Goal: Task Accomplishment & Management: Manage account settings

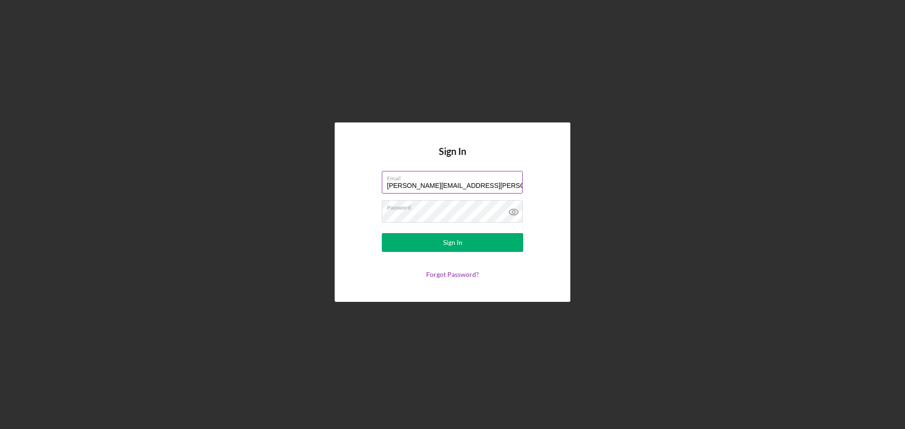
click at [382, 171] on div at bounding box center [382, 171] width 0 height 0
type input "phillip.bailey@hias.org"
click at [452, 242] on div "Sign In" at bounding box center [452, 242] width 19 height 19
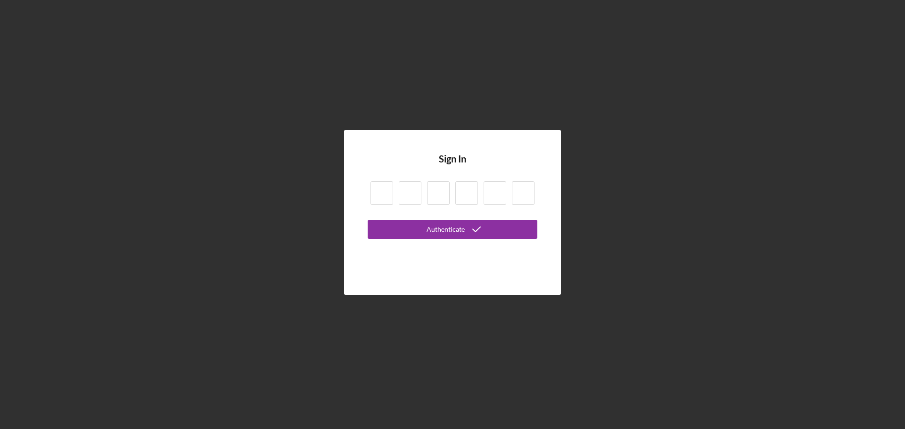
click at [380, 196] on input at bounding box center [382, 194] width 23 height 24
type input "4"
type input "3"
type input "2"
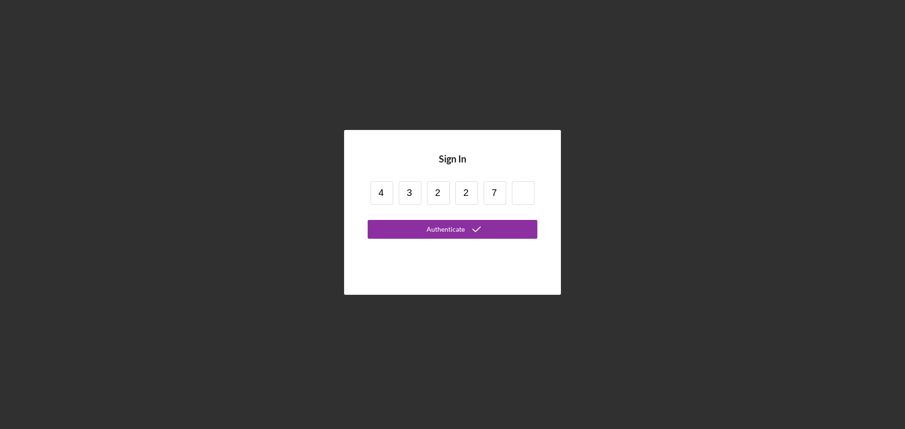
type input "7"
type input "2"
click at [477, 234] on icon "submit" at bounding box center [477, 230] width 24 height 24
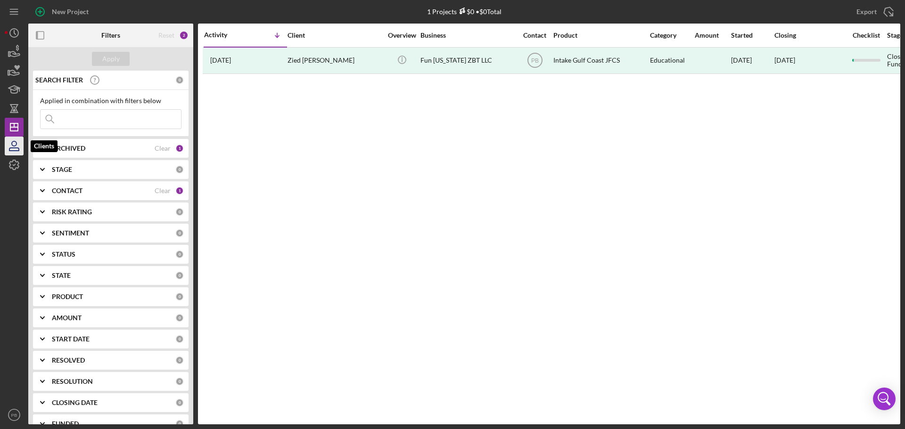
click at [13, 149] on icon "button" at bounding box center [14, 146] width 24 height 24
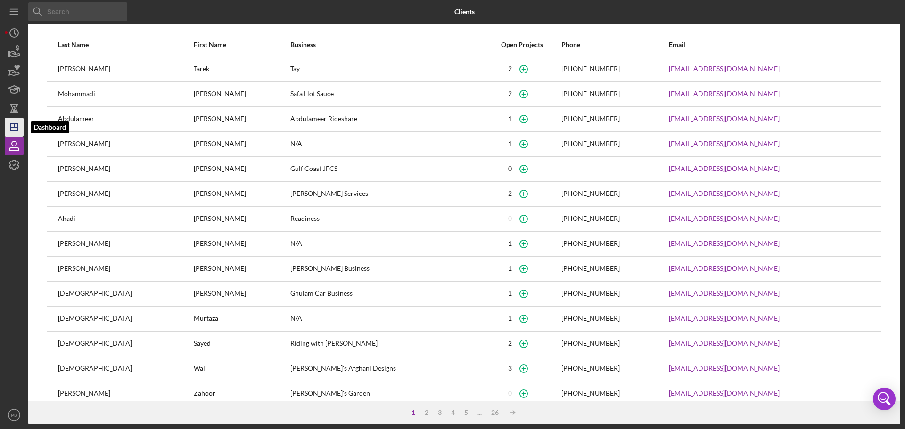
click at [14, 134] on icon "Icon/Dashboard" at bounding box center [14, 128] width 24 height 24
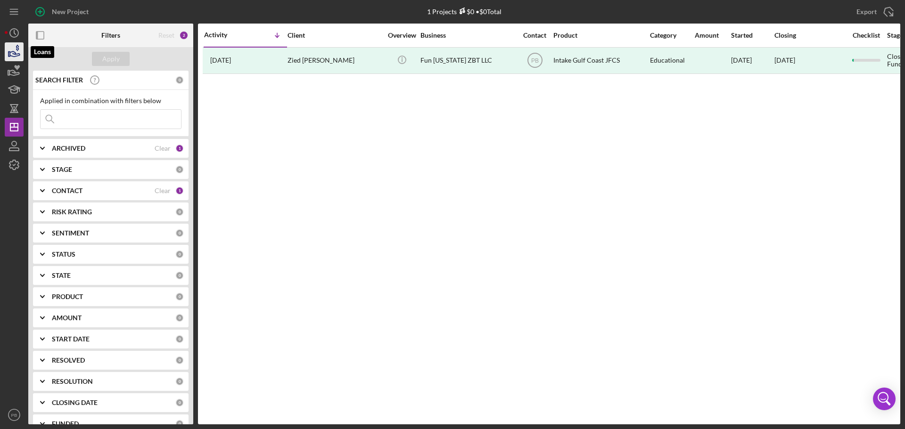
click at [12, 53] on icon "button" at bounding box center [14, 52] width 24 height 24
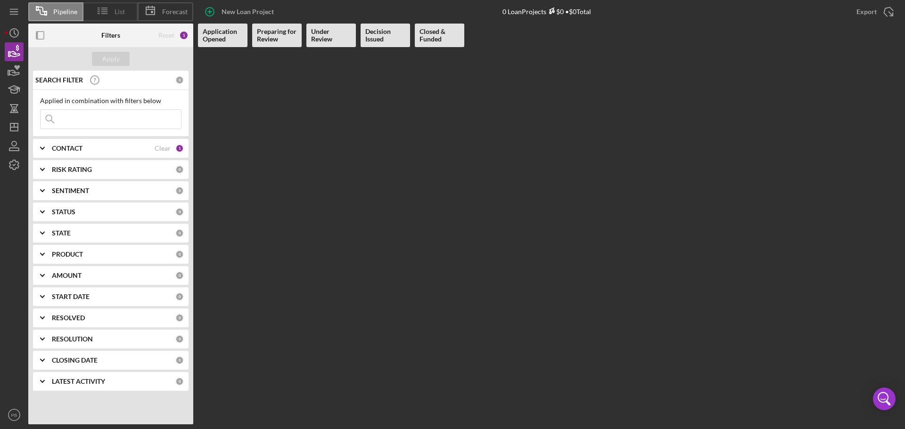
click at [117, 9] on span "List" at bounding box center [120, 12] width 10 height 8
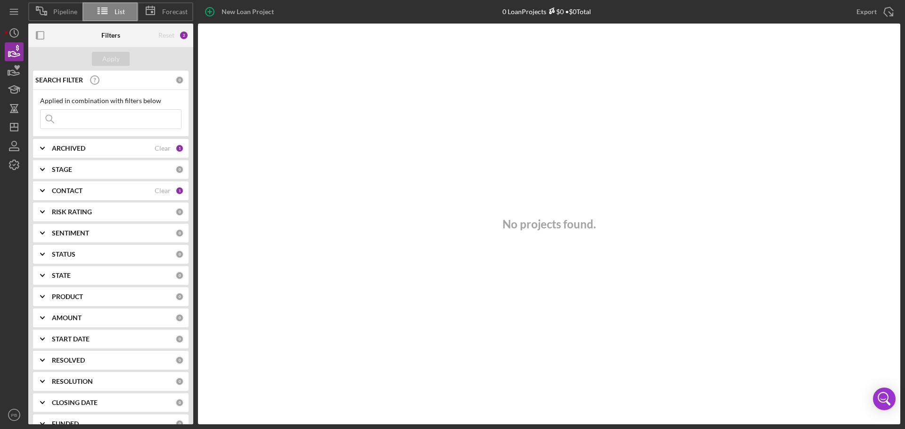
click at [61, 12] on span "Pipeline" at bounding box center [65, 12] width 24 height 8
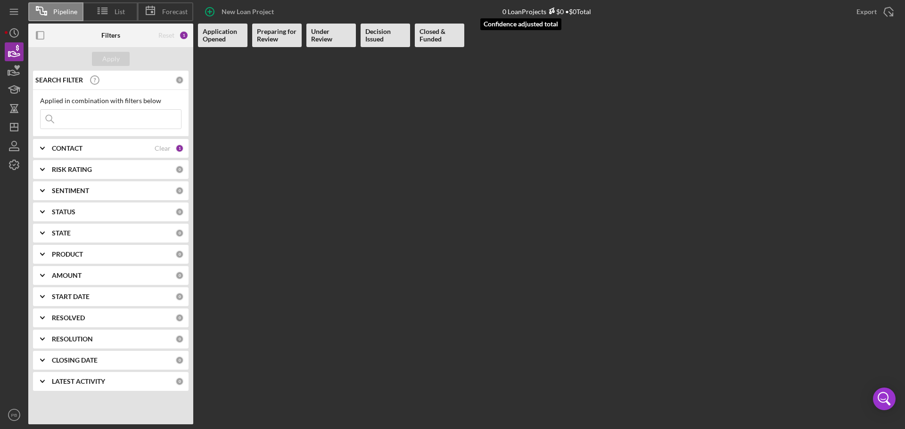
drag, startPoint x: 551, startPoint y: 10, endPoint x: 537, endPoint y: 10, distance: 14.2
click at [550, 10] on icon at bounding box center [551, 11] width 7 height 7
click at [79, 151] on b "CONTACT" at bounding box center [67, 149] width 31 height 8
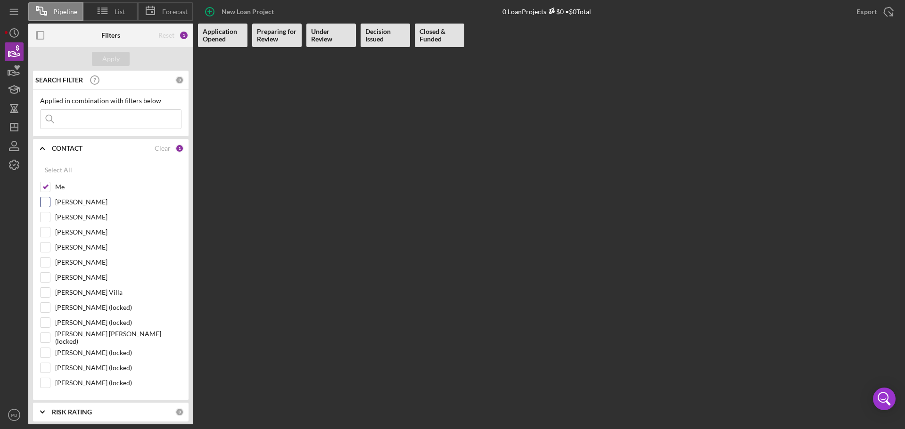
click at [50, 206] on div "Mibrak Tewolde" at bounding box center [110, 204] width 141 height 15
click at [44, 201] on input "Mibrak Tewolde" at bounding box center [45, 202] width 9 height 9
checkbox input "true"
click at [46, 216] on input "Lorene Gregory" at bounding box center [45, 217] width 9 height 9
checkbox input "true"
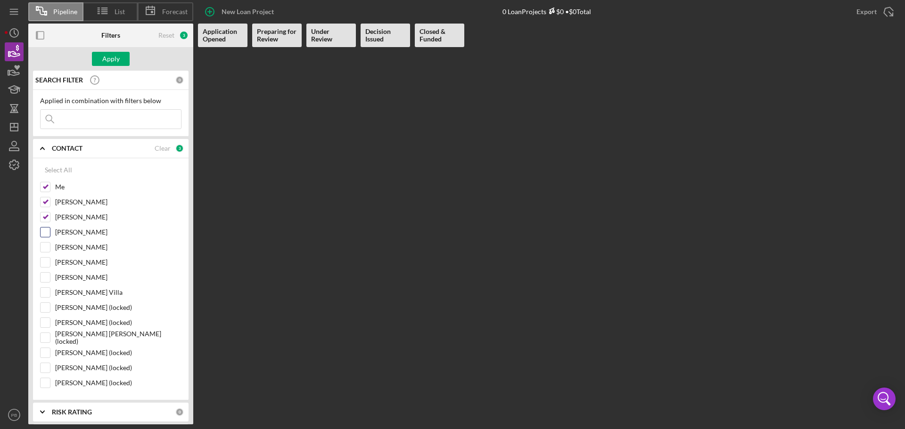
click at [47, 231] on input "Nathaniel Novak" at bounding box center [45, 232] width 9 height 9
checkbox input "true"
click at [44, 245] on input "[PERSON_NAME]" at bounding box center [45, 247] width 9 height 9
checkbox input "true"
drag, startPoint x: 44, startPoint y: 261, endPoint x: 45, endPoint y: 273, distance: 12.3
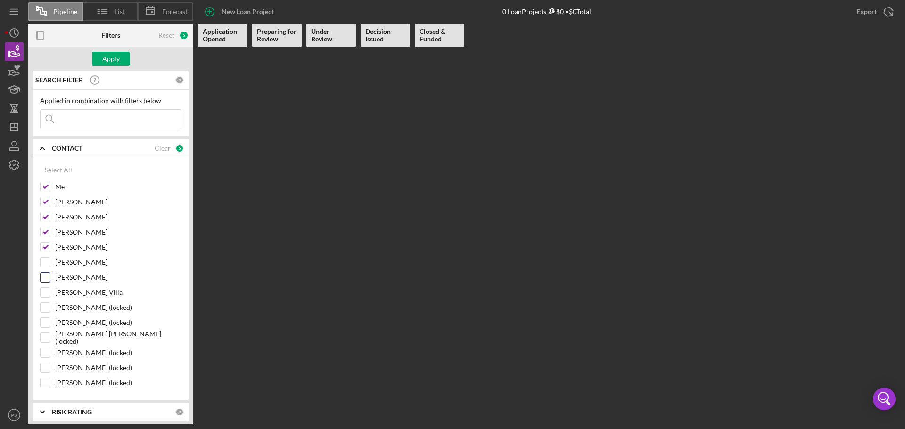
click at [43, 261] on input "[PERSON_NAME]" at bounding box center [45, 262] width 9 height 9
checkbox input "true"
click at [46, 279] on input "[PERSON_NAME]" at bounding box center [45, 277] width 9 height 9
checkbox input "true"
click at [43, 290] on input "[PERSON_NAME] Villa" at bounding box center [45, 292] width 9 height 9
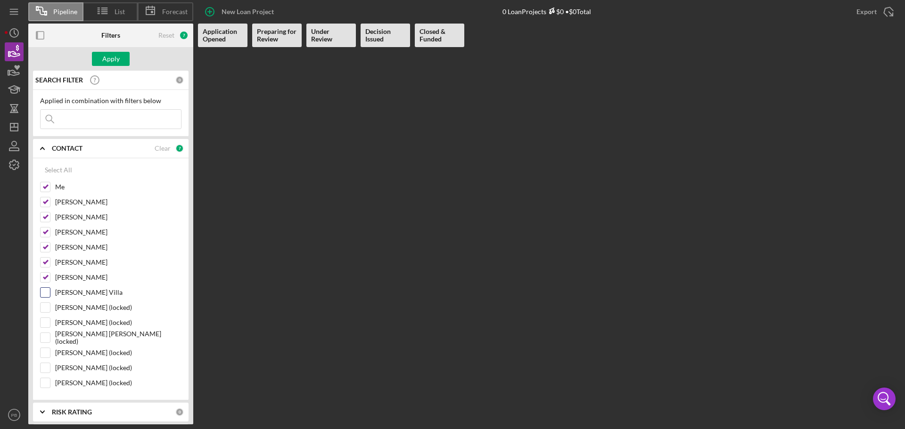
checkbox input "true"
click at [46, 336] on input "Davidson Braswell (locked)" at bounding box center [45, 337] width 9 height 9
checkbox input "true"
click at [45, 355] on input "Odell Palacio (locked)" at bounding box center [45, 352] width 9 height 9
checkbox input "true"
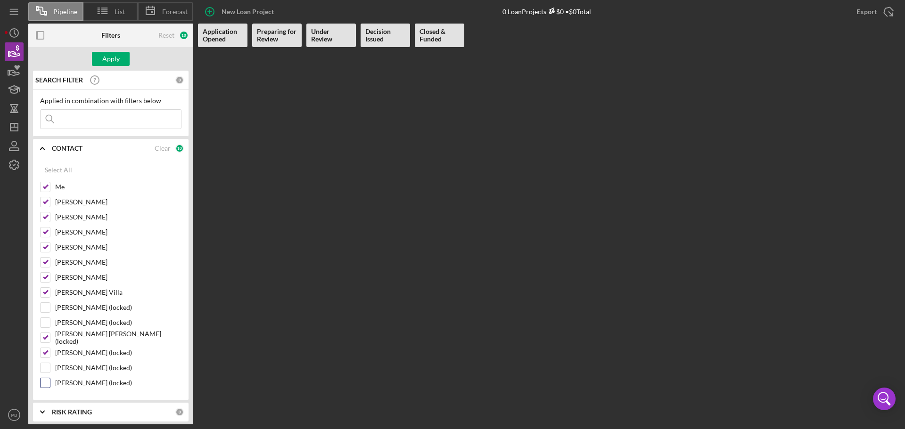
click at [45, 383] on input "Shaylee Louth (locked)" at bounding box center [45, 383] width 9 height 9
checkbox input "true"
click at [44, 303] on div at bounding box center [45, 308] width 10 height 10
click at [45, 306] on input "Ryan Hunter (locked)" at bounding box center [45, 307] width 9 height 9
checkbox input "true"
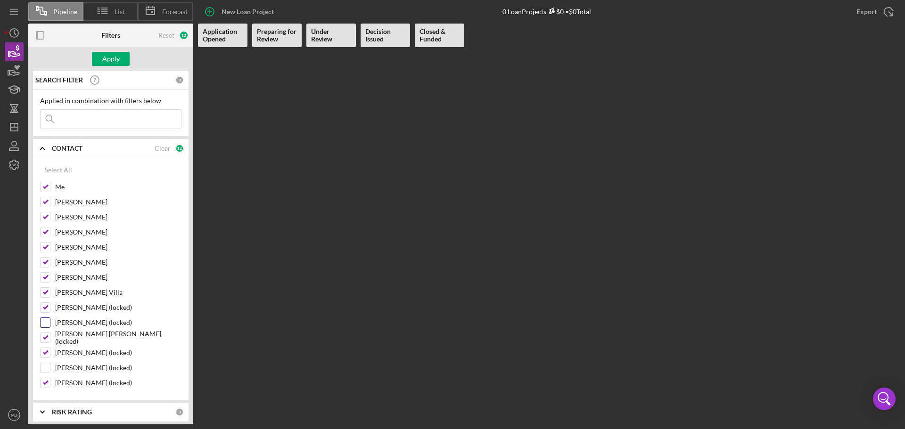
drag, startPoint x: 48, startPoint y: 321, endPoint x: 47, endPoint y: 329, distance: 7.6
click at [48, 322] on input "Sandra Romero (locked)" at bounding box center [45, 322] width 9 height 9
checkbox input "true"
click at [45, 369] on input "Kylie Hislope (locked)" at bounding box center [45, 367] width 9 height 9
checkbox input "true"
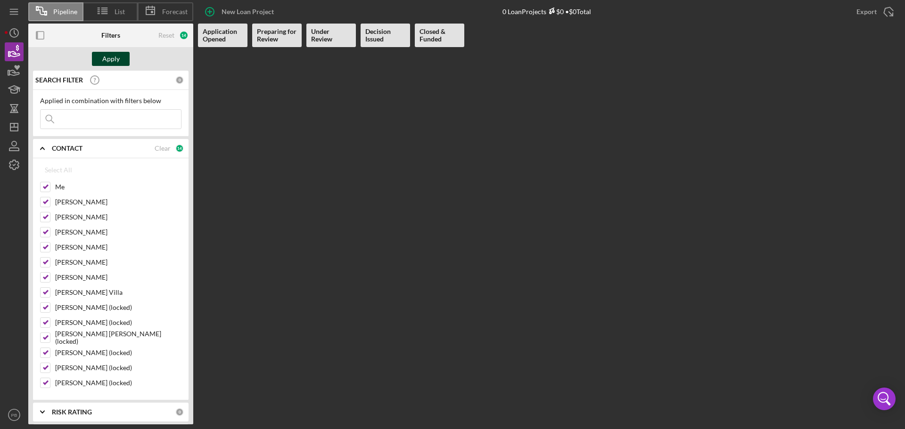
click at [122, 62] on button "Apply" at bounding box center [111, 59] width 38 height 14
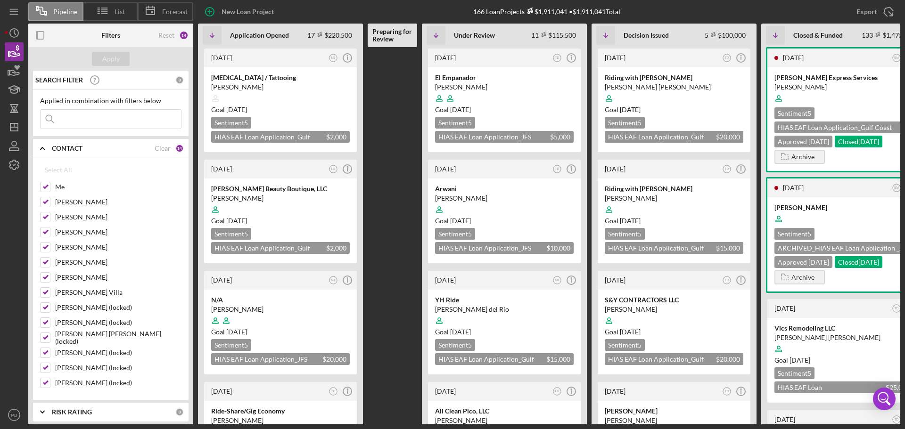
click at [57, 150] on b "CONTACT" at bounding box center [67, 149] width 31 height 8
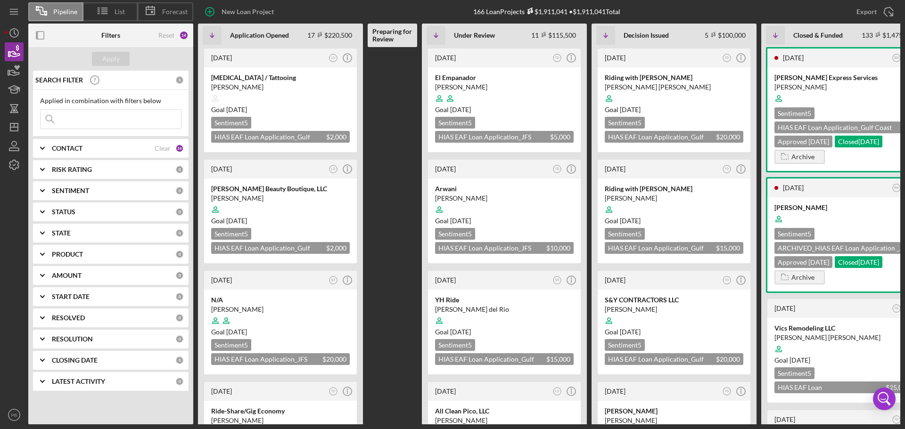
click at [82, 215] on div "STATUS" at bounding box center [114, 212] width 124 height 8
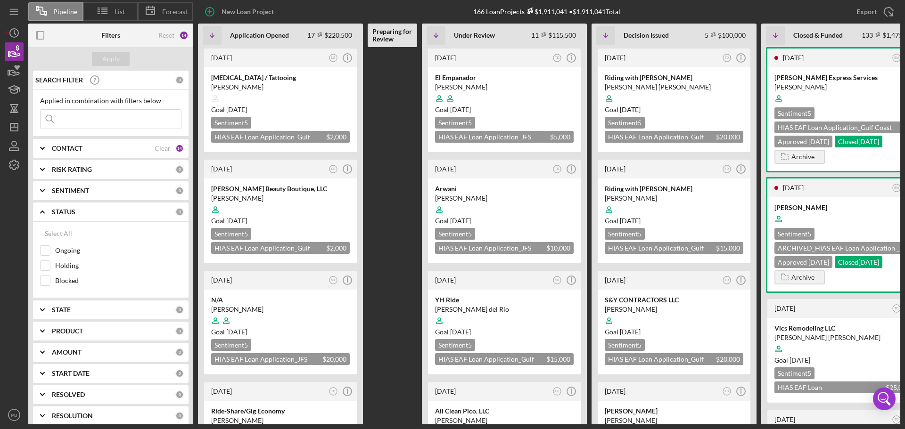
click at [71, 214] on b "STATUS" at bounding box center [64, 212] width 24 height 8
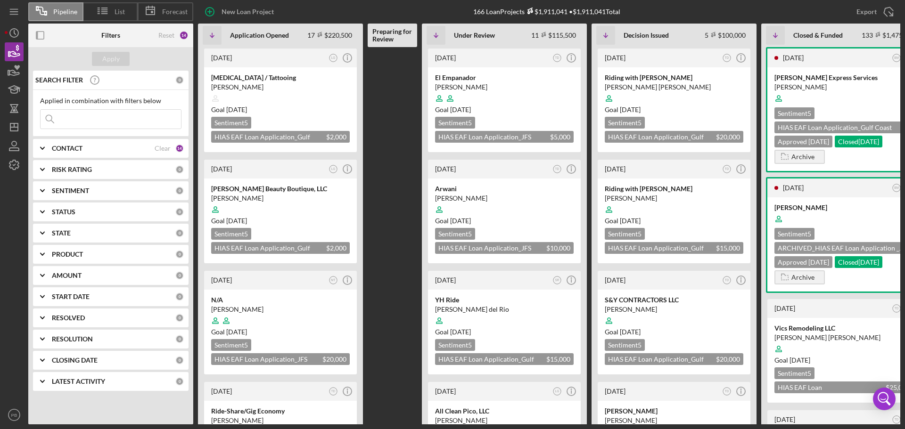
click at [69, 230] on b "STATE" at bounding box center [61, 234] width 19 height 8
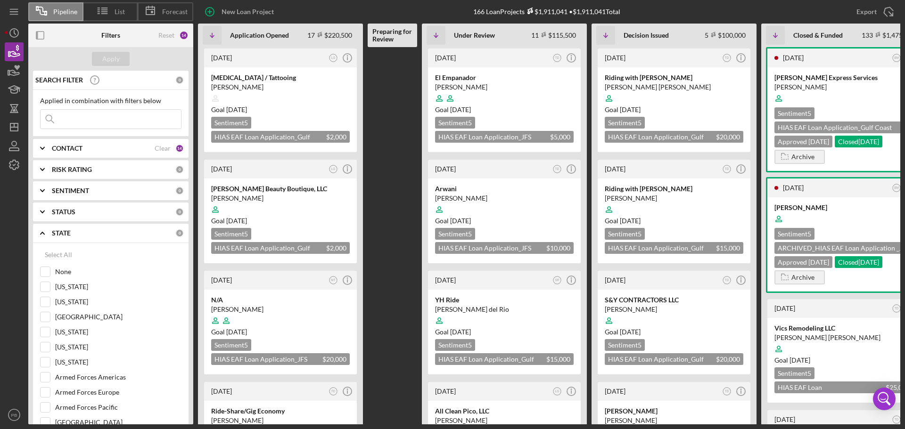
click at [69, 232] on b "STATE" at bounding box center [61, 234] width 19 height 8
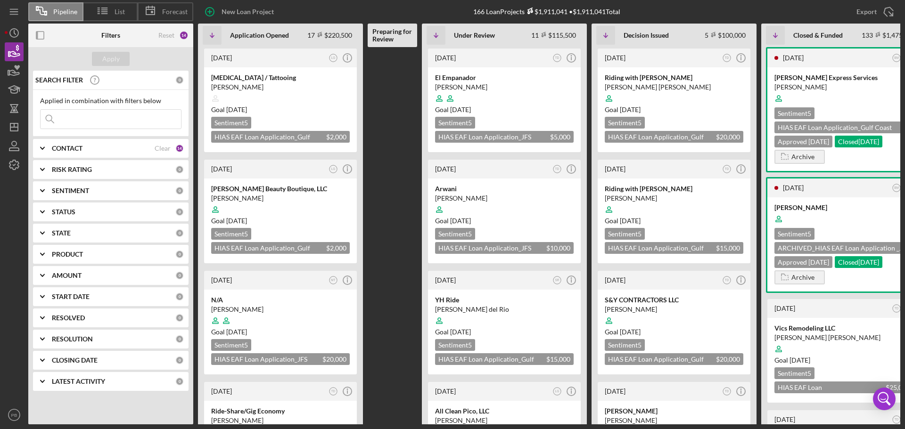
click at [72, 256] on b "PRODUCT" at bounding box center [67, 255] width 31 height 8
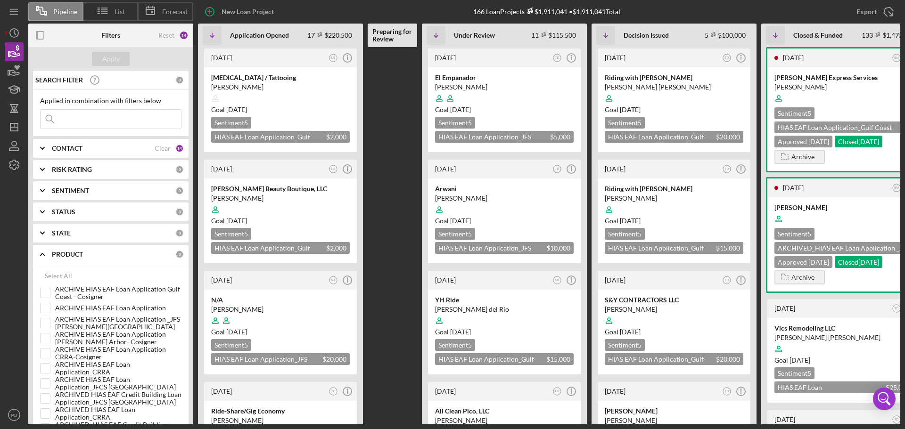
click at [72, 256] on b "PRODUCT" at bounding box center [67, 255] width 31 height 8
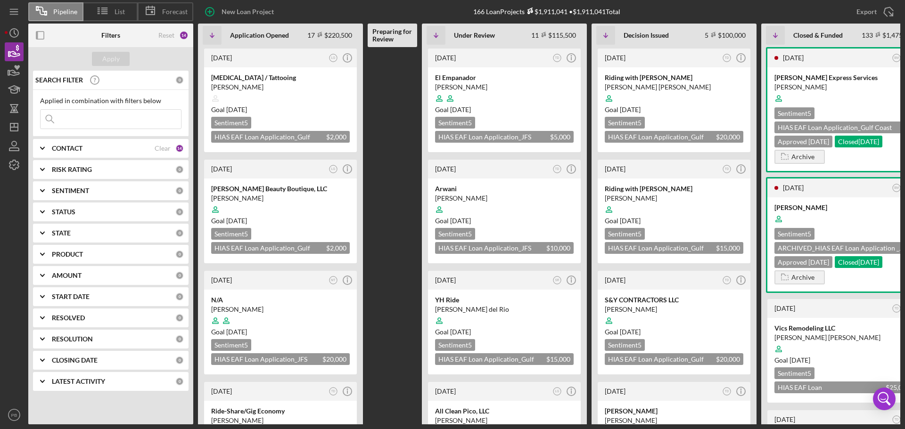
click at [72, 275] on b "AMOUNT" at bounding box center [67, 276] width 30 height 8
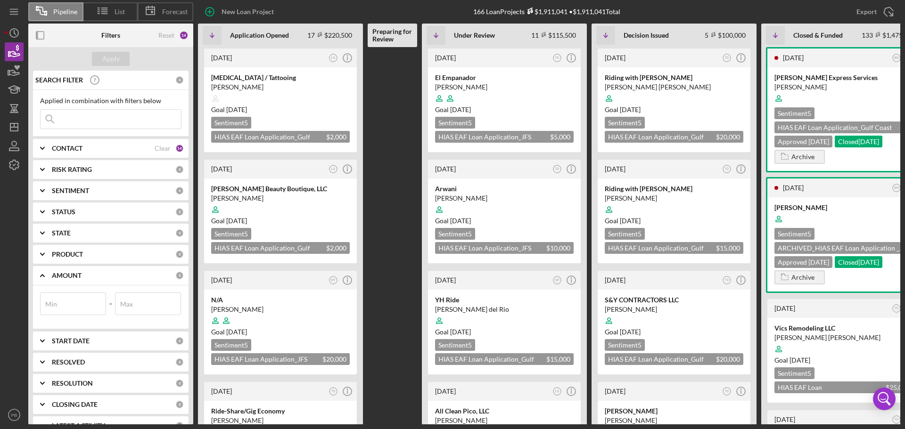
click at [71, 276] on b "AMOUNT" at bounding box center [67, 276] width 30 height 8
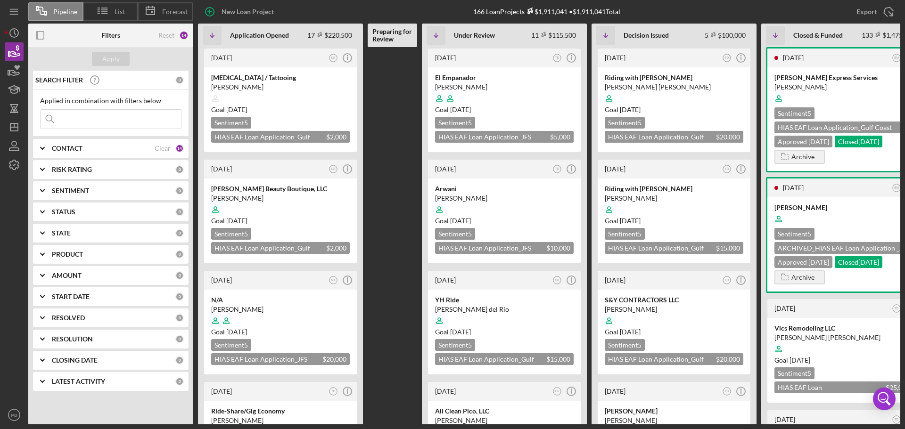
click at [83, 341] on b "RESOLUTION" at bounding box center [72, 340] width 41 height 8
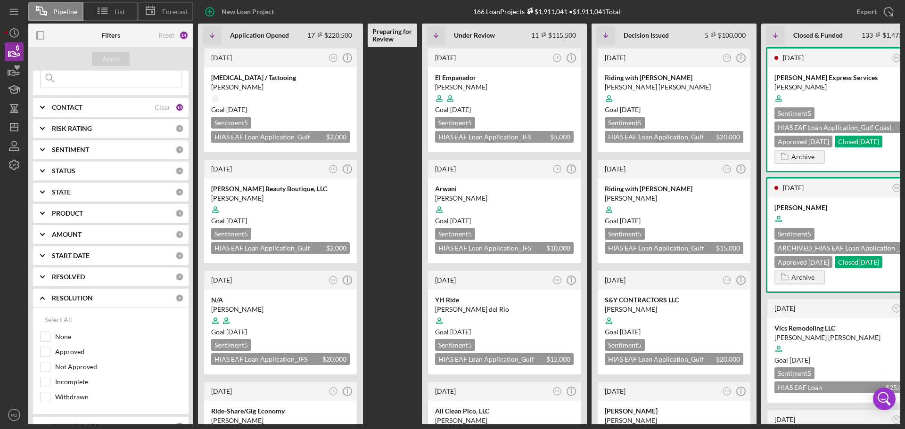
scroll to position [81, 0]
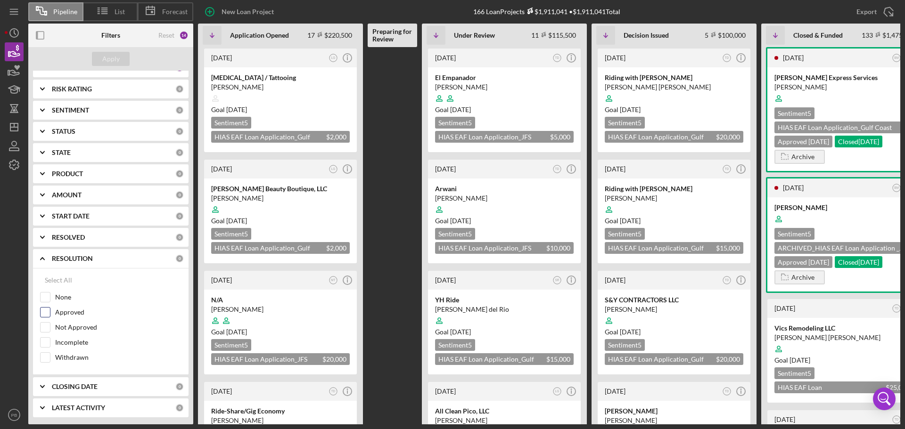
click at [47, 312] on input "Approved" at bounding box center [45, 312] width 9 height 9
checkbox input "true"
click at [125, 54] on button "Apply" at bounding box center [111, 59] width 38 height 14
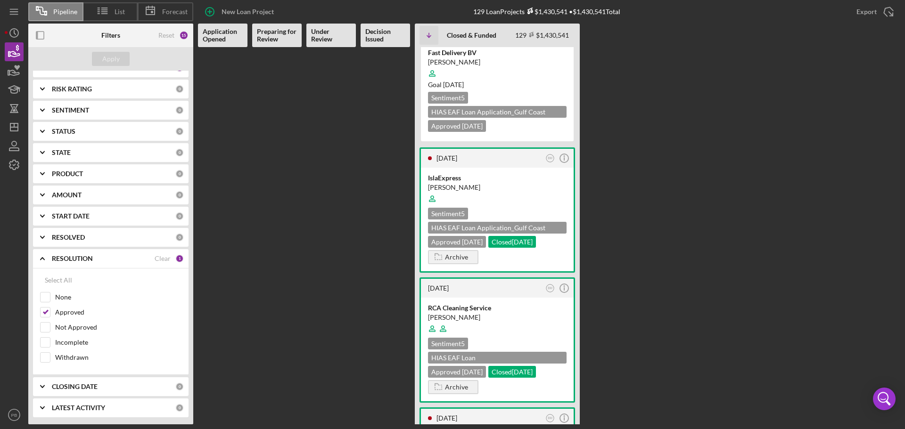
scroll to position [754, 0]
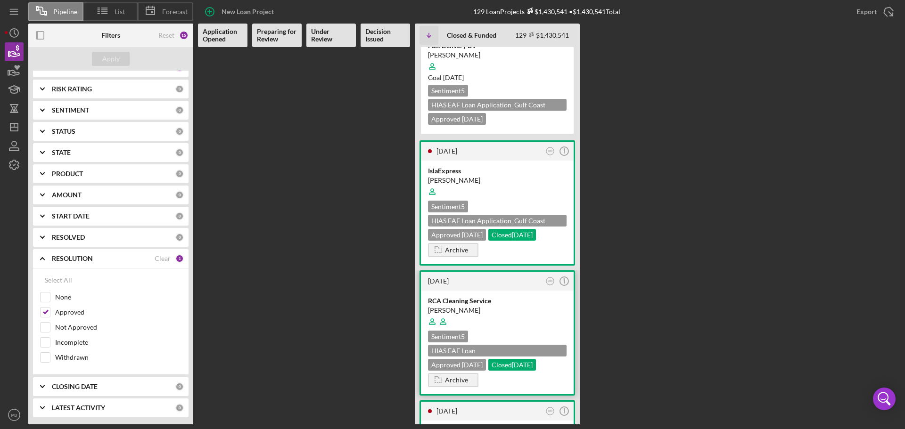
click at [459, 326] on div "RCA Cleaning Service Carlos Chavez Sentiment 5 HIAS EAF Loan Application_Ohio $…" at bounding box center [497, 343] width 153 height 104
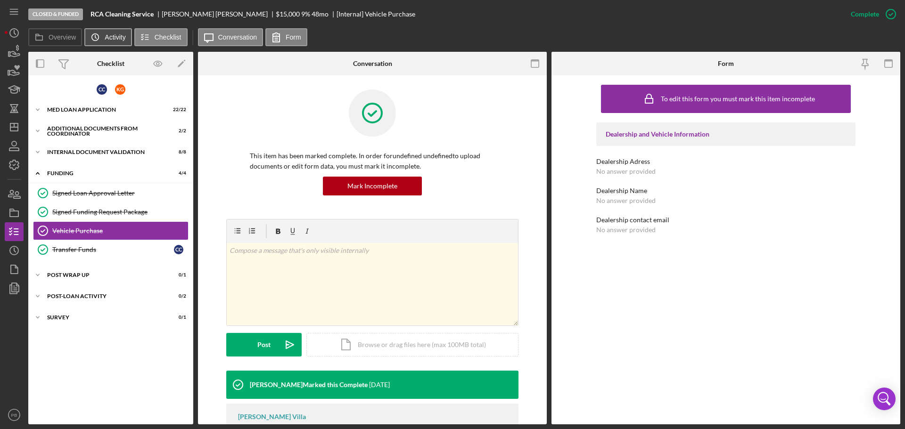
click at [118, 41] on button "Icon/History Activity" at bounding box center [107, 37] width 47 height 18
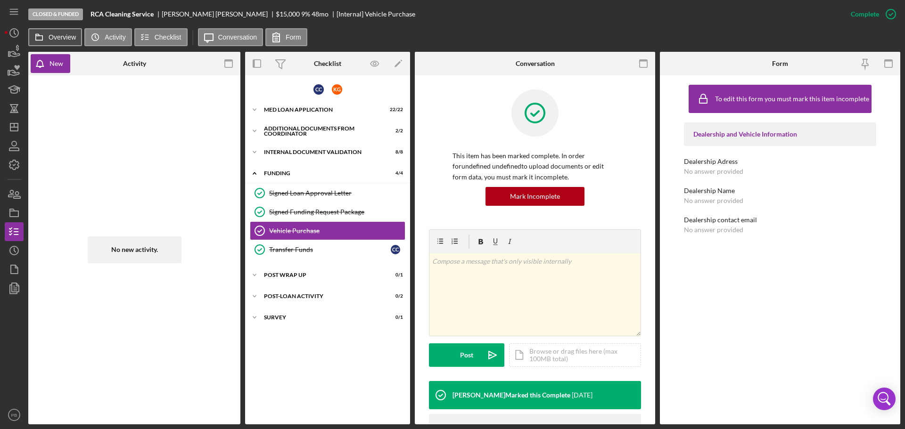
click at [50, 37] on label "Overview" at bounding box center [62, 37] width 27 height 8
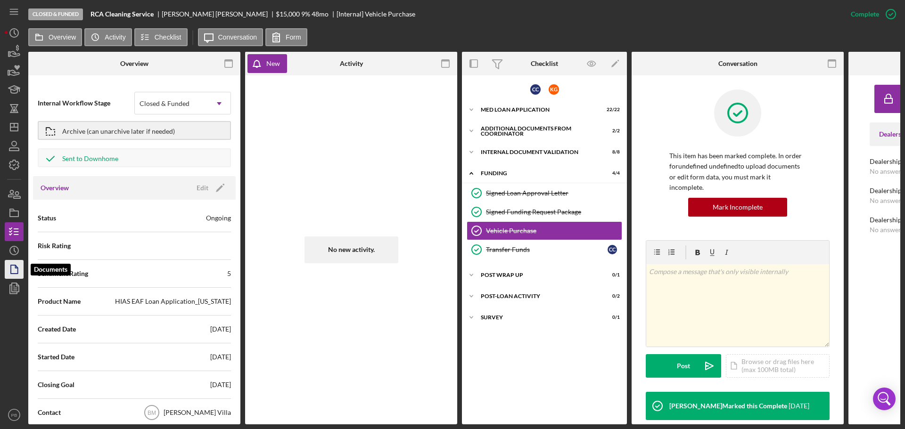
click at [10, 266] on icon "button" at bounding box center [14, 270] width 24 height 24
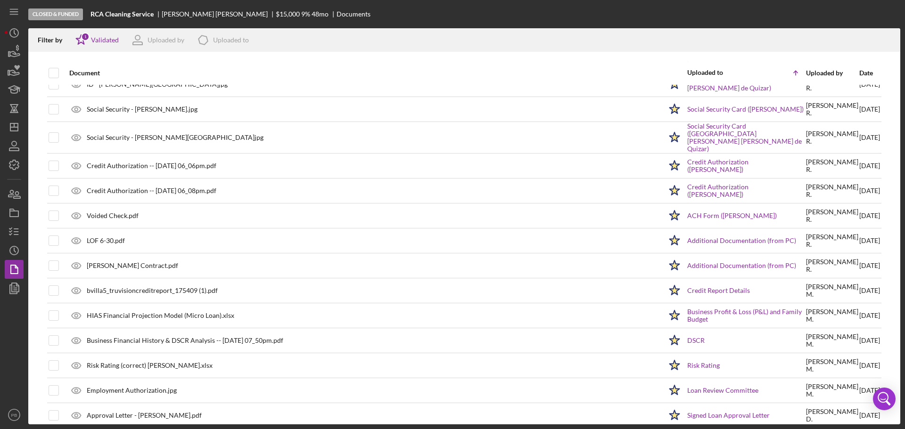
scroll to position [462, 0]
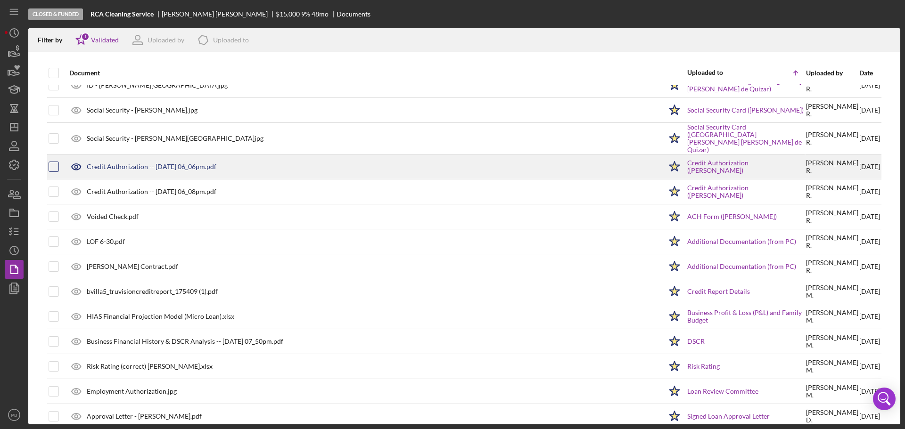
click at [54, 162] on input "checkbox" at bounding box center [53, 166] width 9 height 9
checkbox input "true"
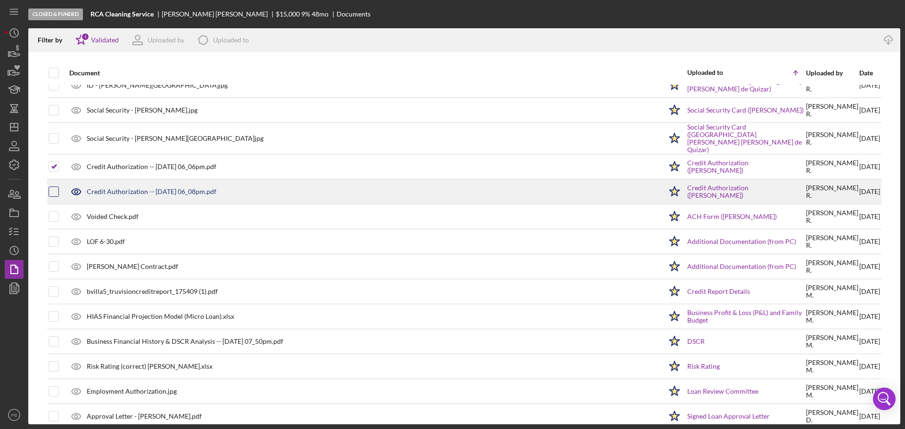
click at [54, 187] on input "checkbox" at bounding box center [53, 191] width 9 height 9
checkbox input "true"
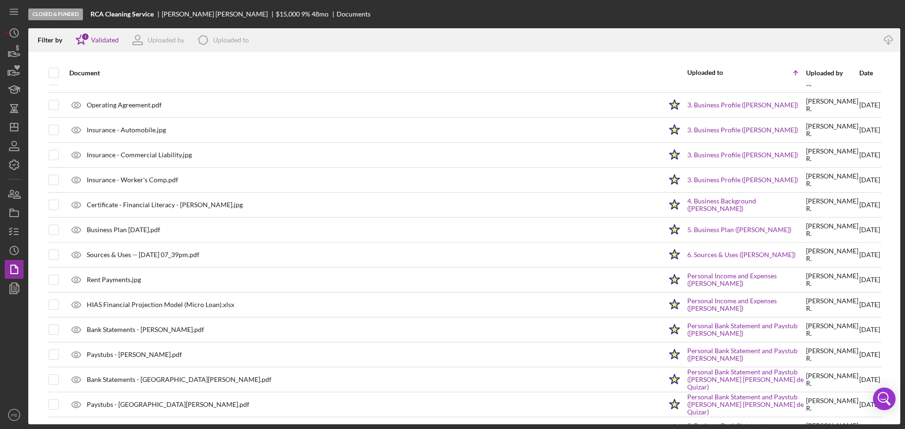
scroll to position [0, 0]
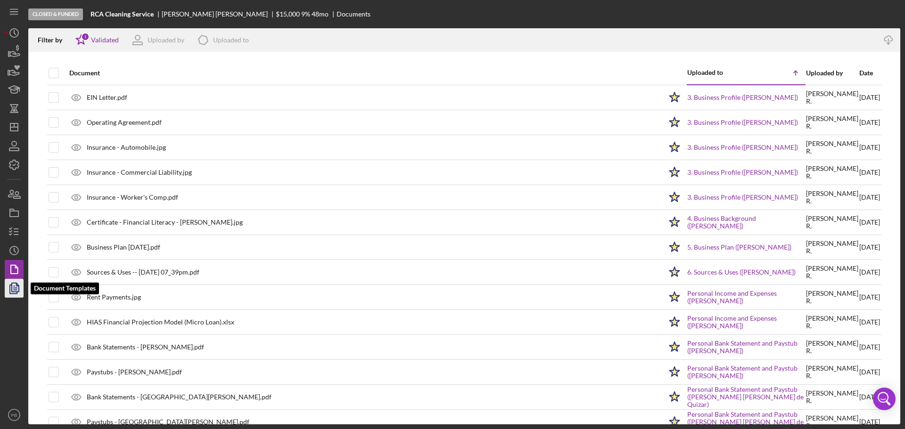
click at [10, 286] on polyline "button" at bounding box center [13, 289] width 7 height 8
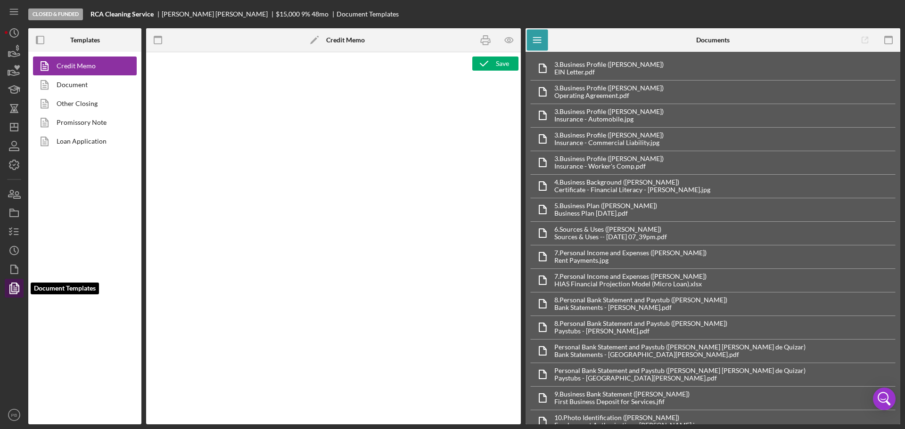
type textarea "<h2><img src="https://hiaseaf.org/wp-content/uploads/2024/01/Economic-Advancemt…"
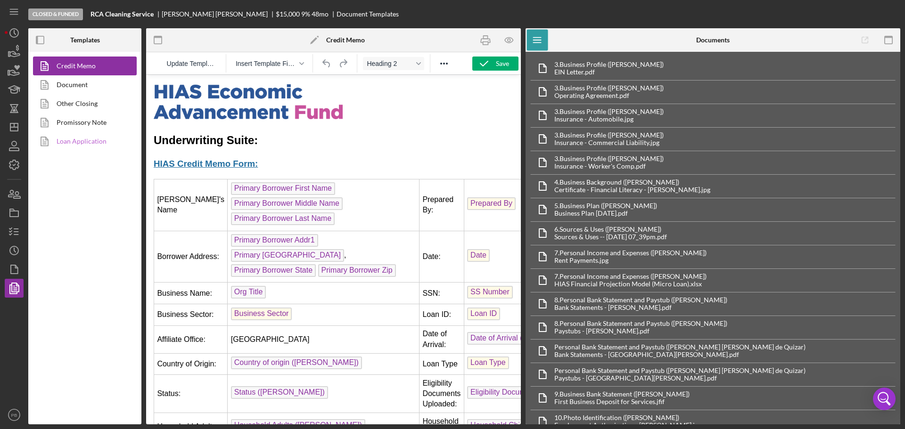
click at [83, 141] on link "Loan Application" at bounding box center [82, 141] width 99 height 19
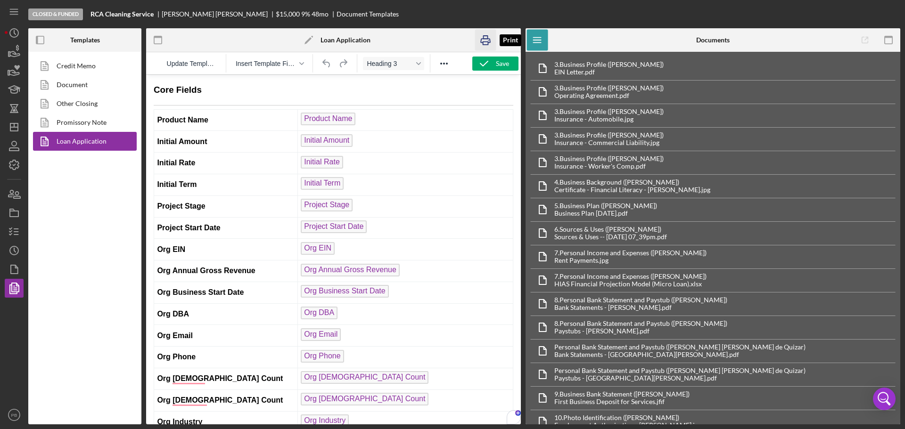
click at [486, 38] on icon "button" at bounding box center [485, 40] width 21 height 21
click at [16, 273] on icon "button" at bounding box center [14, 270] width 24 height 24
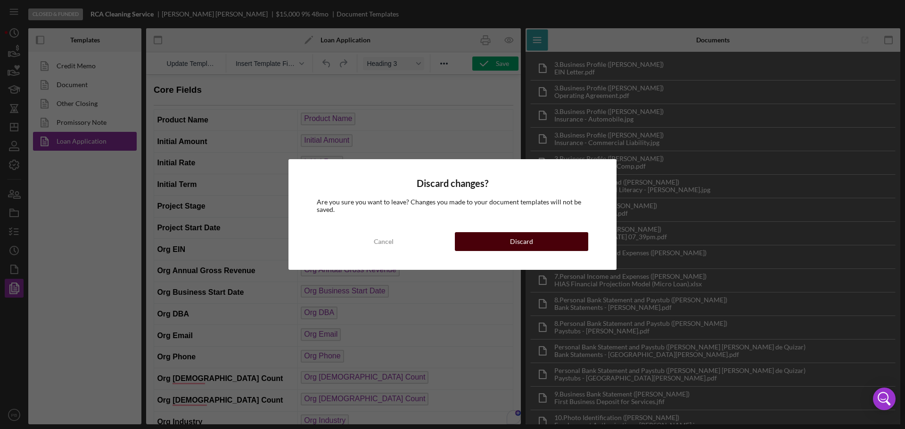
click at [508, 241] on button "Discard" at bounding box center [521, 241] width 133 height 19
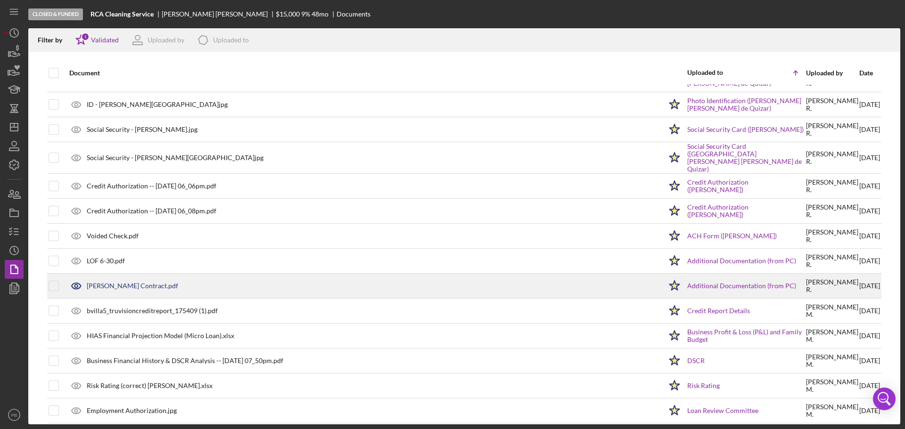
scroll to position [400, 0]
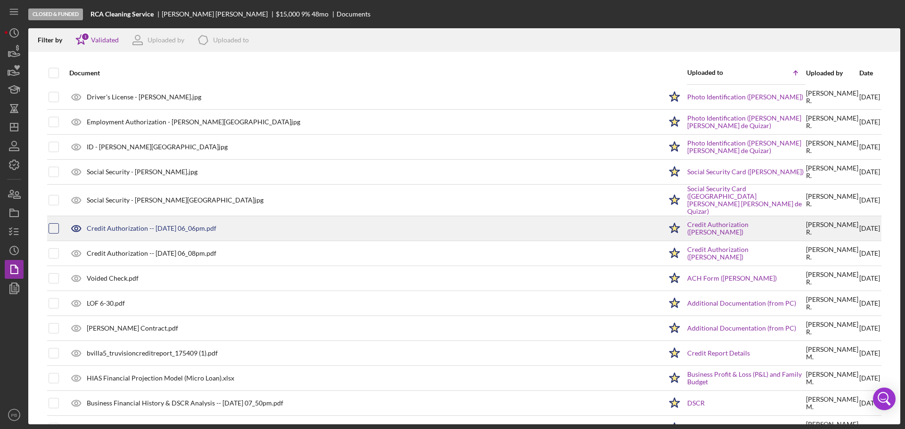
click at [56, 224] on input "checkbox" at bounding box center [53, 228] width 9 height 9
checkbox input "true"
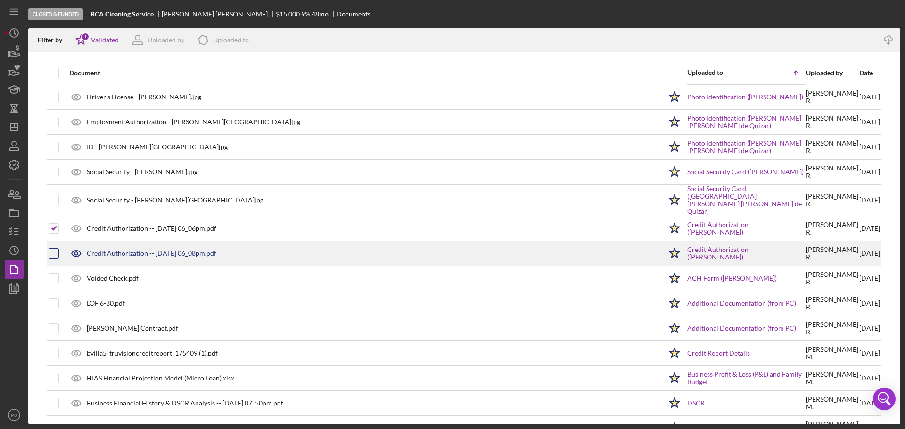
click at [55, 249] on input "checkbox" at bounding box center [53, 253] width 9 height 9
checkbox input "true"
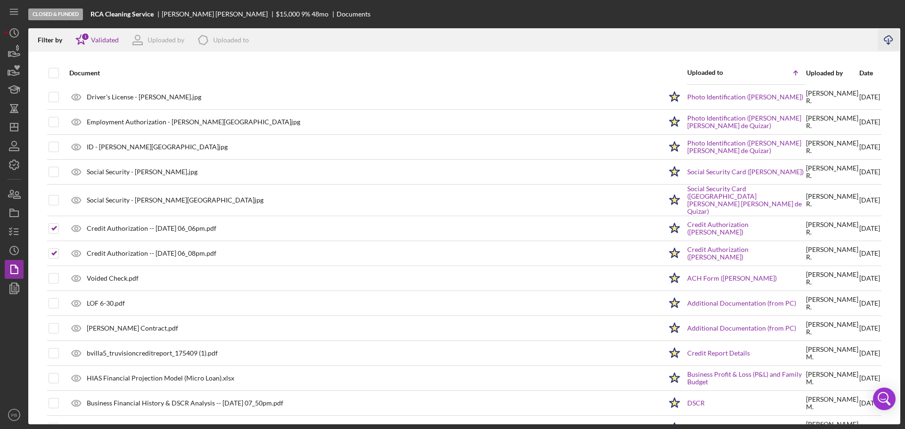
click at [887, 39] on icon "Icon/Download" at bounding box center [888, 40] width 21 height 21
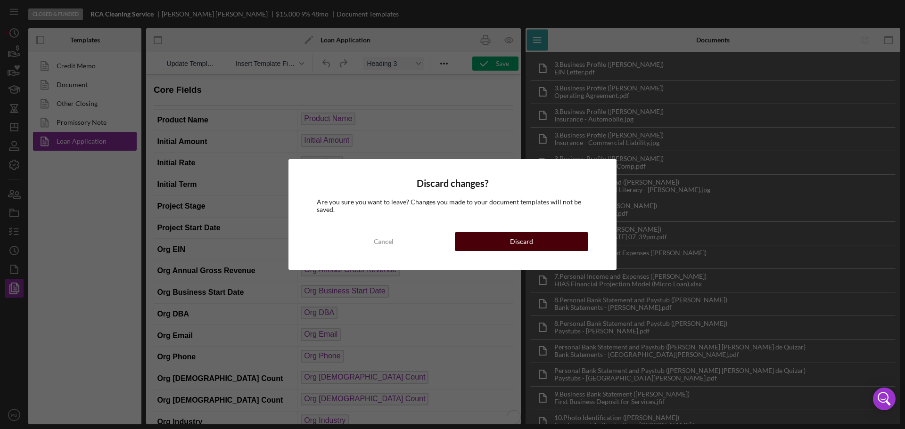
click at [520, 245] on div "Discard" at bounding box center [521, 241] width 23 height 19
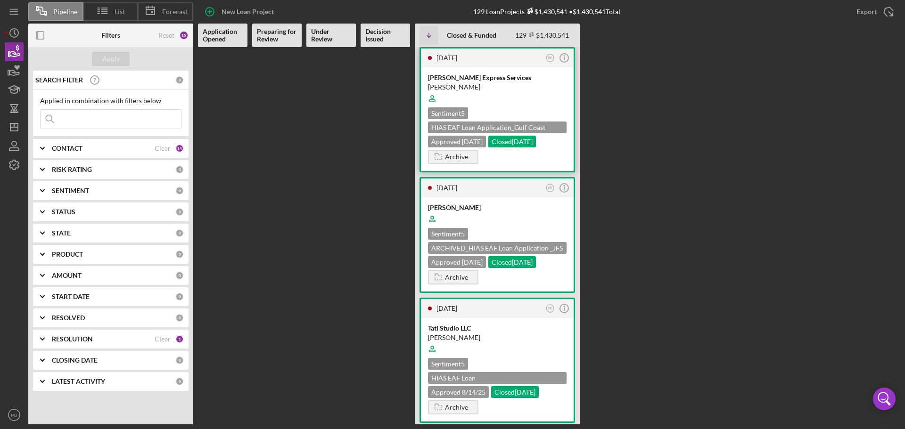
click at [480, 80] on div "[PERSON_NAME] Express Services" at bounding box center [497, 77] width 139 height 9
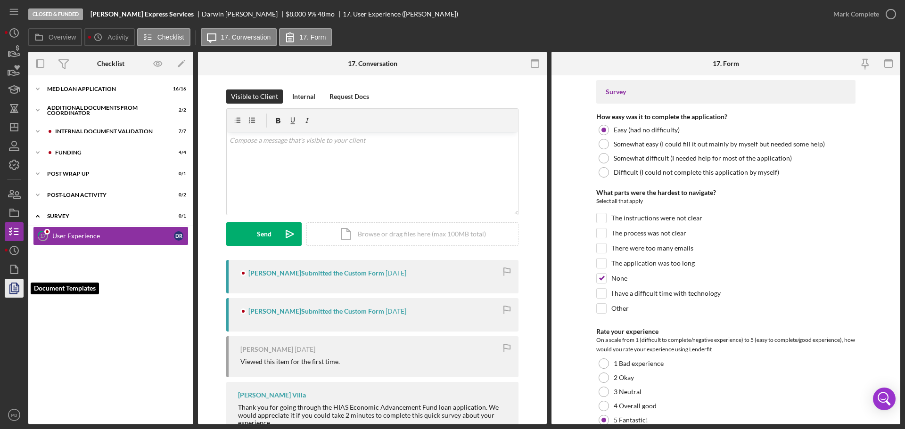
click at [12, 290] on polygon "button" at bounding box center [15, 287] width 7 height 8
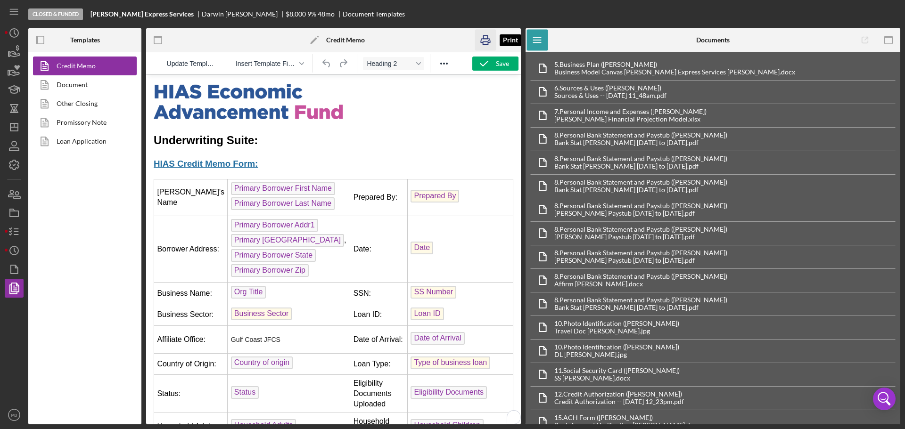
click at [487, 43] on icon "button" at bounding box center [485, 40] width 21 height 21
click at [91, 138] on link "Loan Application" at bounding box center [82, 141] width 99 height 19
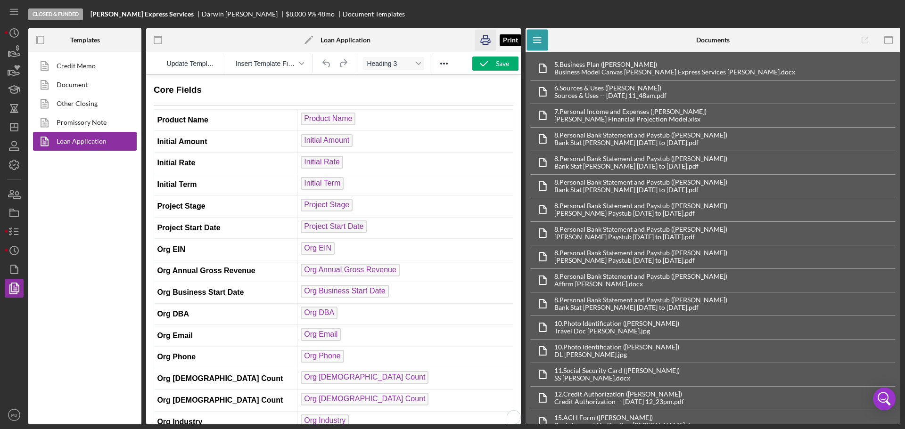
click at [484, 39] on icon "button" at bounding box center [485, 41] width 9 height 4
click at [9, 270] on icon "button" at bounding box center [14, 270] width 24 height 24
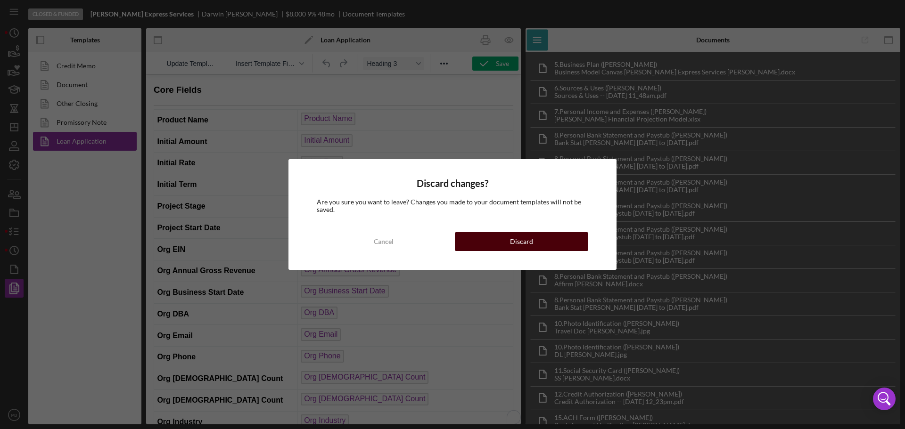
click at [519, 240] on div "Discard" at bounding box center [521, 241] width 23 height 19
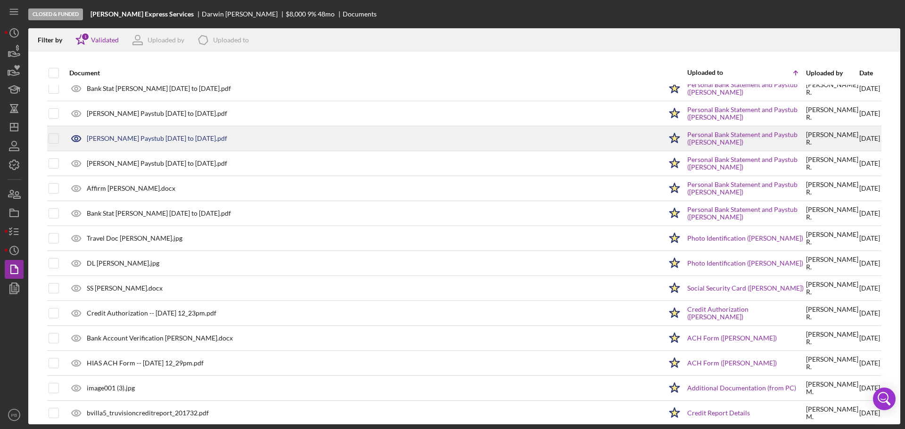
scroll to position [141, 0]
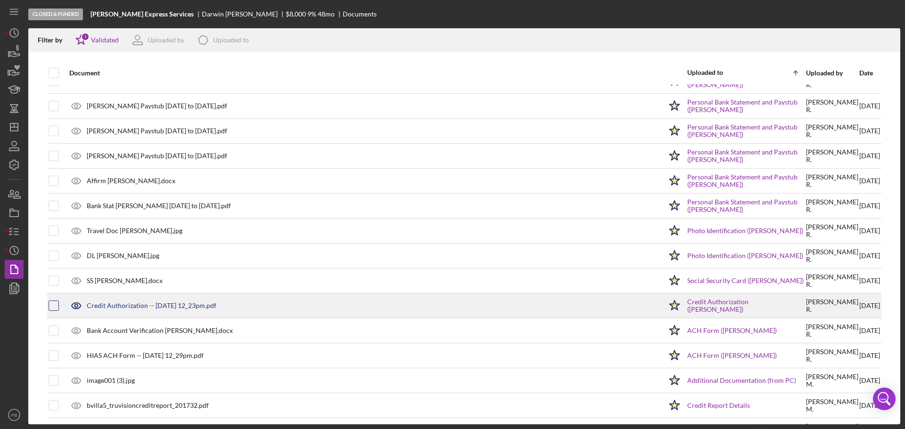
click at [55, 308] on input "checkbox" at bounding box center [53, 305] width 9 height 9
checkbox input "true"
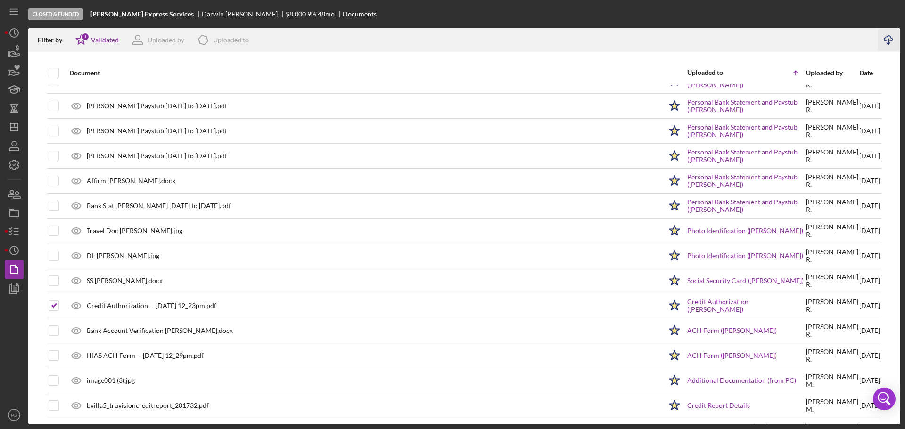
click at [886, 42] on icon "Icon/Download" at bounding box center [888, 40] width 21 height 21
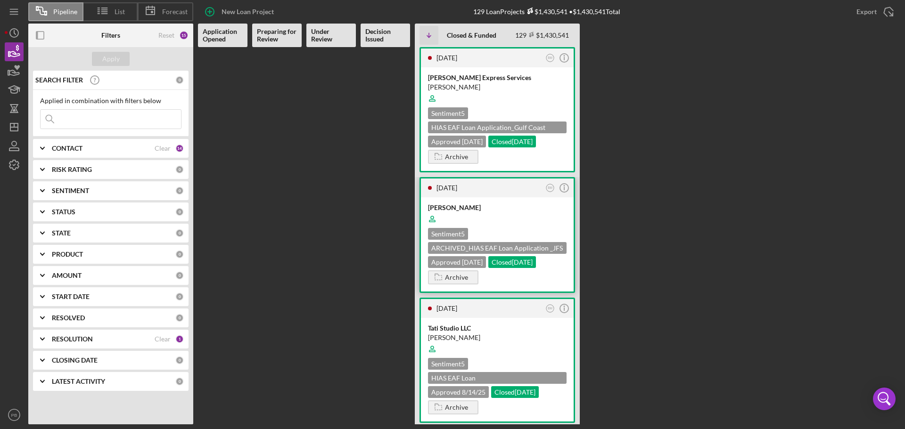
click at [506, 205] on div "[PERSON_NAME]" at bounding box center [497, 207] width 139 height 9
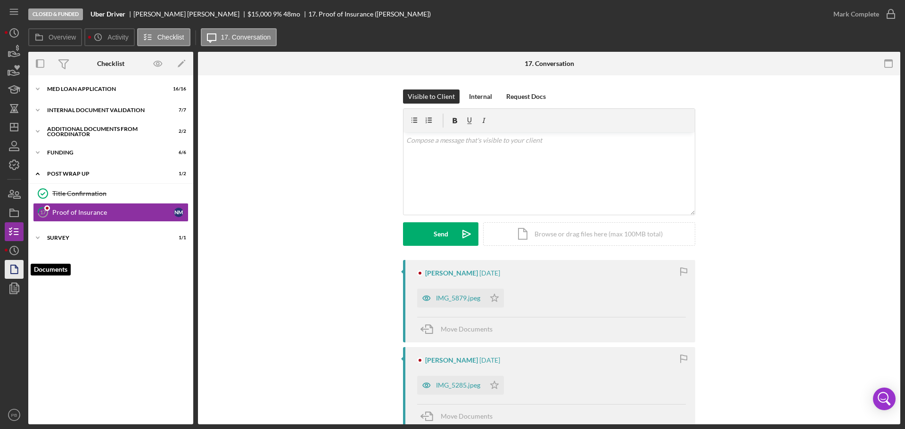
click at [17, 268] on icon "button" at bounding box center [17, 267] width 2 height 2
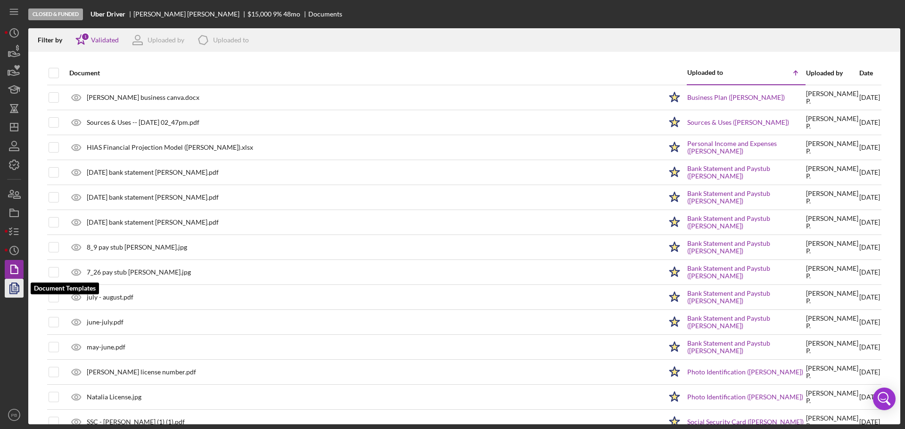
click at [14, 285] on icon "button" at bounding box center [14, 289] width 24 height 24
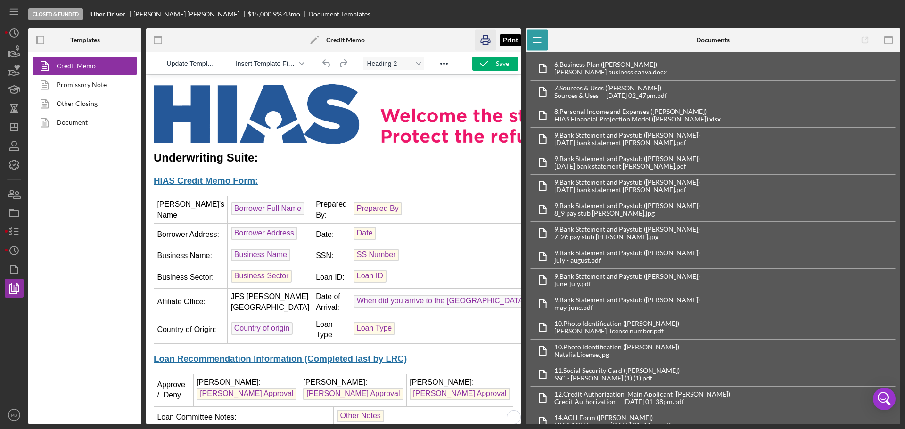
click at [485, 39] on icon "button" at bounding box center [485, 41] width 9 height 4
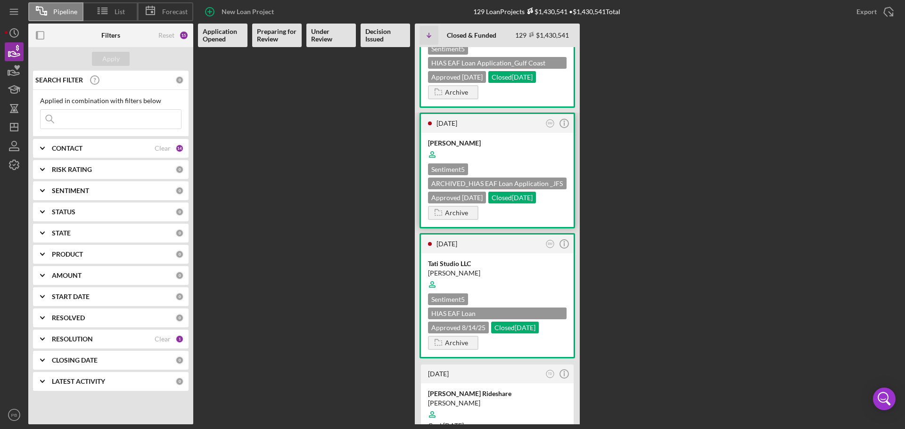
scroll to position [141, 0]
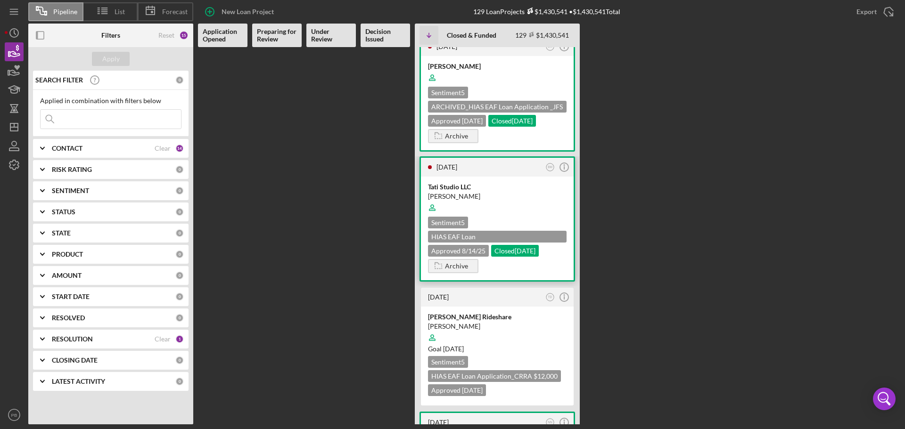
click at [513, 207] on div at bounding box center [497, 208] width 139 height 18
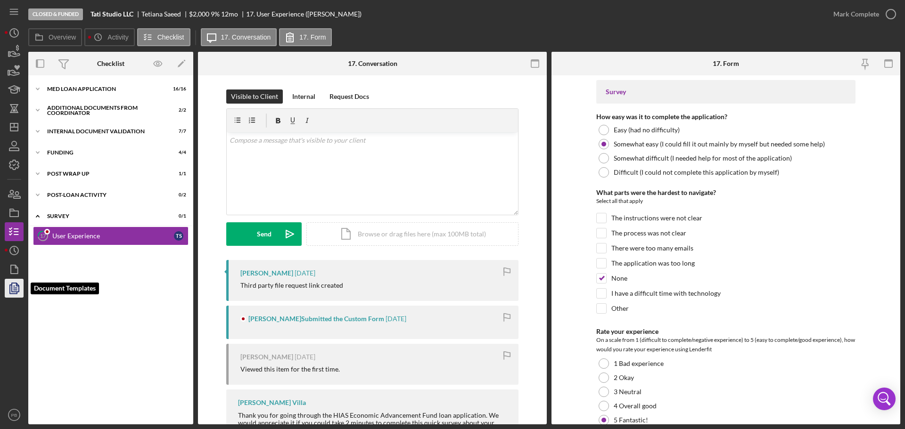
click at [10, 288] on polyline "button" at bounding box center [13, 289] width 7 height 8
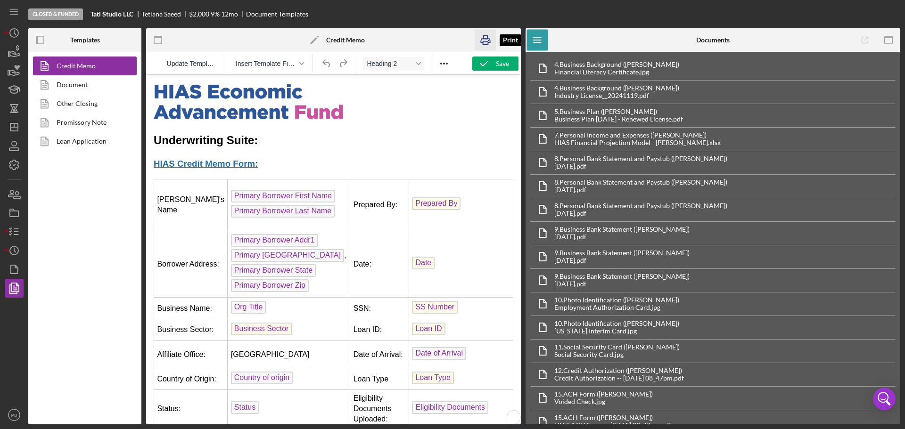
click at [490, 41] on icon "button" at bounding box center [485, 40] width 21 height 21
click at [18, 273] on icon "button" at bounding box center [14, 270] width 24 height 24
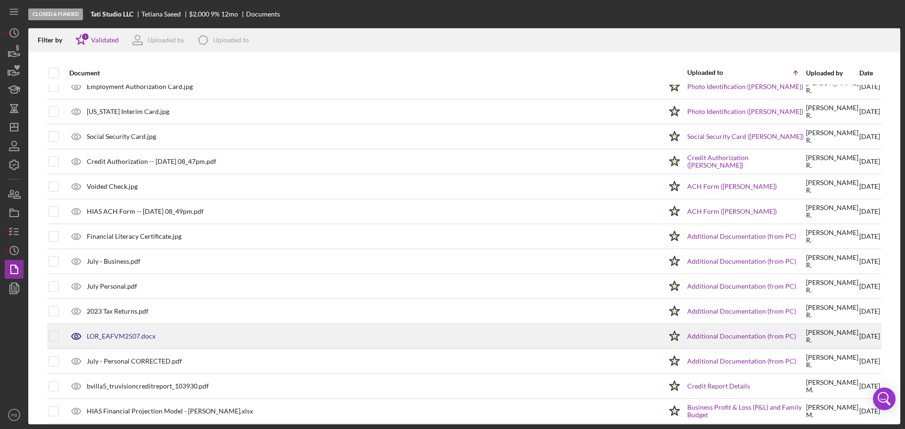
scroll to position [330, 0]
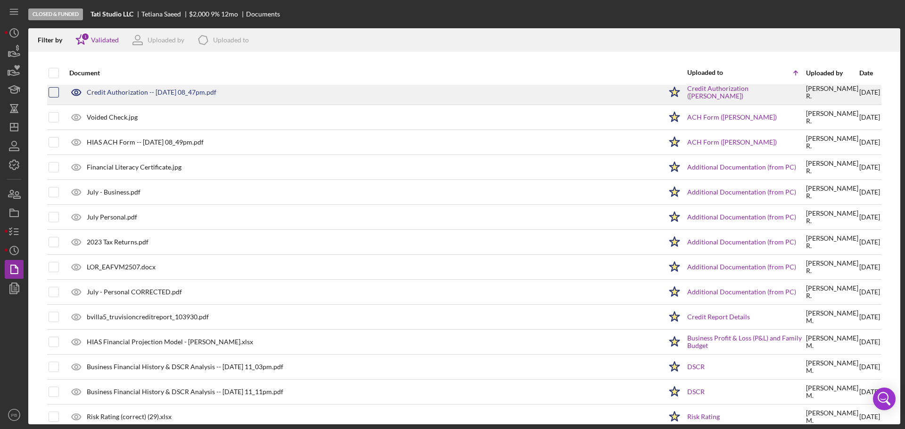
click at [54, 94] on input "checkbox" at bounding box center [53, 92] width 9 height 9
checkbox input "true"
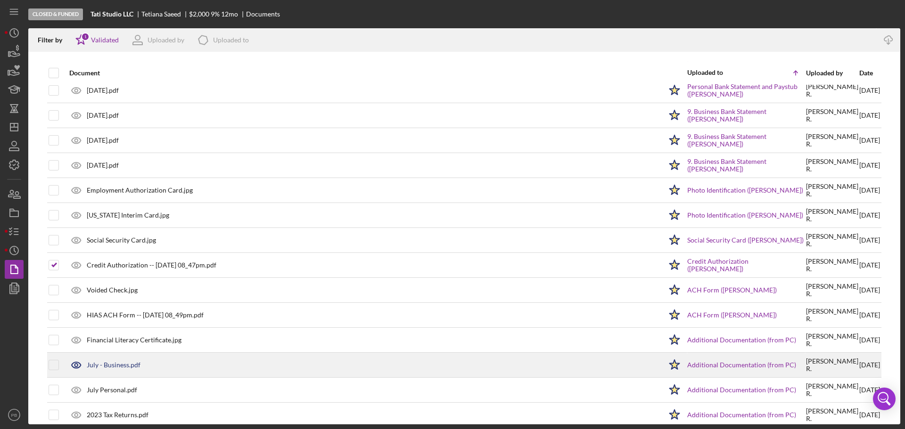
scroll to position [141, 0]
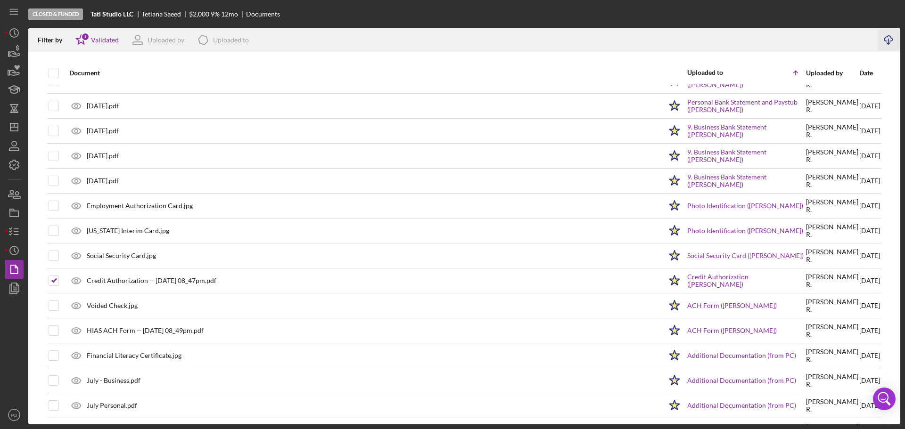
click at [885, 43] on icon "Icon/Download" at bounding box center [888, 40] width 21 height 21
click at [19, 286] on polyline "button" at bounding box center [18, 285] width 2 height 2
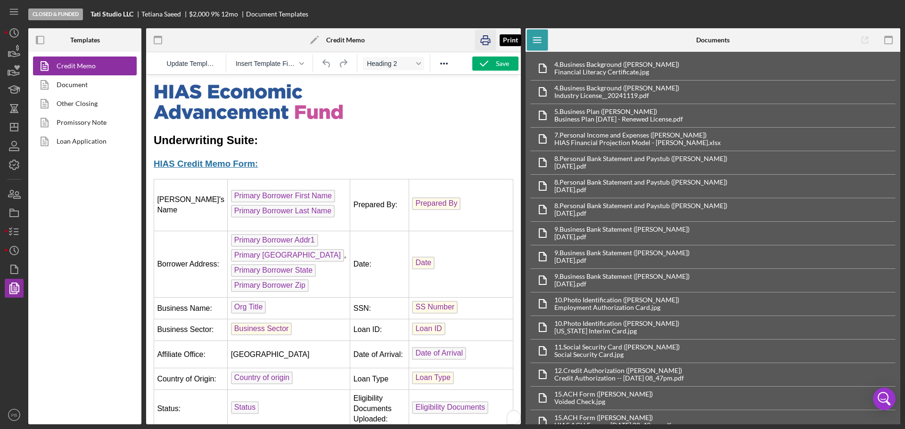
click at [487, 43] on icon "button" at bounding box center [485, 40] width 21 height 21
click at [83, 141] on link "Loan Application" at bounding box center [82, 141] width 99 height 19
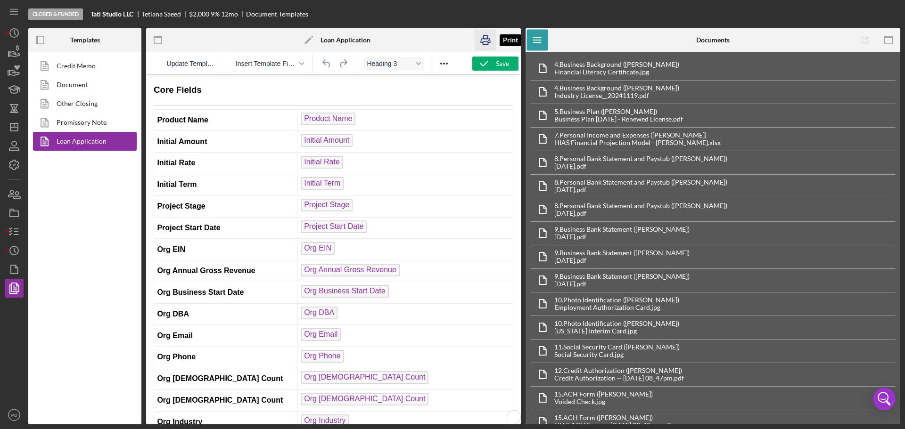
click at [489, 42] on icon "button" at bounding box center [485, 40] width 21 height 21
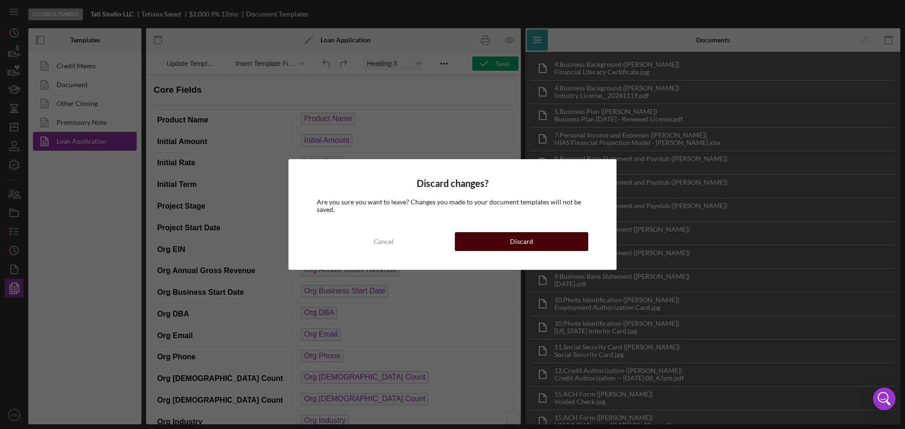
click at [514, 241] on div "Discard" at bounding box center [521, 241] width 23 height 19
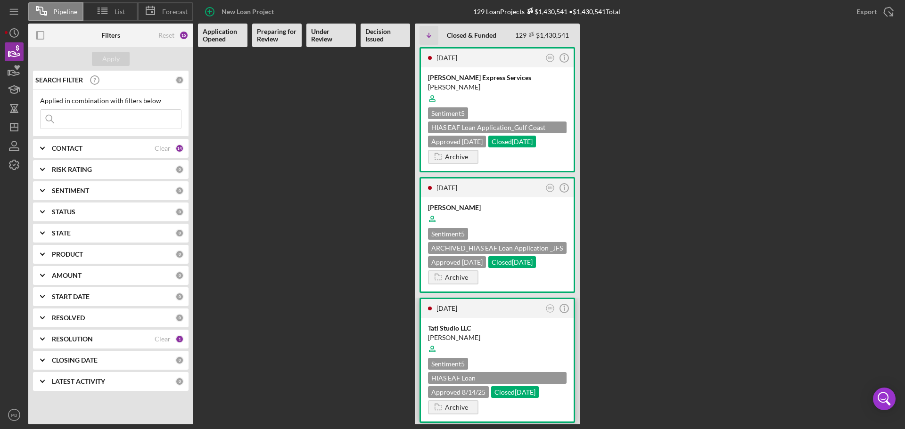
scroll to position [189, 0]
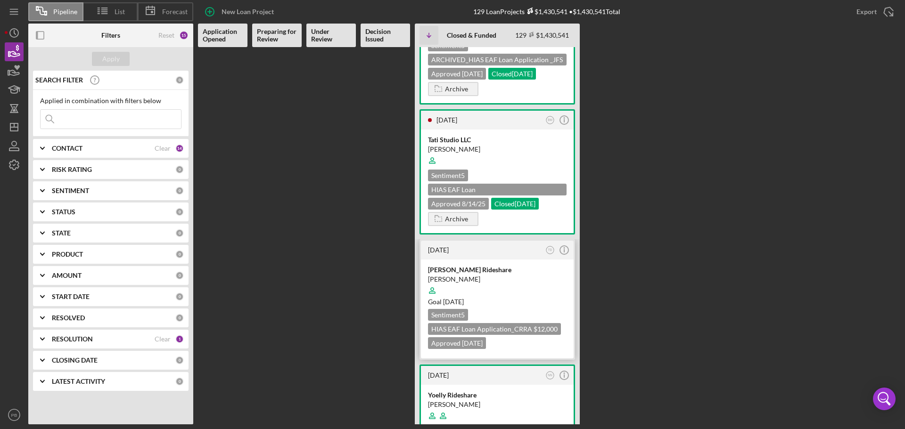
click at [522, 285] on div at bounding box center [497, 291] width 139 height 18
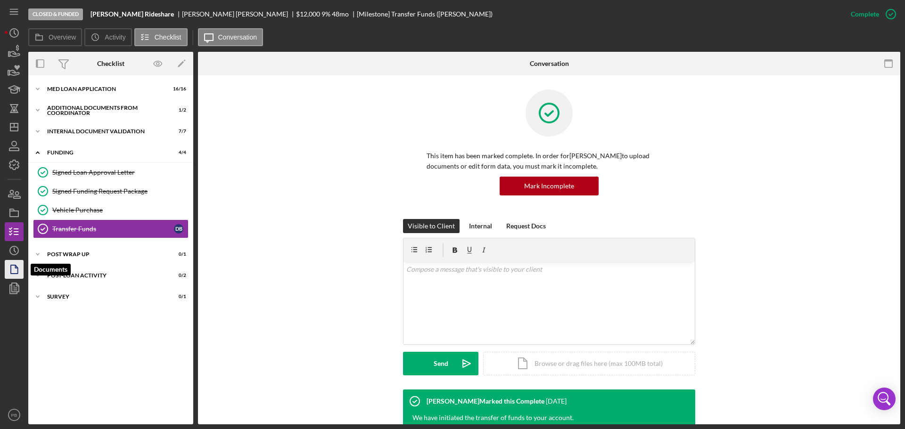
click at [17, 274] on polygon "button" at bounding box center [14, 269] width 7 height 8
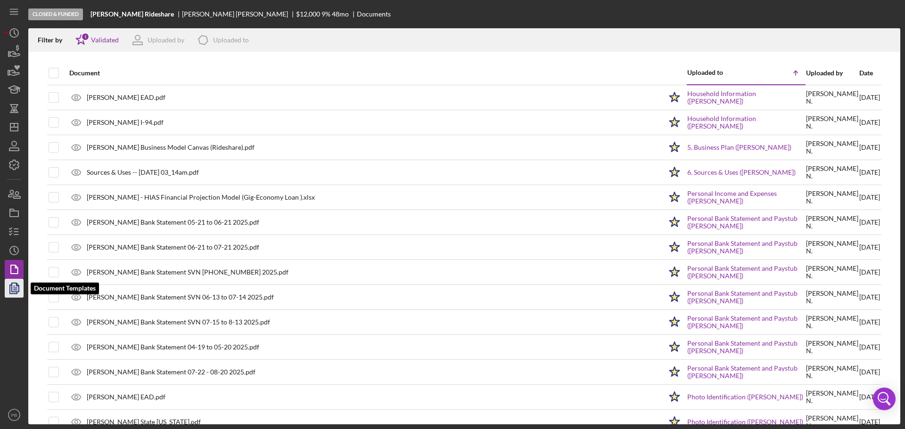
click at [16, 292] on polygon "button" at bounding box center [15, 287] width 7 height 8
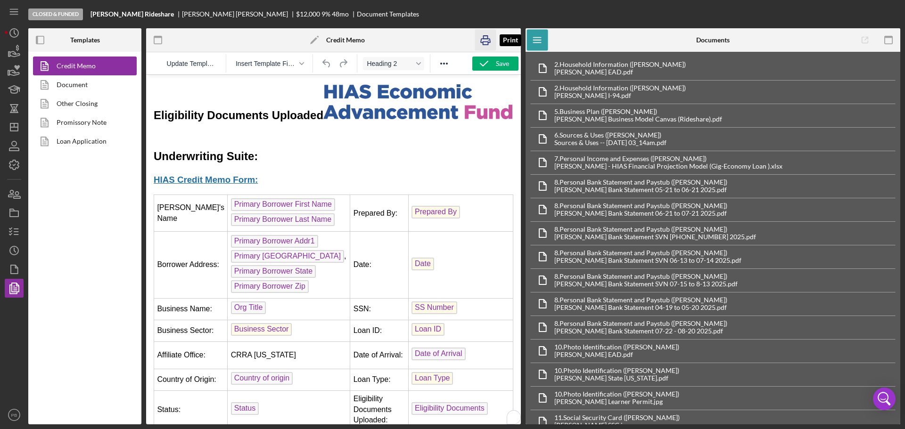
click at [487, 38] on rect "button" at bounding box center [486, 37] width 4 height 3
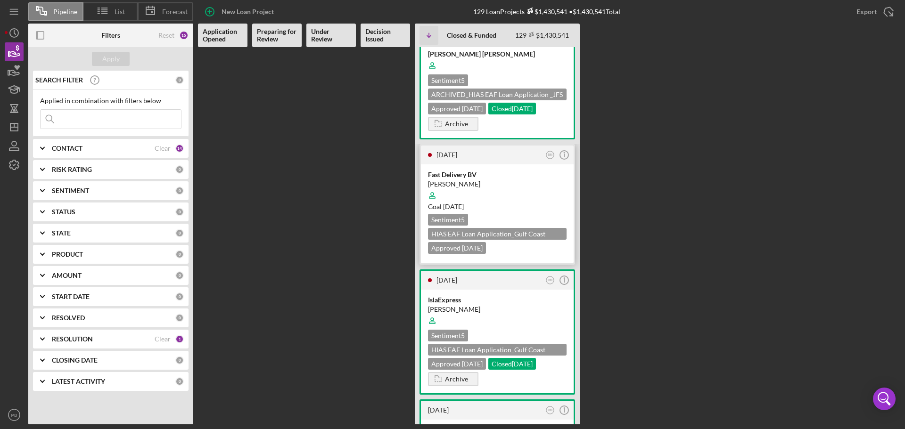
scroll to position [566, 0]
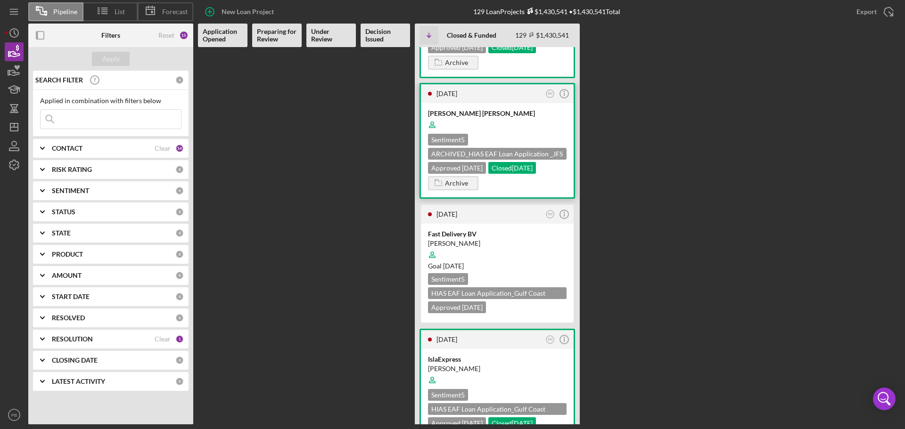
click at [512, 134] on div at bounding box center [497, 125] width 139 height 18
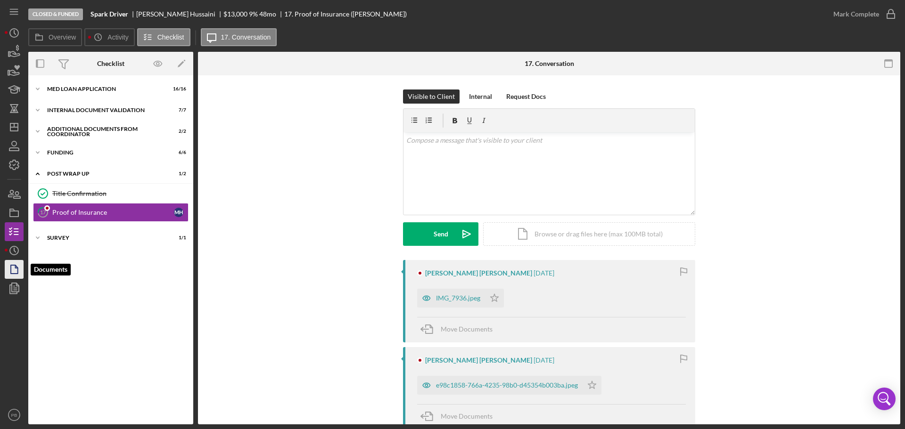
click at [15, 271] on icon "button" at bounding box center [14, 270] width 24 height 24
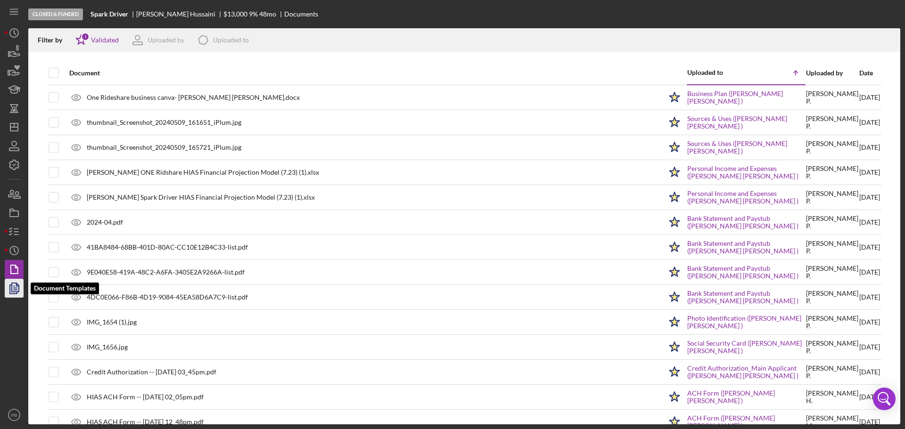
click at [13, 282] on icon "button" at bounding box center [14, 289] width 24 height 24
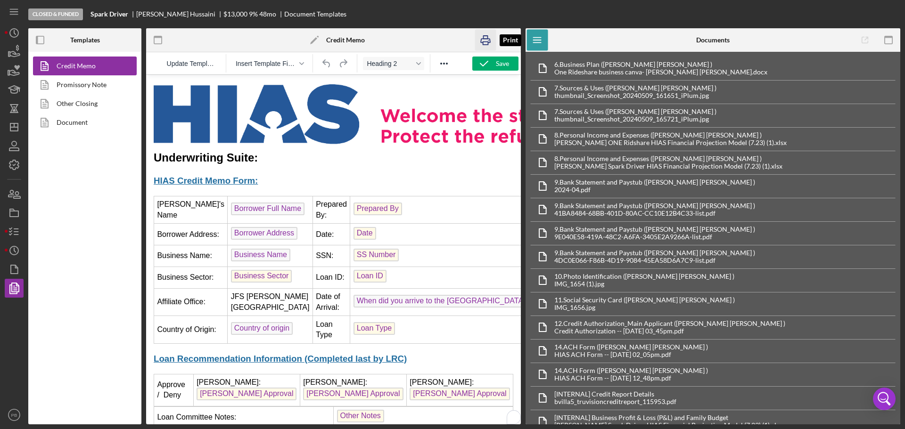
click at [484, 39] on icon "button" at bounding box center [485, 41] width 9 height 4
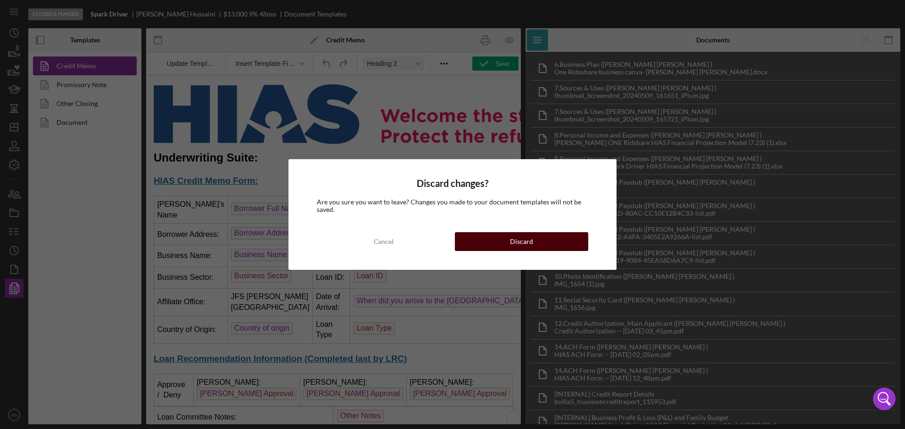
click at [509, 239] on button "Discard" at bounding box center [521, 241] width 133 height 19
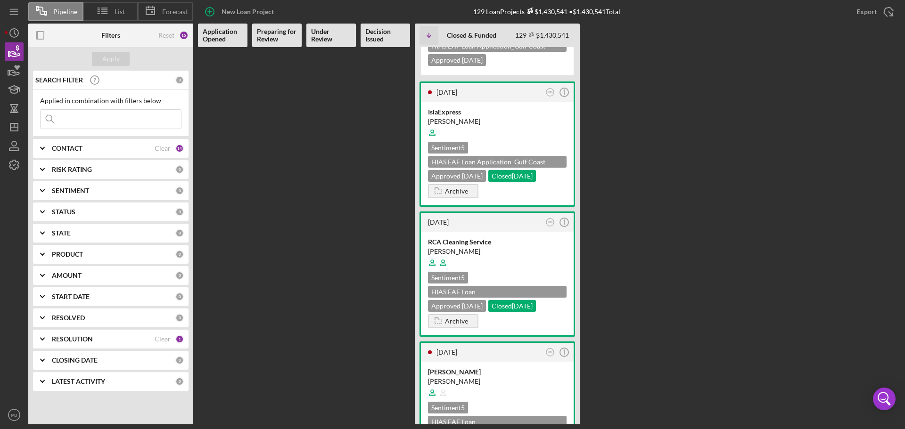
scroll to position [849, 0]
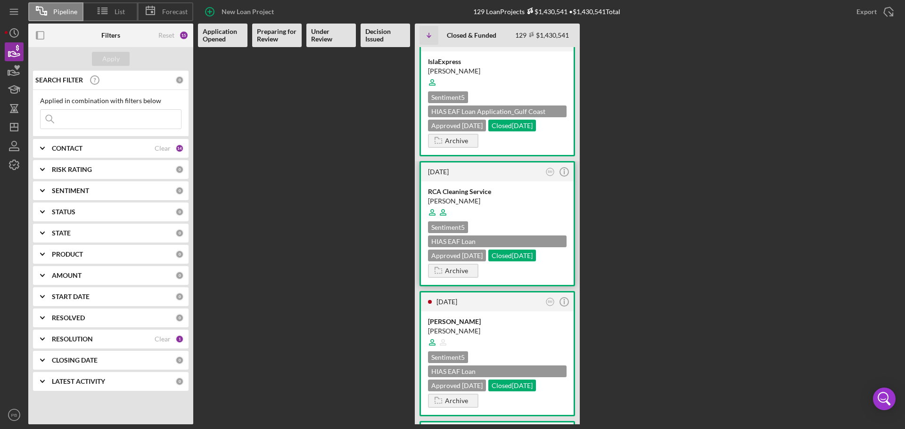
click at [509, 222] on div at bounding box center [497, 213] width 139 height 18
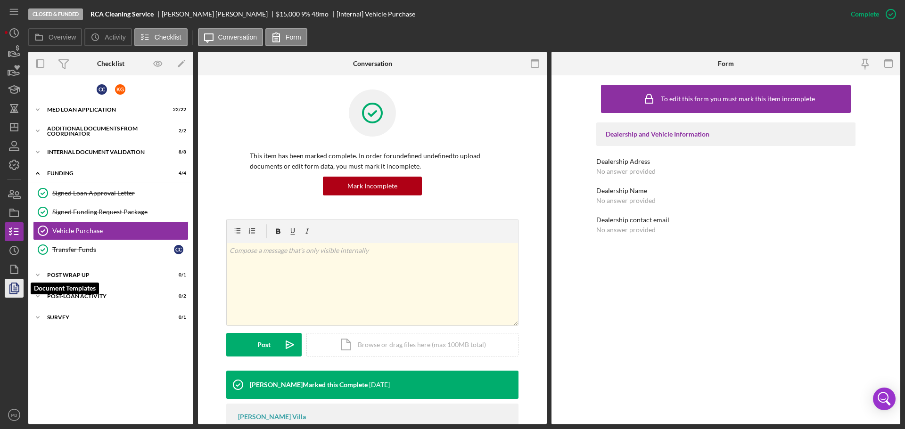
click at [15, 287] on icon "button" at bounding box center [14, 289] width 24 height 24
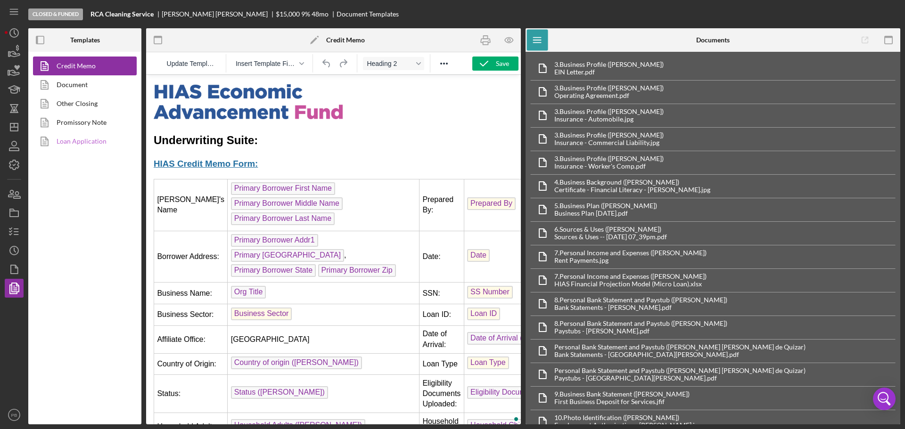
click at [92, 137] on link "Loan Application" at bounding box center [82, 141] width 99 height 19
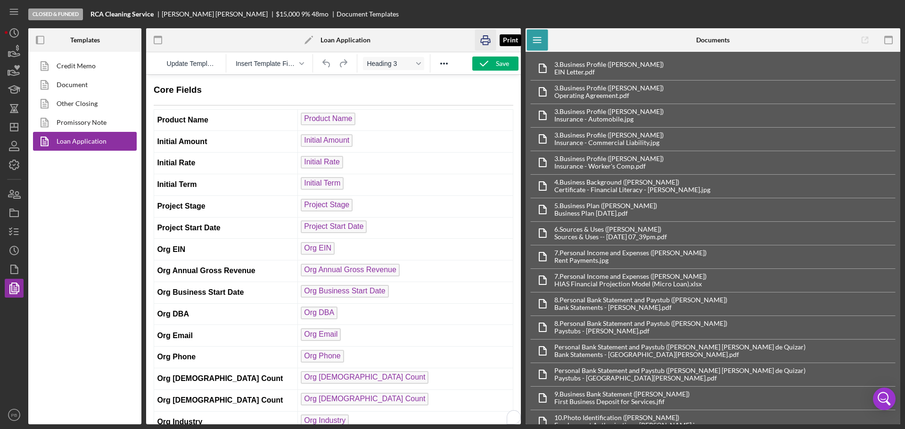
click at [487, 42] on rect "button" at bounding box center [485, 43] width 5 height 3
click at [82, 121] on link "Promissory Note" at bounding box center [82, 122] width 99 height 19
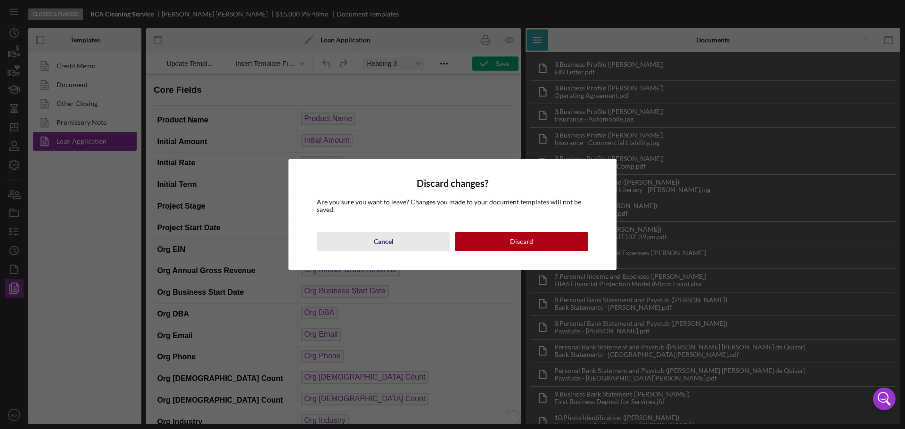
click at [386, 241] on div "Cancel" at bounding box center [384, 241] width 20 height 19
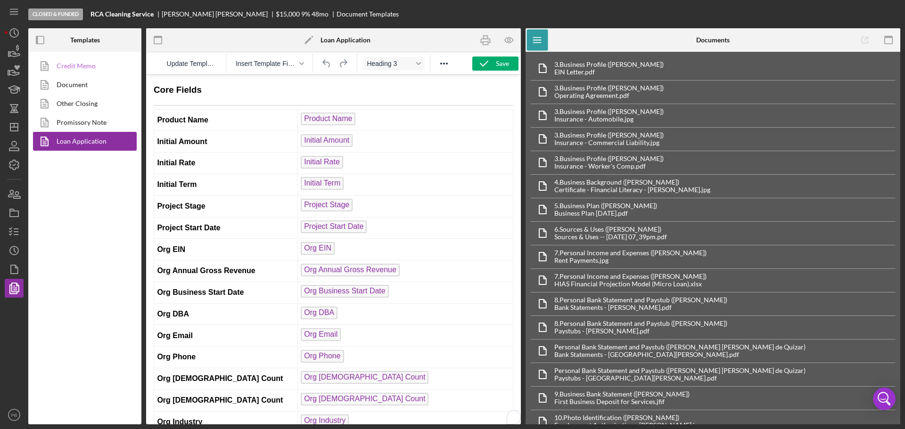
click at [80, 67] on link "Credit Memo" at bounding box center [82, 66] width 99 height 19
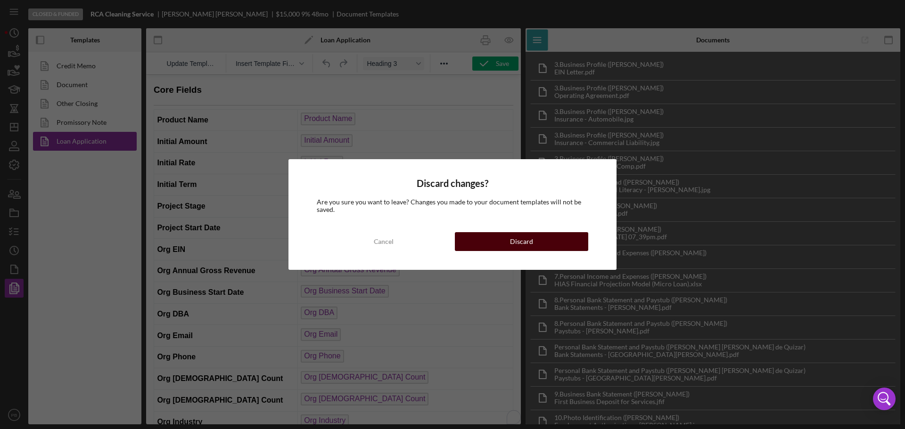
click at [521, 241] on div "Discard" at bounding box center [521, 241] width 23 height 19
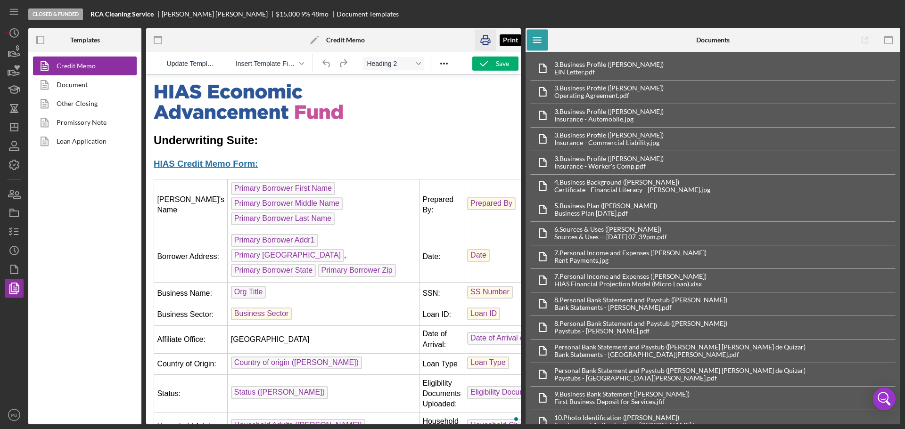
click at [486, 35] on icon "button" at bounding box center [485, 40] width 21 height 21
click at [18, 273] on polygon "button" at bounding box center [14, 269] width 7 height 8
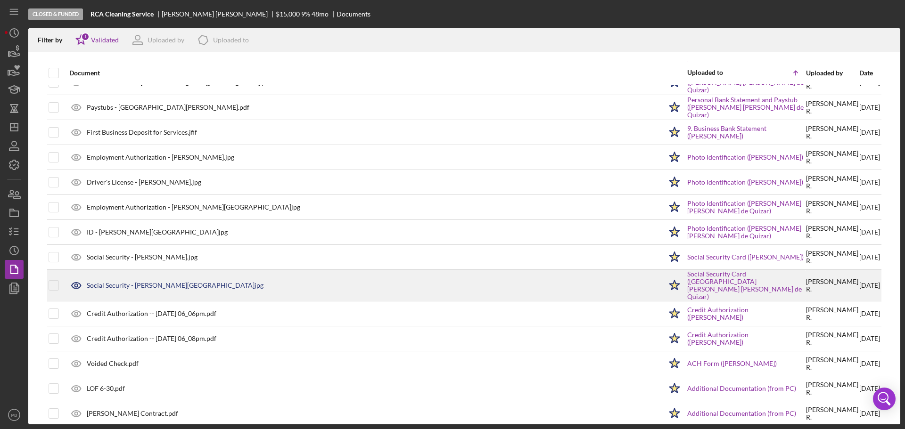
scroll to position [330, 0]
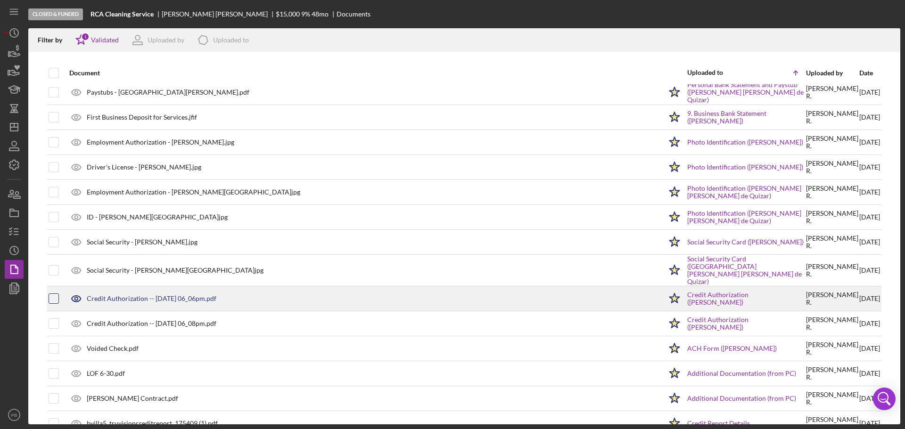
click at [56, 294] on input "checkbox" at bounding box center [53, 298] width 9 height 9
checkbox input "true"
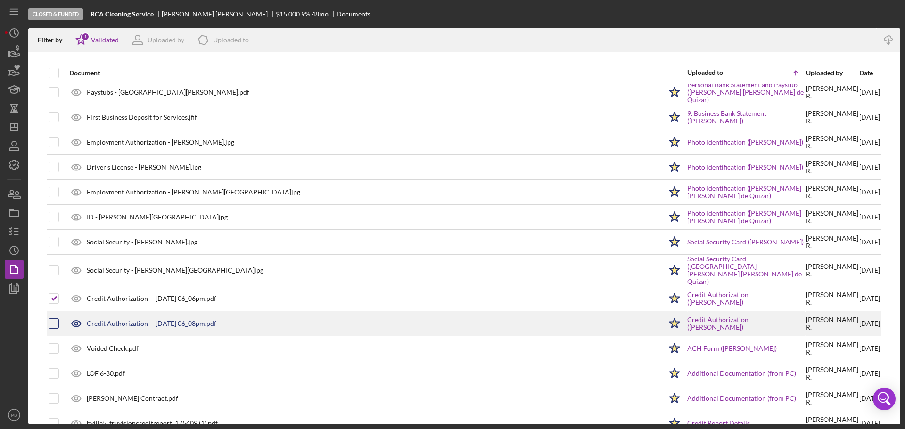
click at [57, 320] on input "checkbox" at bounding box center [53, 323] width 9 height 9
checkbox input "true"
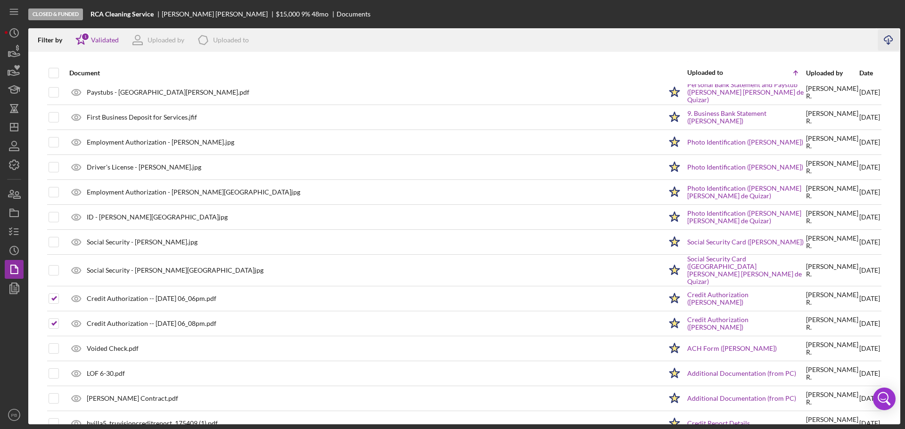
click at [887, 40] on icon "Icon/Download" at bounding box center [888, 40] width 21 height 21
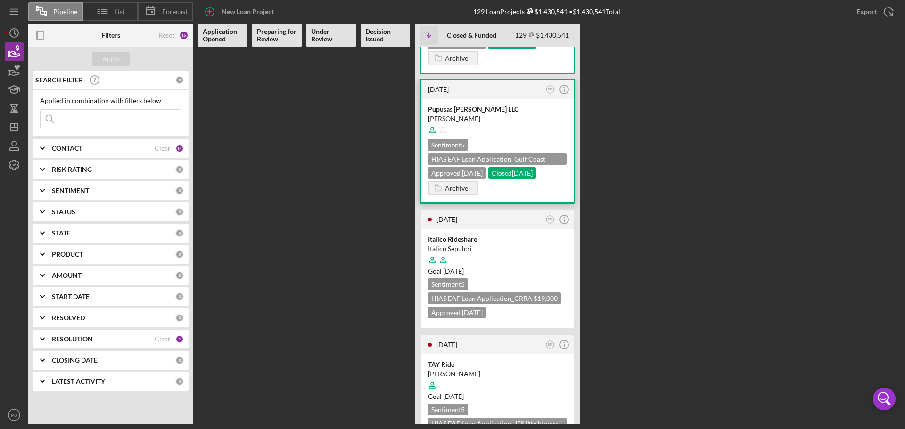
scroll to position [1273, 0]
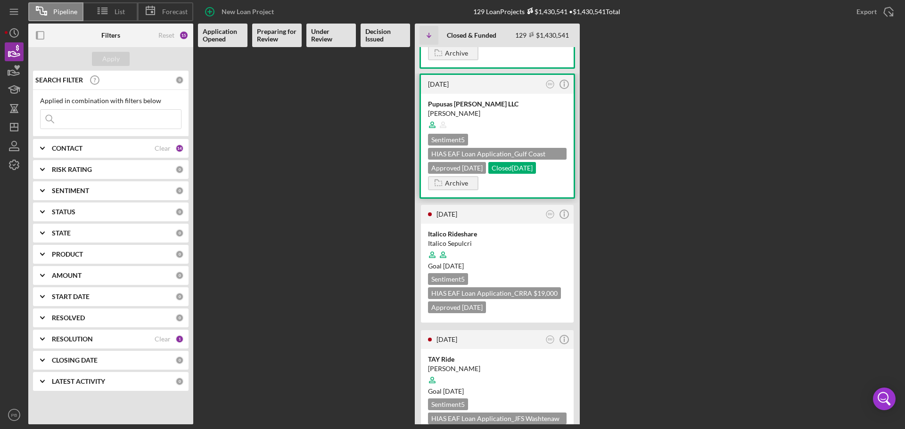
click at [516, 134] on div at bounding box center [497, 125] width 139 height 18
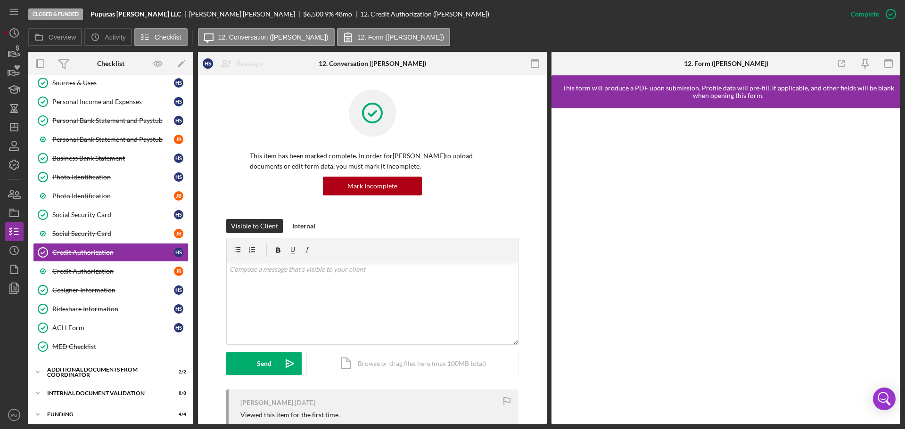
scroll to position [181, 0]
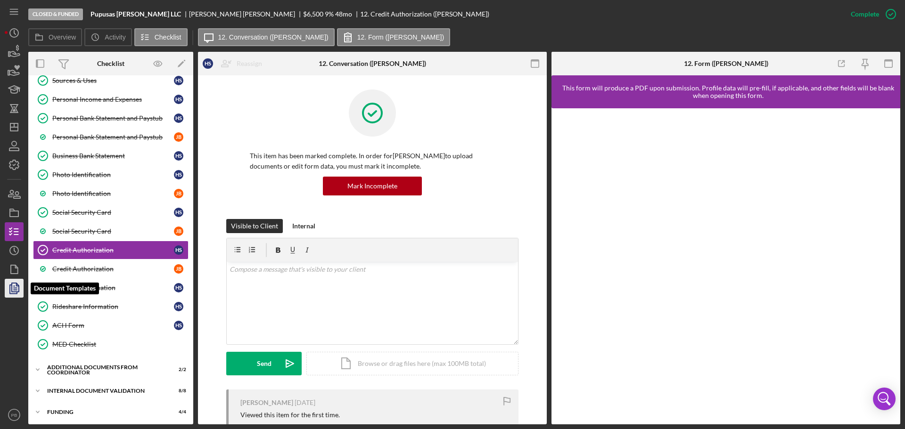
click at [17, 284] on polyline "button" at bounding box center [18, 285] width 2 height 2
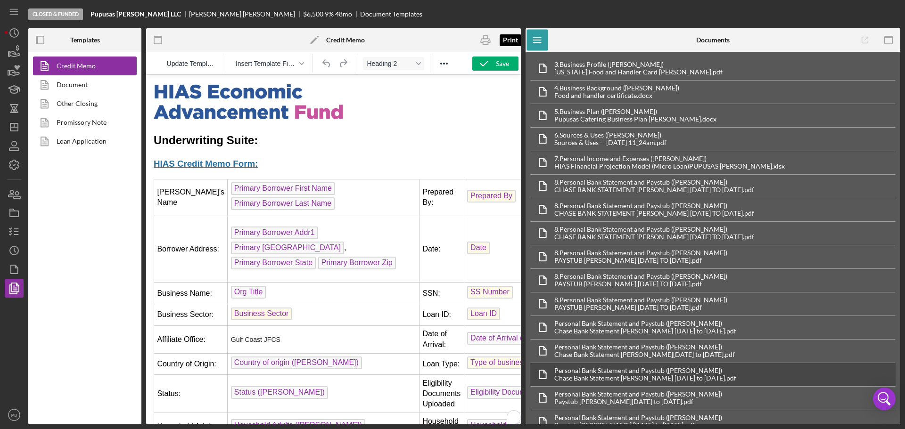
drag, startPoint x: 479, startPoint y: 43, endPoint x: 729, endPoint y: 375, distance: 415.3
click at [479, 43] on icon "button" at bounding box center [485, 40] width 21 height 21
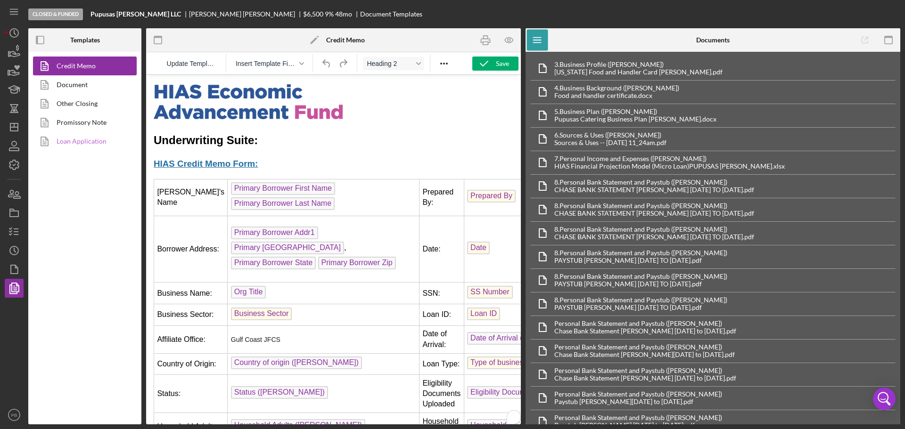
drag, startPoint x: 359, startPoint y: 26, endPoint x: 86, endPoint y: 140, distance: 295.6
click at [86, 140] on link "Loan Application" at bounding box center [82, 141] width 99 height 19
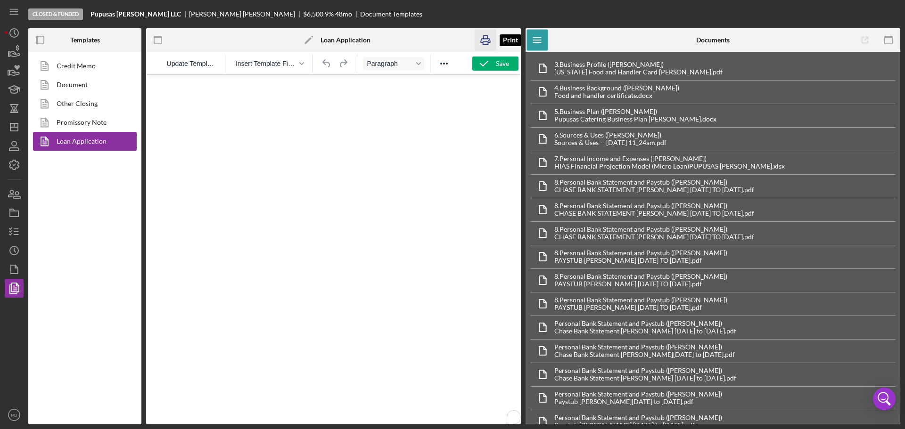
drag, startPoint x: 486, startPoint y: 40, endPoint x: 680, endPoint y: 348, distance: 364.7
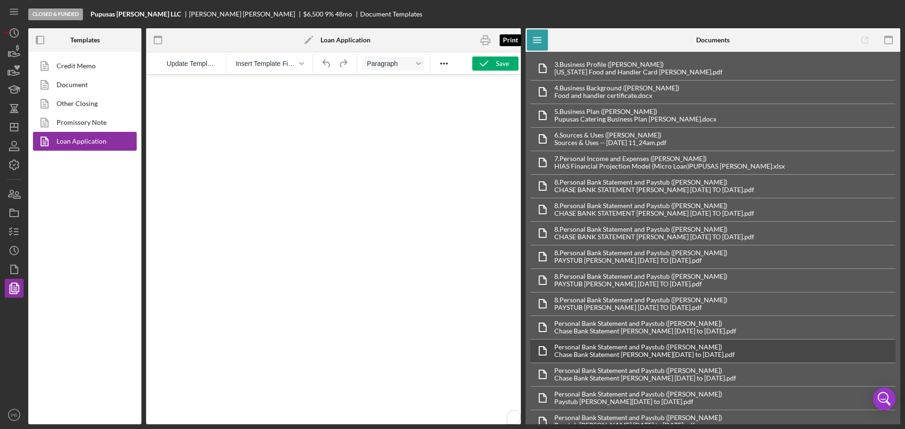
click at [486, 41] on icon "button" at bounding box center [485, 40] width 21 height 21
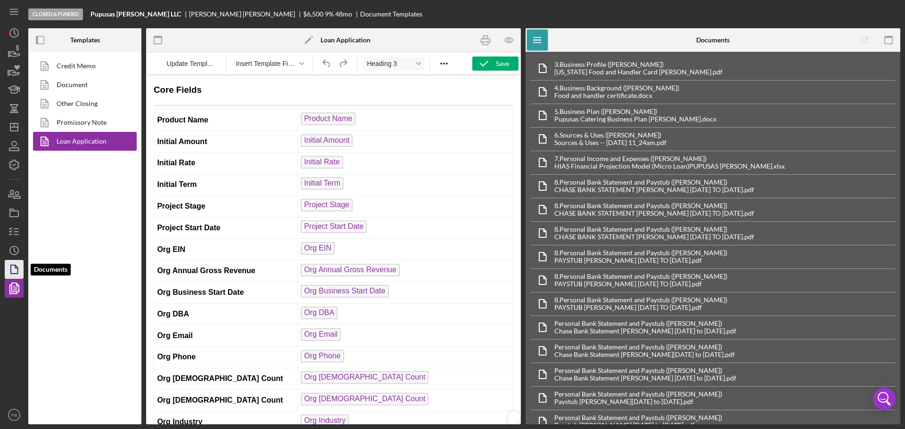
click at [13, 271] on icon "button" at bounding box center [14, 270] width 24 height 24
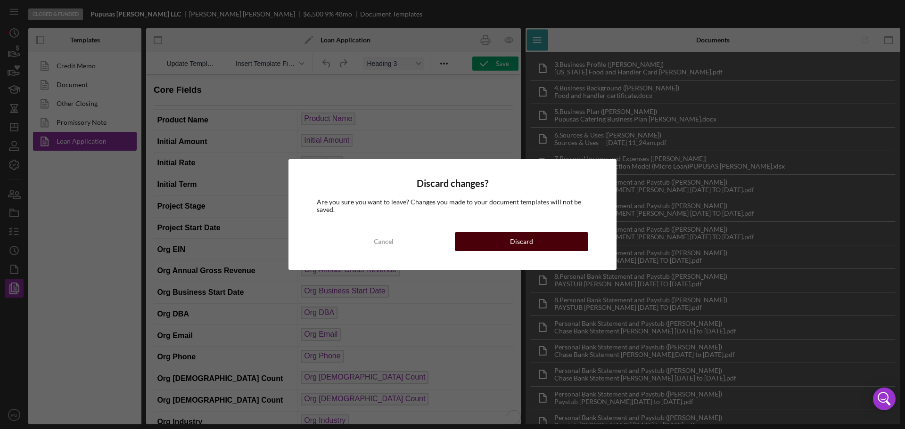
click at [511, 241] on div "Discard" at bounding box center [521, 241] width 23 height 19
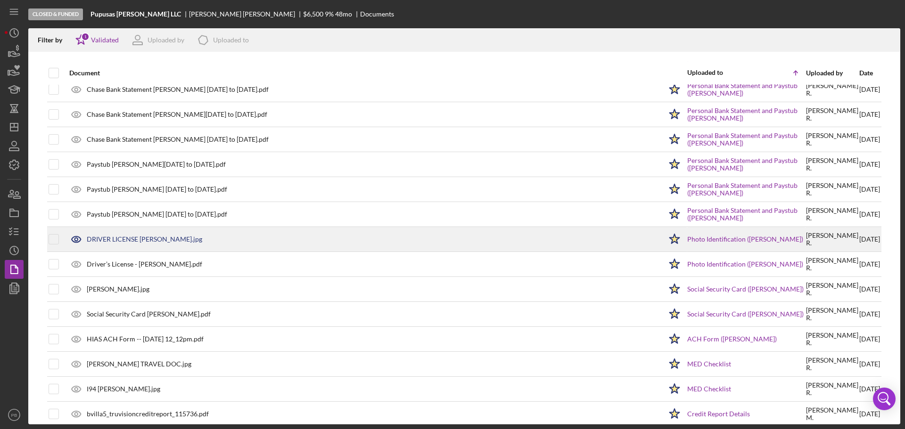
scroll to position [420, 0]
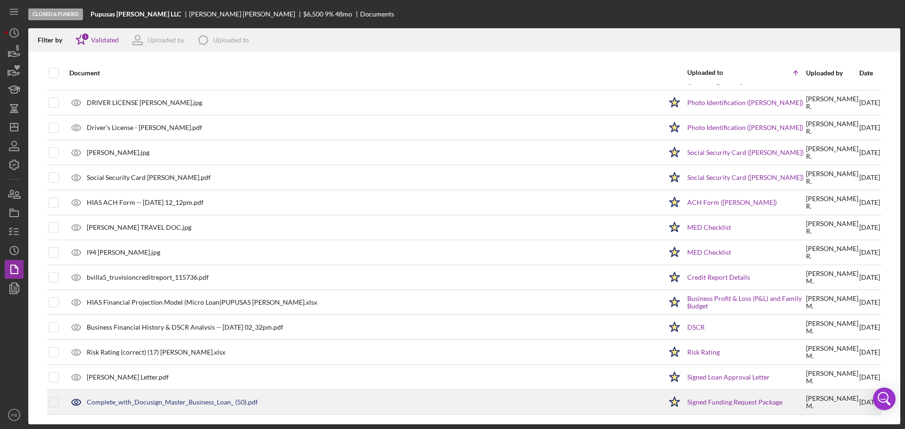
click at [200, 397] on div "Complete_with_Docusign_Master_Business_Loan_ (50).pdf" at bounding box center [363, 403] width 597 height 24
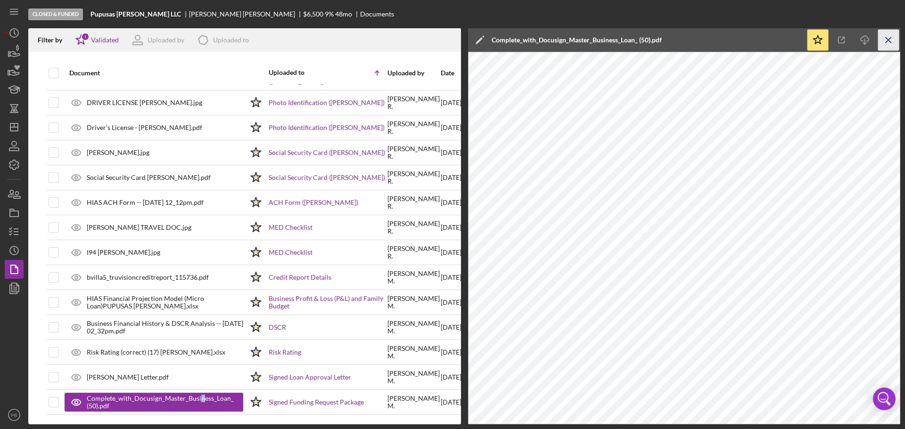
click at [887, 42] on icon "Icon/Menu Close" at bounding box center [888, 40] width 21 height 21
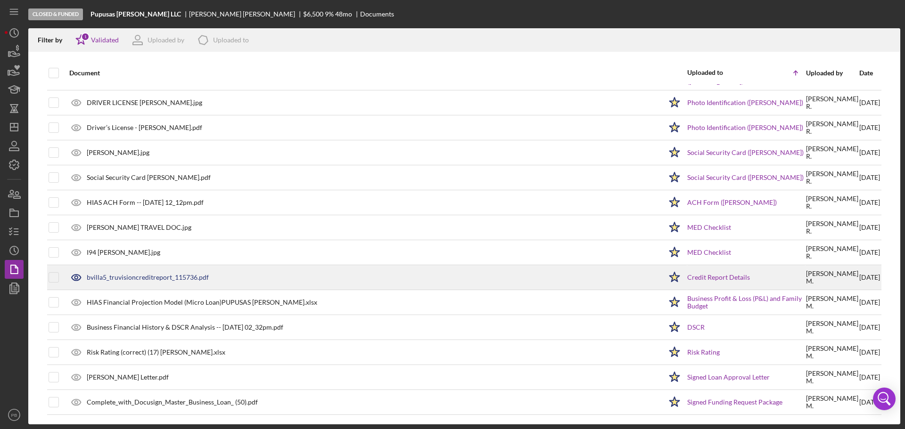
click at [171, 276] on div "bvilla5_truvisioncreditreport_115736.pdf" at bounding box center [148, 278] width 122 height 8
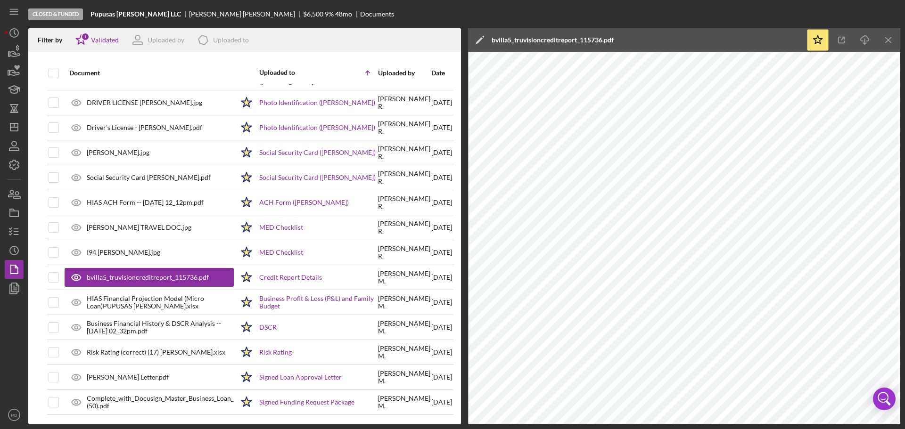
drag, startPoint x: 893, startPoint y: 37, endPoint x: 823, endPoint y: 33, distance: 70.3
click at [893, 37] on icon "Icon/Menu Close" at bounding box center [888, 40] width 21 height 21
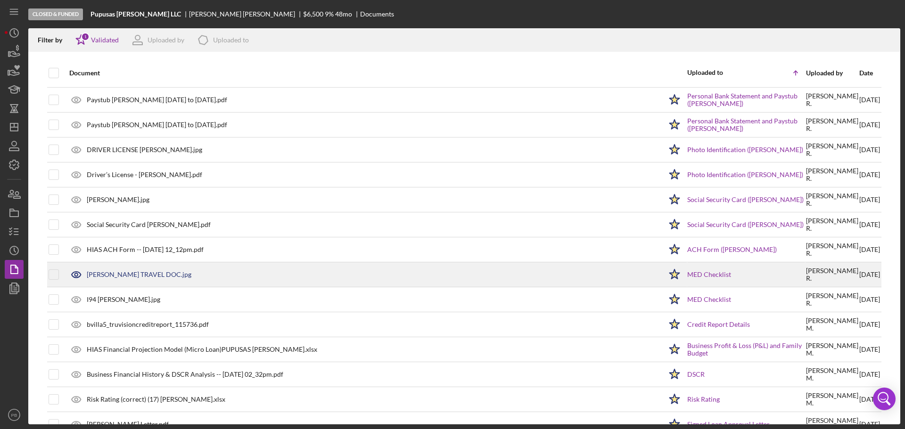
scroll to position [325, 0]
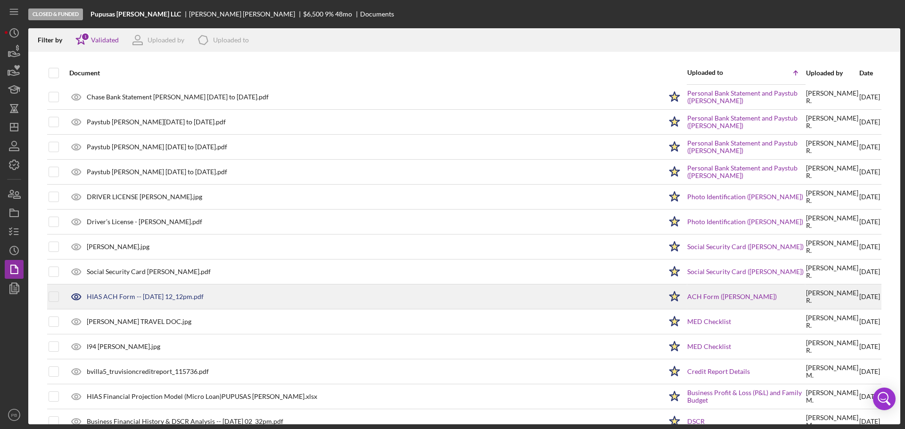
click at [154, 292] on div "HIAS ACH Form -- [DATE] 12_12pm.pdf" at bounding box center [363, 297] width 597 height 24
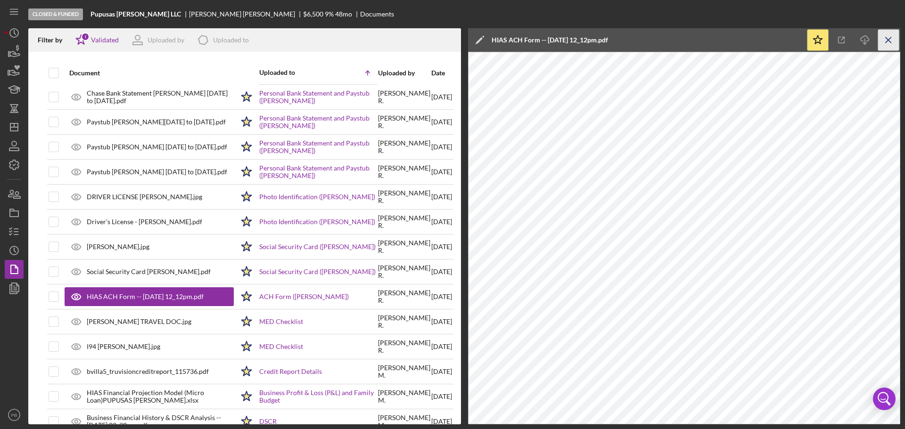
click at [891, 41] on icon "Icon/Menu Close" at bounding box center [888, 40] width 21 height 21
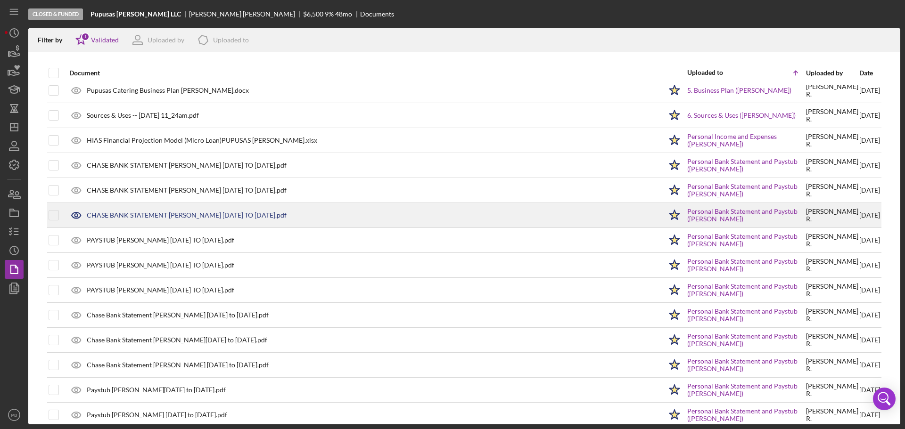
scroll to position [0, 0]
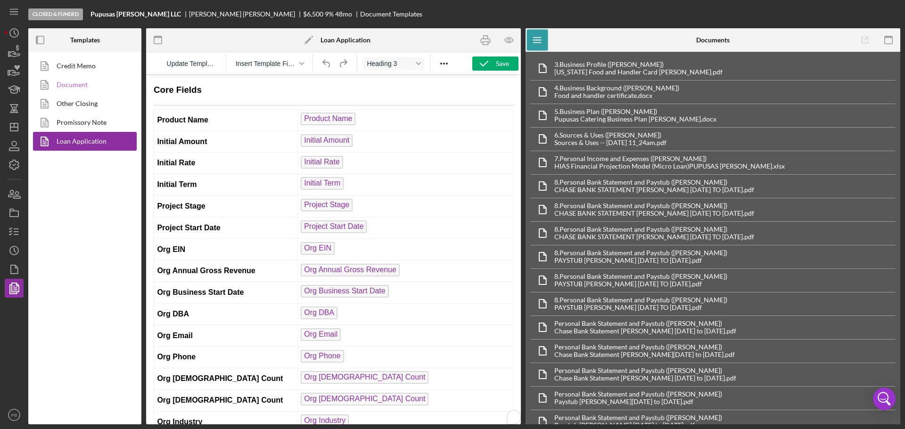
click at [75, 80] on link "Document" at bounding box center [82, 84] width 99 height 19
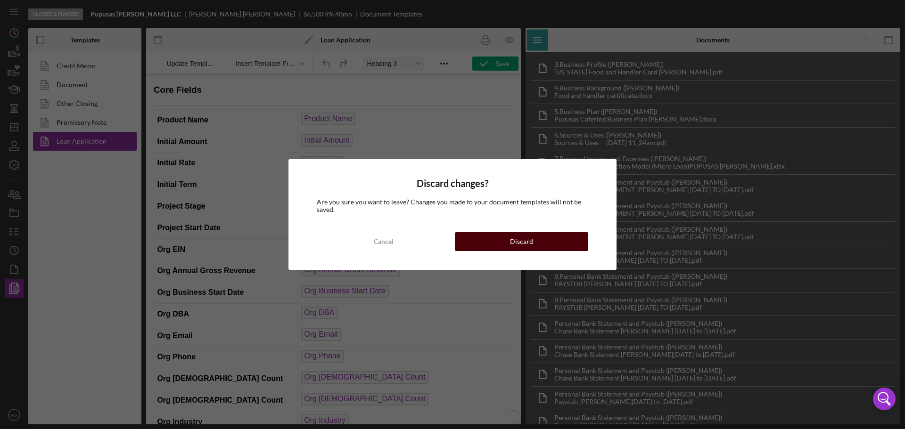
click at [505, 237] on button "Discard" at bounding box center [521, 241] width 133 height 19
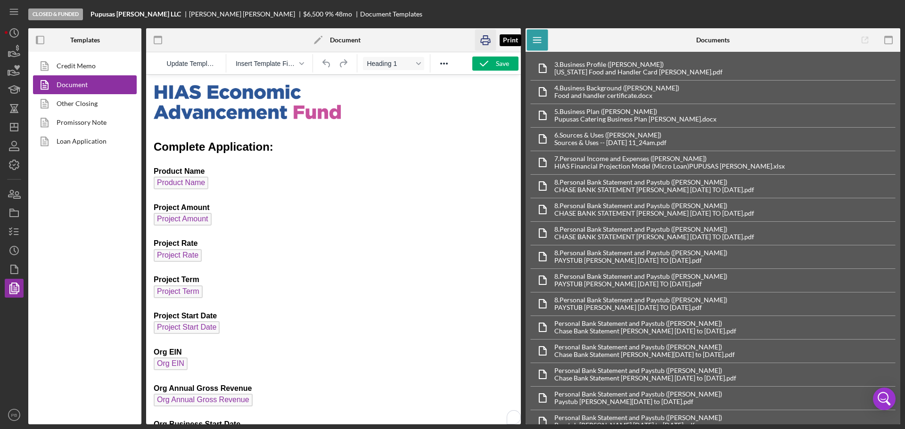
click at [486, 43] on icon "button" at bounding box center [485, 40] width 21 height 21
click at [88, 149] on link "Loan Application" at bounding box center [82, 141] width 99 height 19
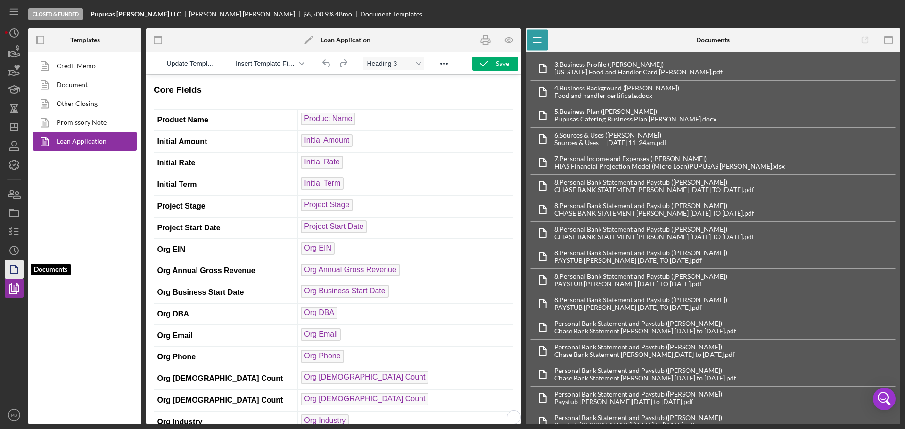
click at [17, 268] on icon "button" at bounding box center [17, 267] width 2 height 2
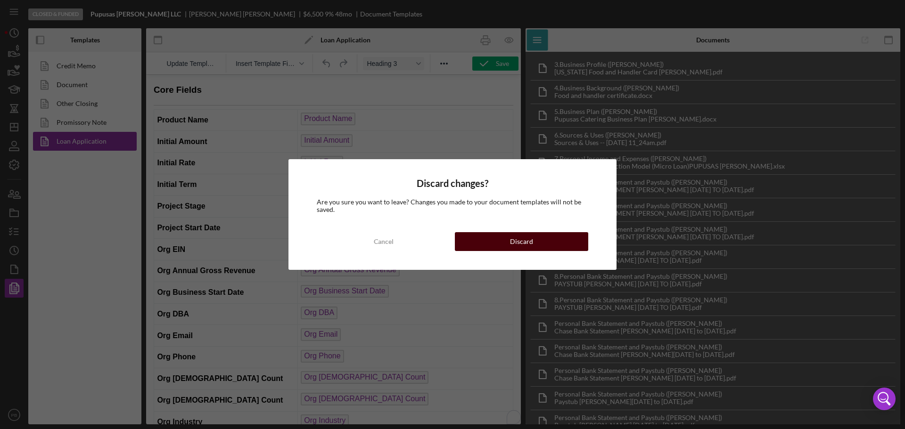
click at [516, 247] on div "Discard" at bounding box center [521, 241] width 23 height 19
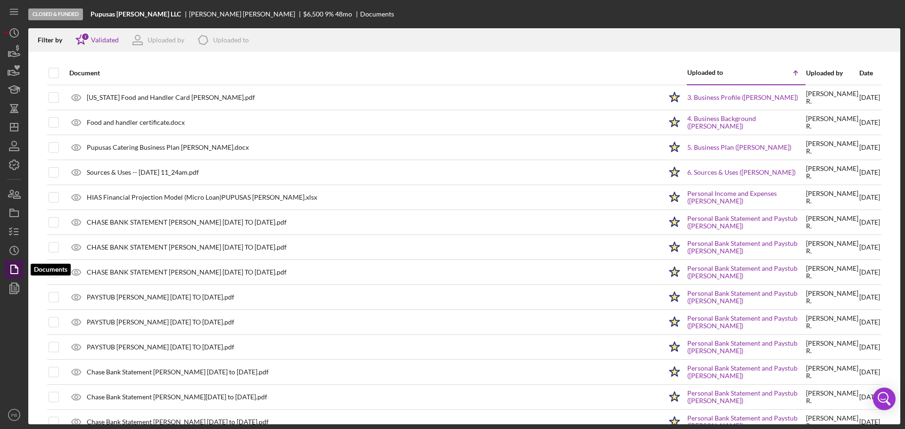
click at [14, 265] on polygon "button" at bounding box center [14, 269] width 7 height 8
click at [12, 285] on polygon "button" at bounding box center [15, 287] width 7 height 8
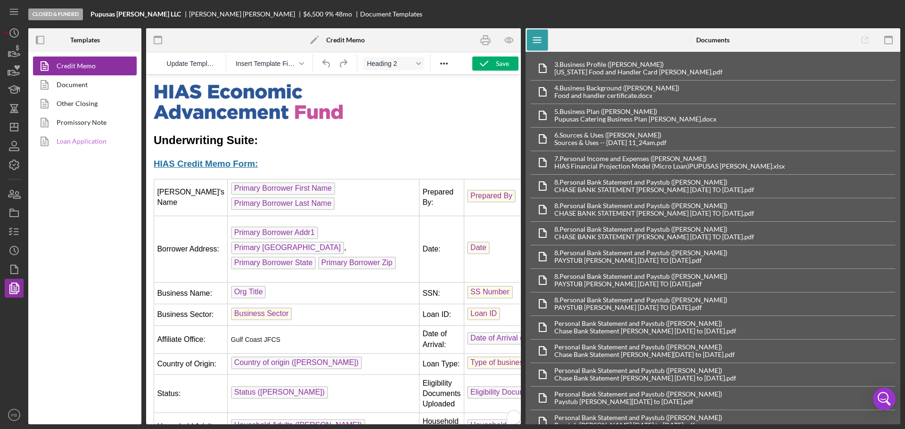
click at [68, 137] on link "Loan Application" at bounding box center [82, 141] width 99 height 19
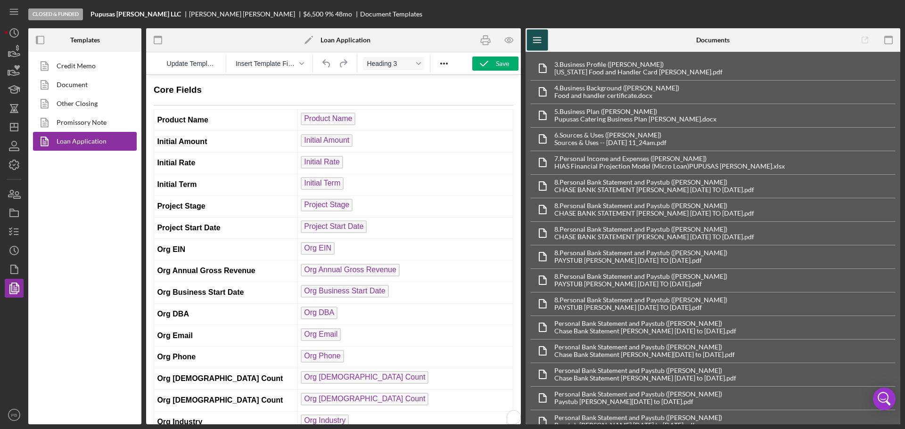
click at [543, 41] on icon "Icon/Menu" at bounding box center [537, 40] width 21 height 21
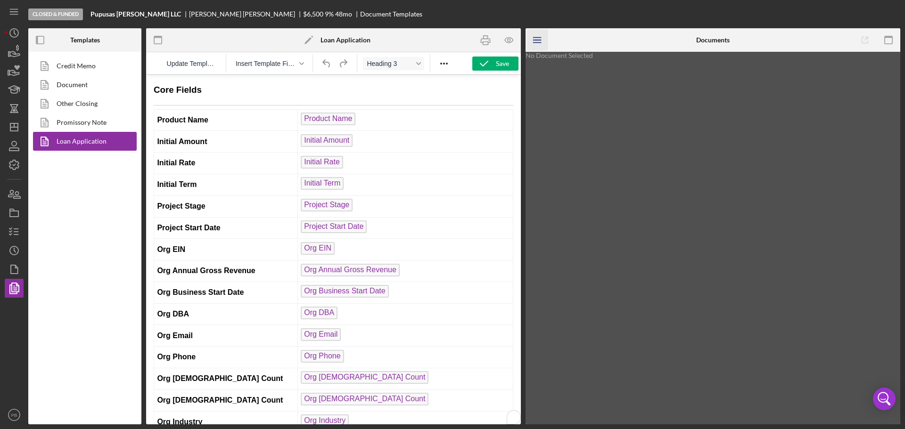
click at [543, 41] on icon "Icon/Menu" at bounding box center [537, 40] width 21 height 21
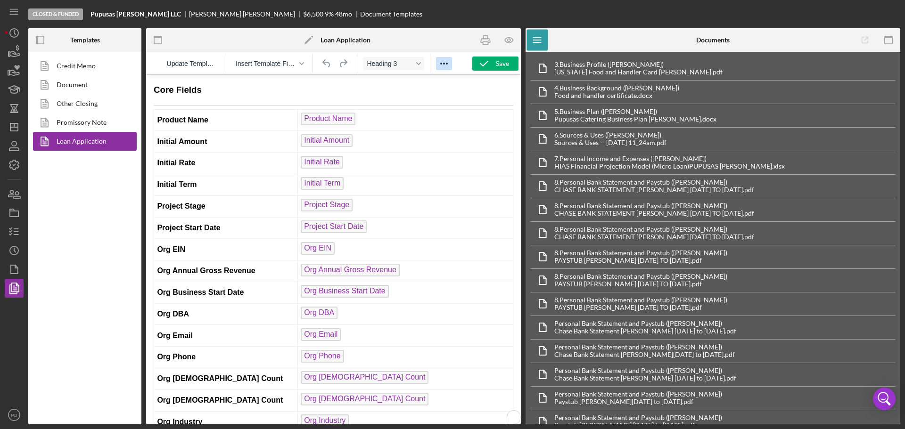
click at [447, 65] on icon "Reveal or hide additional toolbar items" at bounding box center [443, 63] width 11 height 11
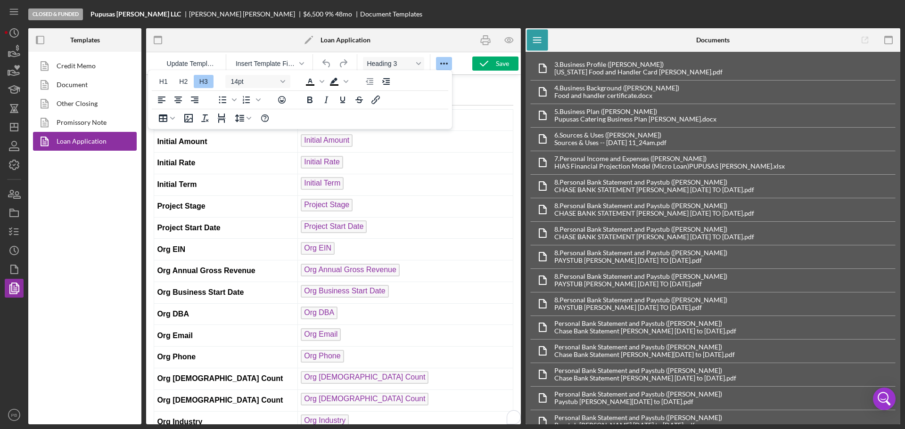
click at [404, 39] on div at bounding box center [458, 40] width 125 height 24
click at [16, 275] on icon "button" at bounding box center [14, 270] width 24 height 24
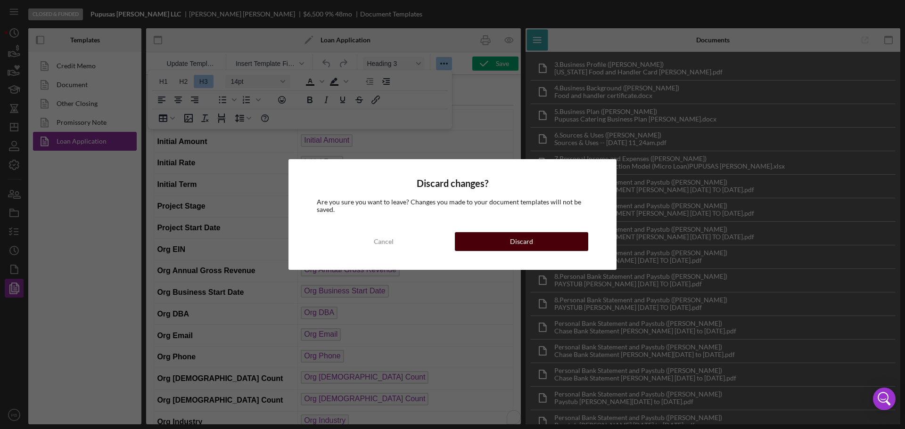
click at [495, 248] on button "Discard" at bounding box center [521, 241] width 133 height 19
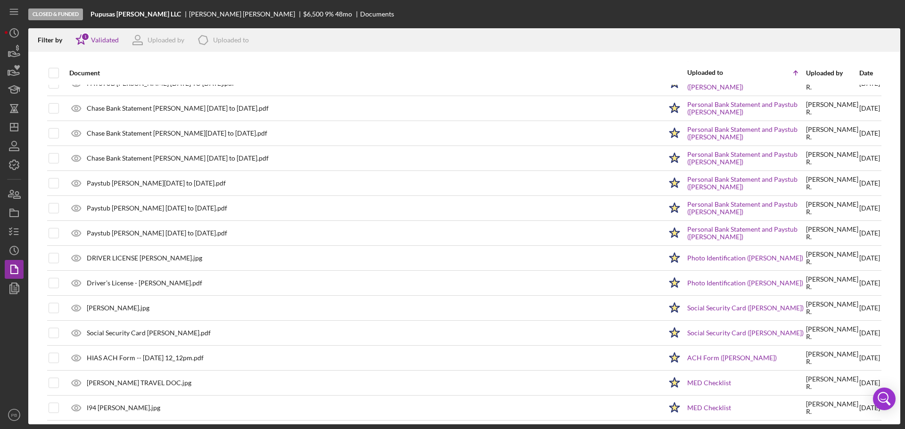
scroll to position [420, 0]
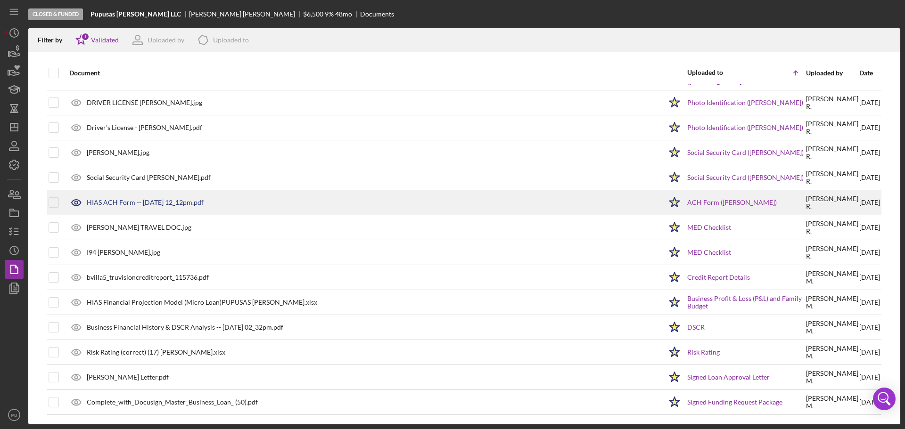
click at [167, 202] on div "HIAS ACH Form -- [DATE] 12_12pm.pdf" at bounding box center [145, 203] width 117 height 8
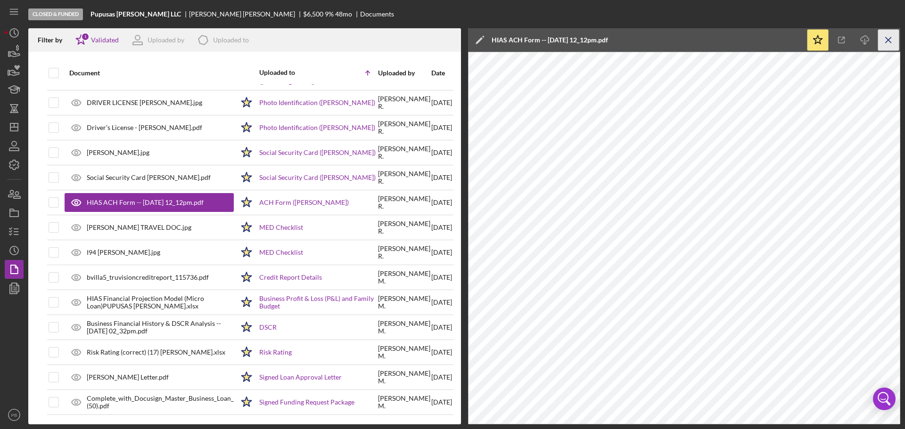
click at [890, 39] on line "button" at bounding box center [888, 39] width 5 height 5
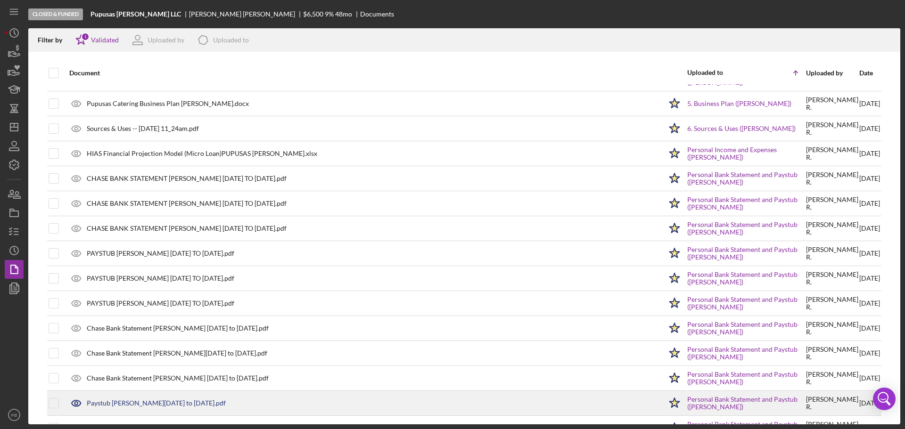
scroll to position [0, 0]
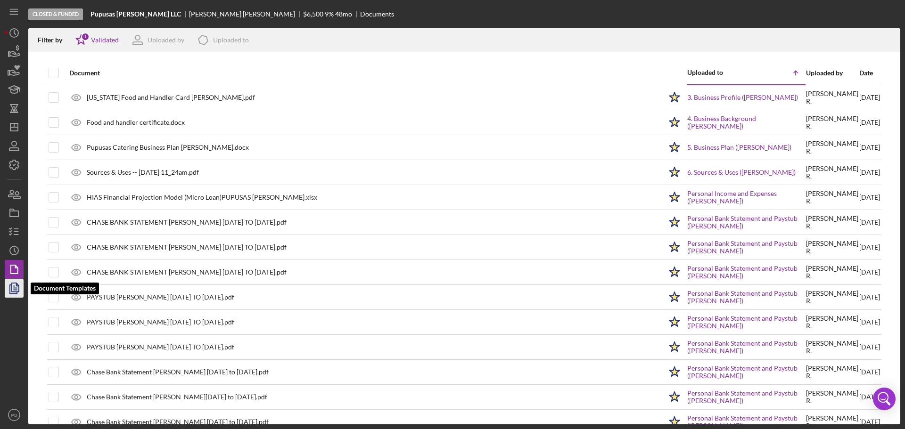
click at [14, 295] on icon "button" at bounding box center [14, 289] width 24 height 24
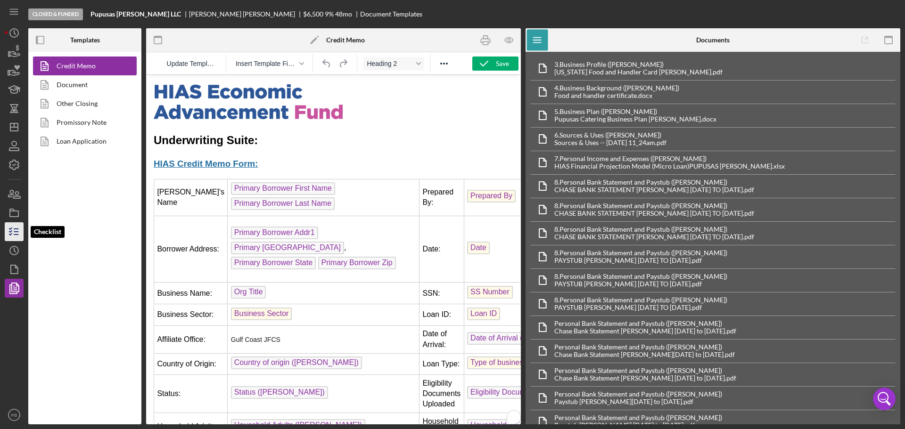
click at [18, 228] on icon "button" at bounding box center [14, 232] width 24 height 24
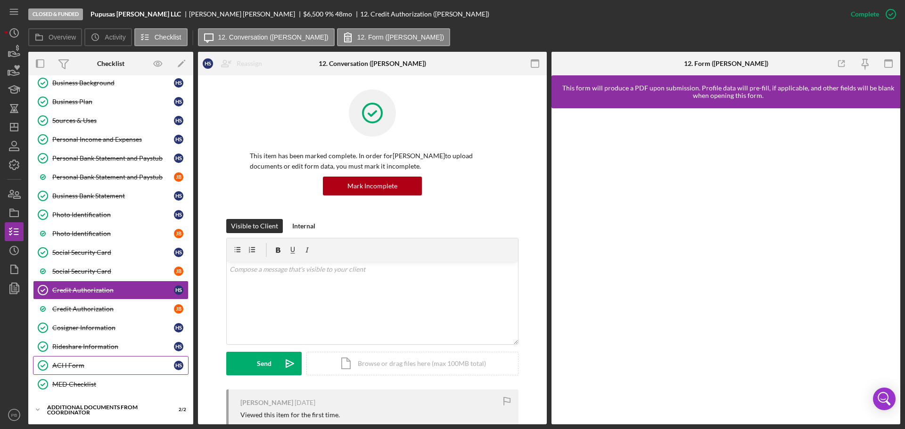
scroll to position [141, 0]
click at [98, 312] on div "Credit Authorization" at bounding box center [113, 309] width 122 height 8
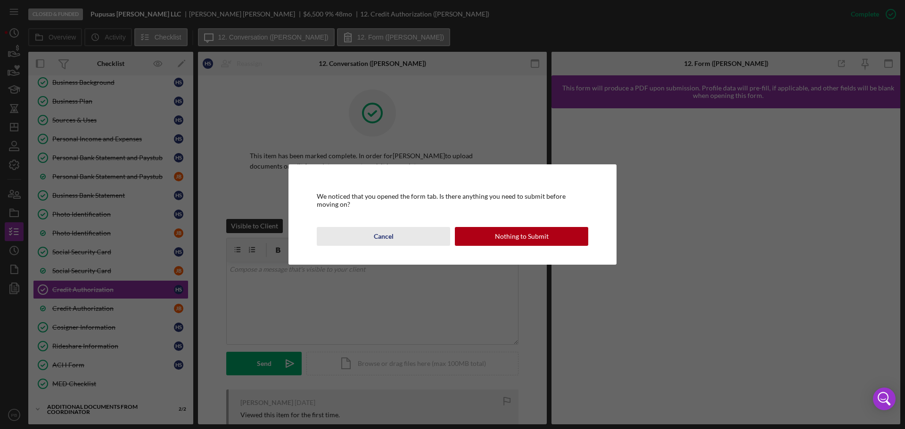
click at [379, 236] on div "Cancel" at bounding box center [384, 236] width 20 height 19
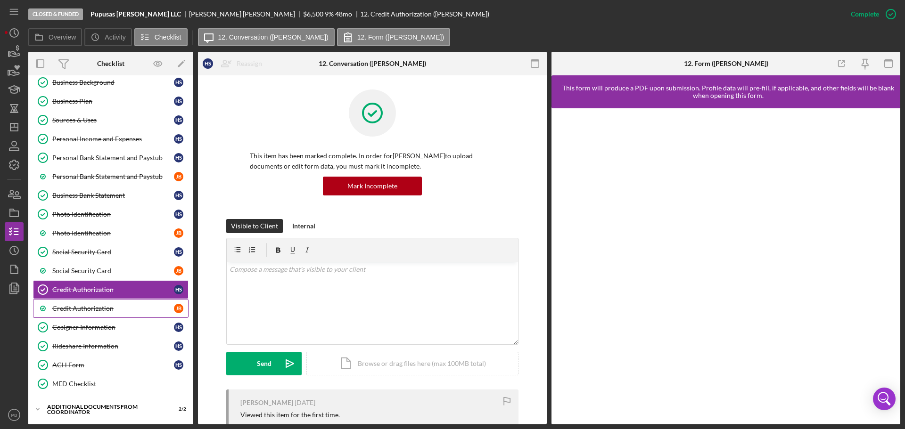
click at [108, 311] on div "Credit Authorization" at bounding box center [113, 309] width 122 height 8
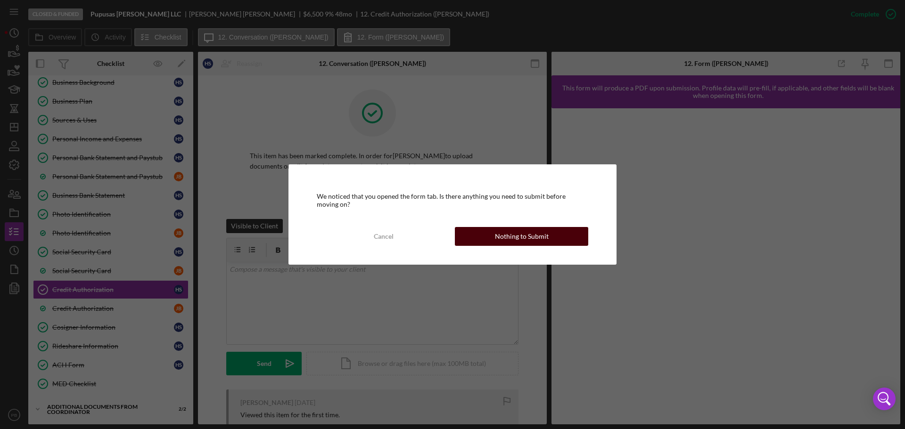
click at [477, 239] on button "Nothing to Submit" at bounding box center [521, 236] width 133 height 19
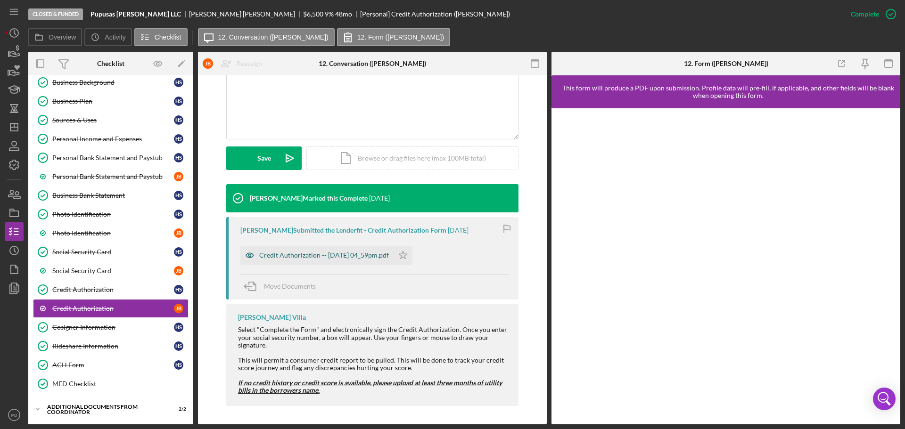
scroll to position [198, 0]
click at [334, 252] on div "Credit Authorization -- [DATE] 04_59pm.pdf" at bounding box center [324, 255] width 130 height 8
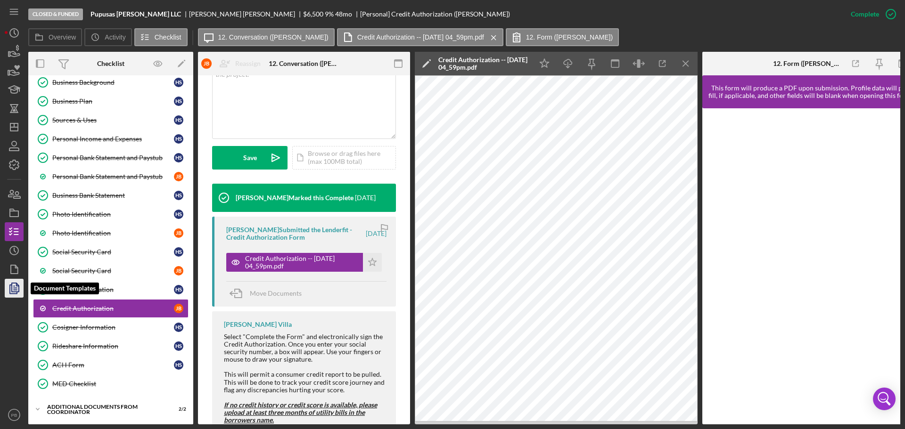
click at [22, 290] on icon "button" at bounding box center [14, 289] width 24 height 24
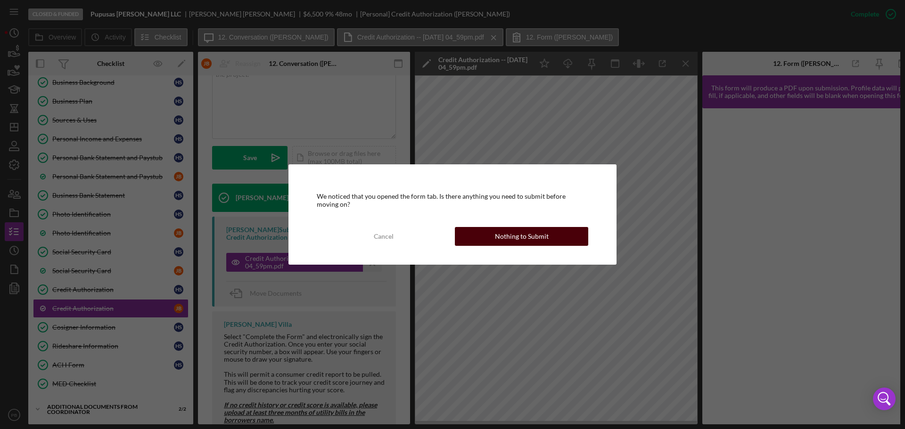
click at [515, 234] on div "Nothing to Submit" at bounding box center [522, 236] width 54 height 19
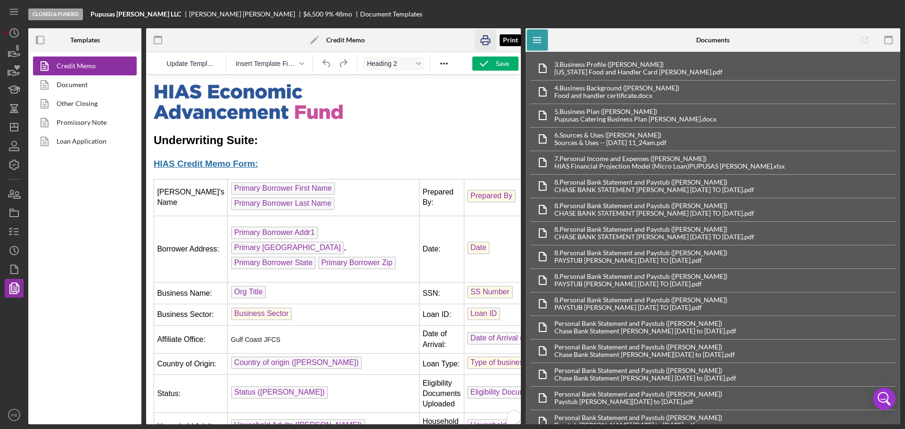
click at [486, 43] on icon "button" at bounding box center [485, 40] width 21 height 21
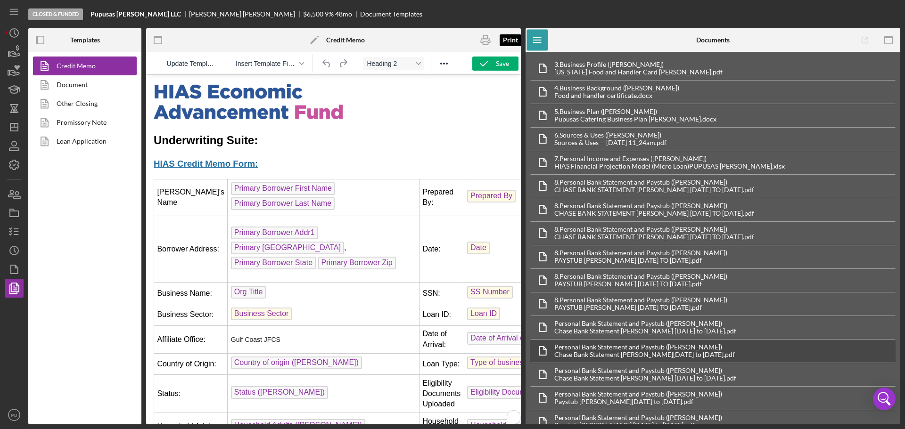
drag, startPoint x: 481, startPoint y: 40, endPoint x: 725, endPoint y: 363, distance: 404.9
click at [481, 40] on icon "button" at bounding box center [485, 40] width 21 height 21
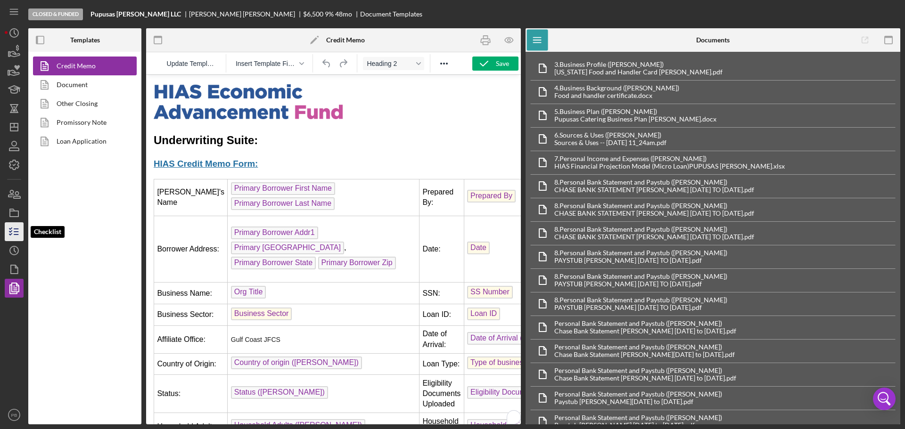
click at [14, 230] on icon "button" at bounding box center [14, 232] width 24 height 24
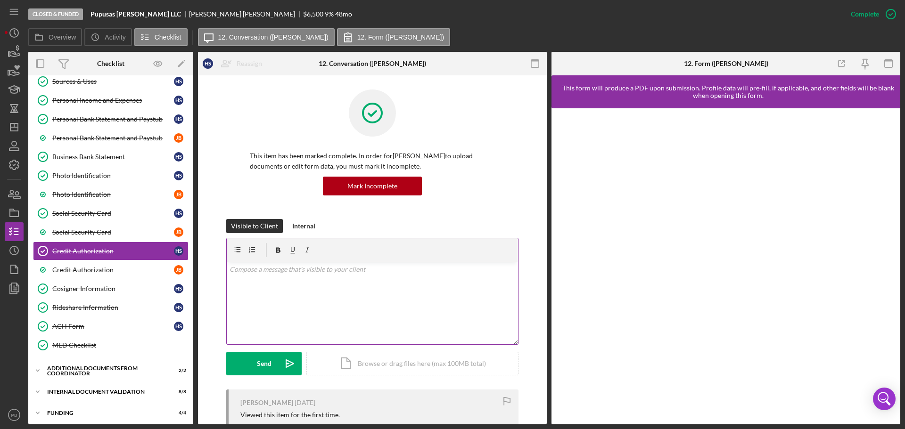
scroll to position [181, 0]
click at [118, 275] on link "Credit Authorization [PERSON_NAME]" at bounding box center [111, 269] width 156 height 19
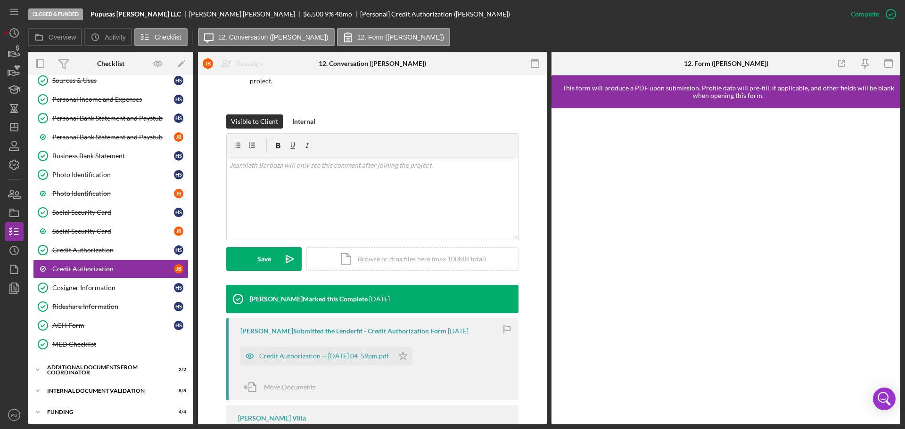
scroll to position [198, 0]
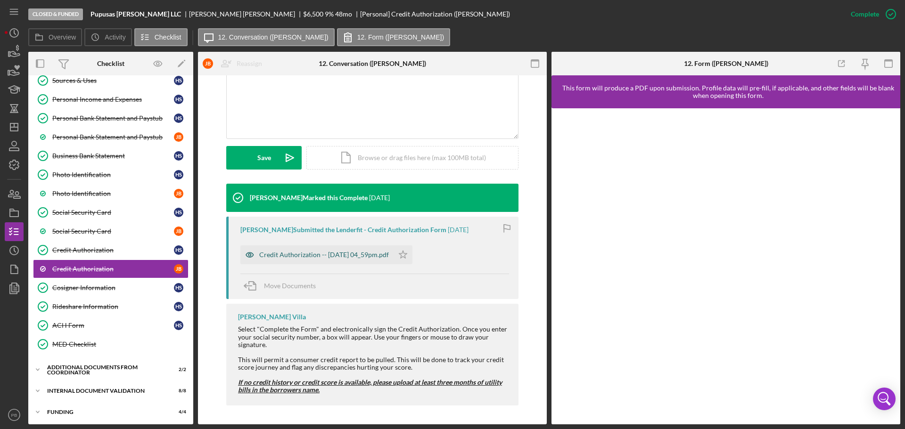
click at [324, 256] on div "Credit Authorization -- [DATE] 04_59pm.pdf" at bounding box center [324, 255] width 130 height 8
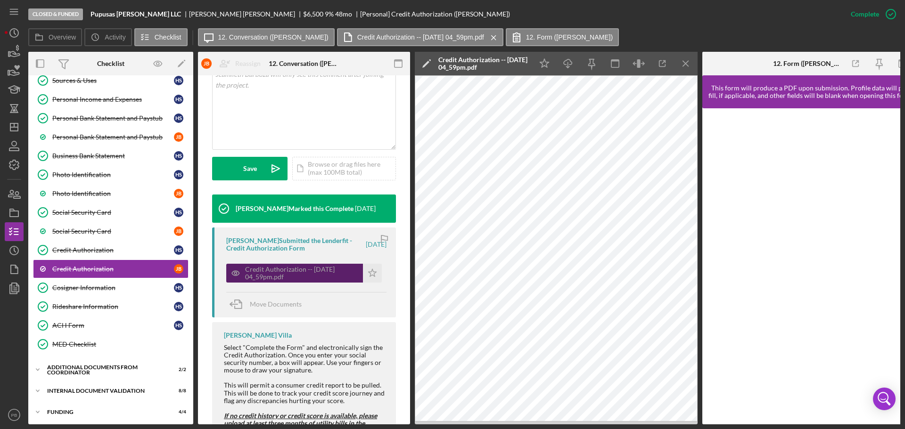
scroll to position [208, 0]
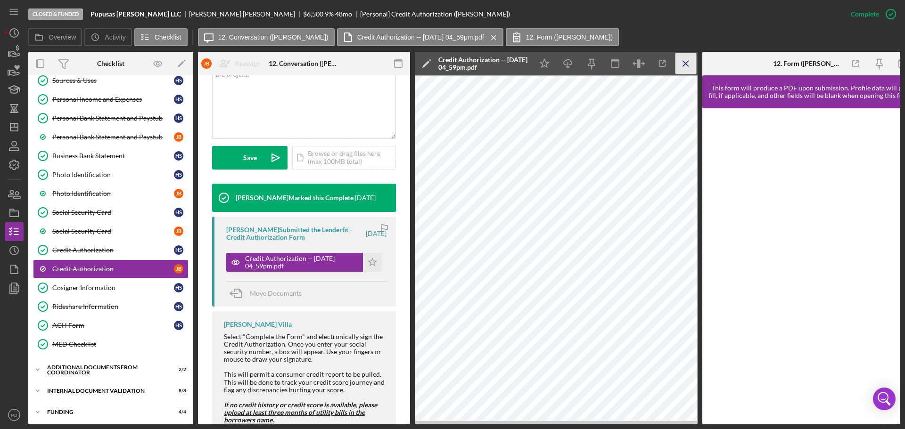
click at [692, 64] on icon "Icon/Menu Close" at bounding box center [686, 63] width 21 height 21
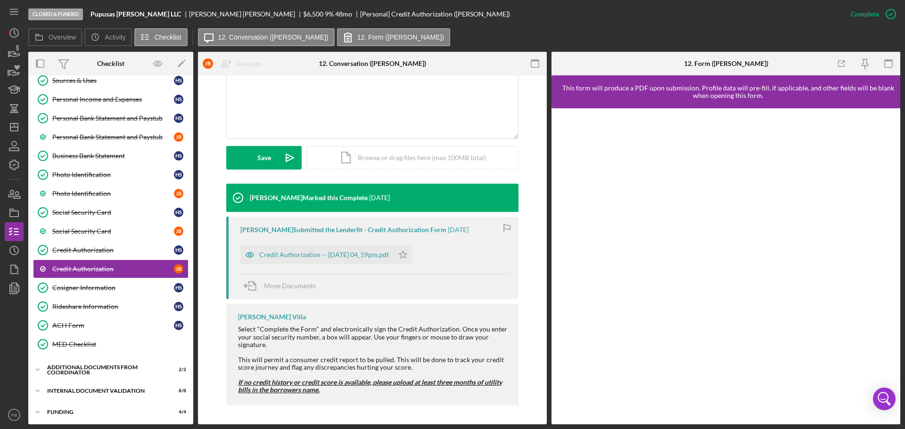
scroll to position [198, 0]
click at [106, 291] on div "Cosigner Information" at bounding box center [113, 288] width 122 height 8
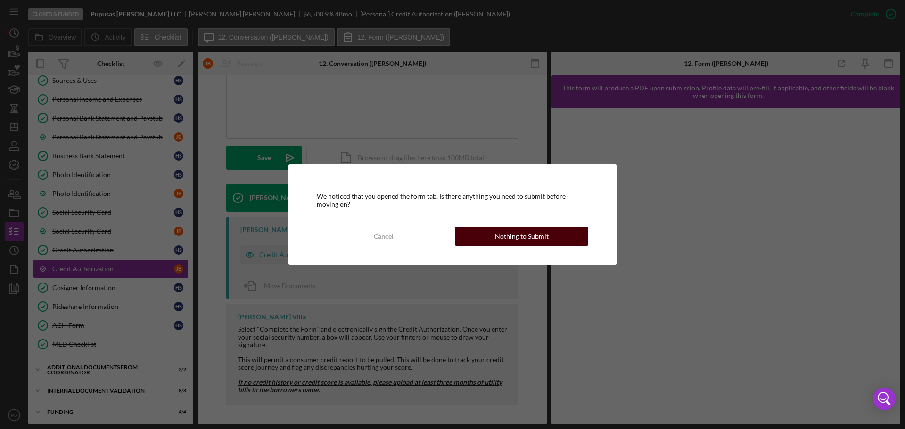
click at [494, 234] on button "Nothing to Submit" at bounding box center [521, 236] width 133 height 19
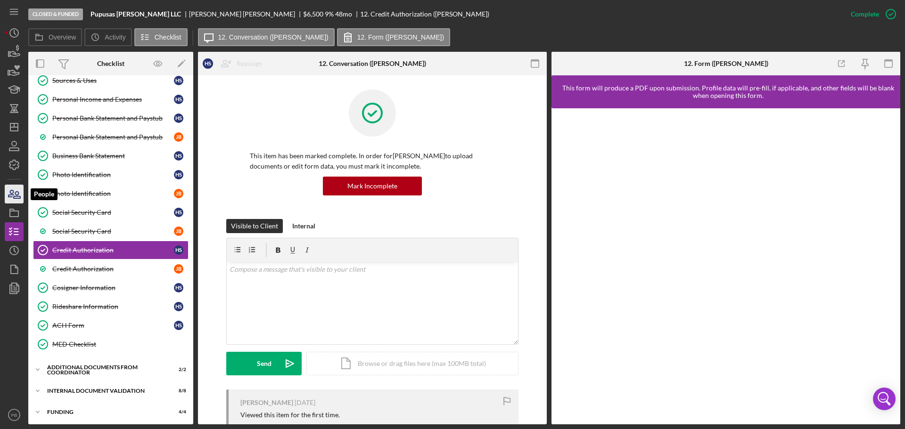
click at [18, 193] on icon "button" at bounding box center [17, 195] width 7 height 7
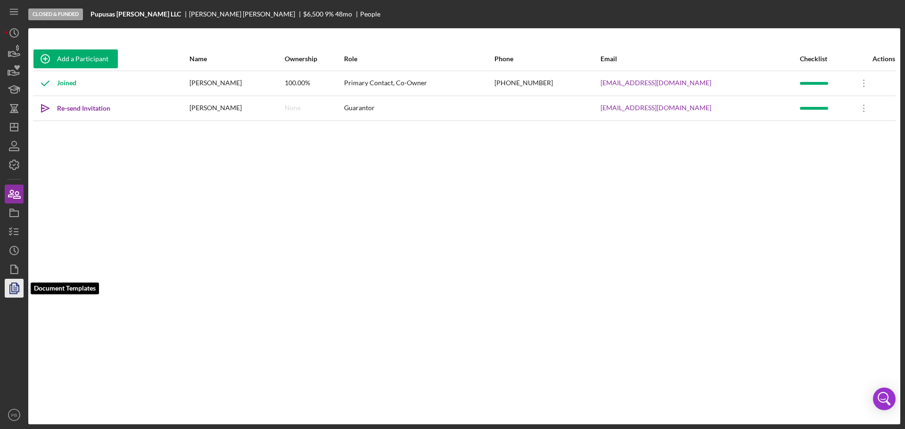
click at [12, 284] on polygon "button" at bounding box center [15, 287] width 7 height 8
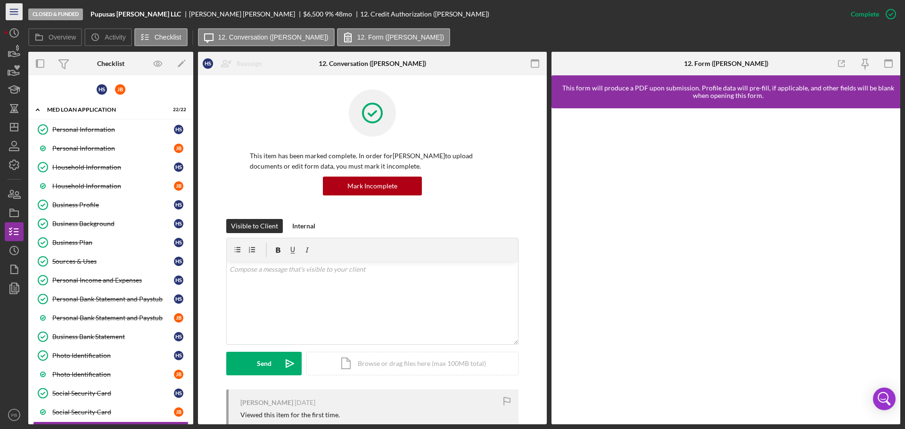
scroll to position [182, 0]
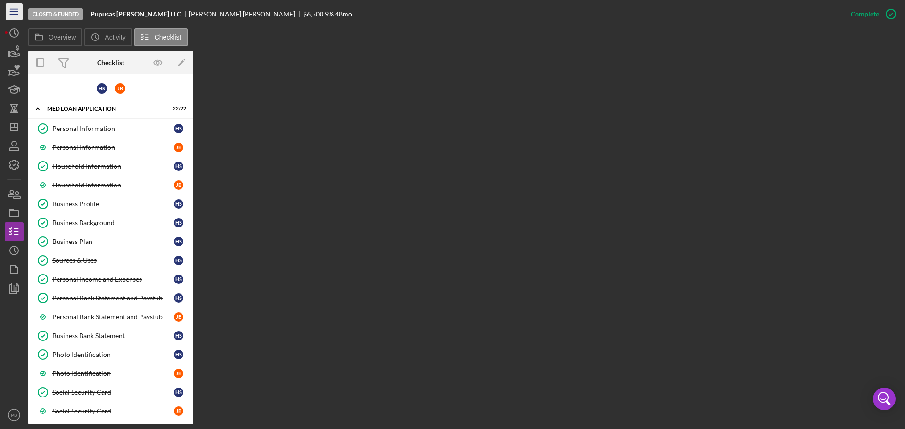
scroll to position [200, 0]
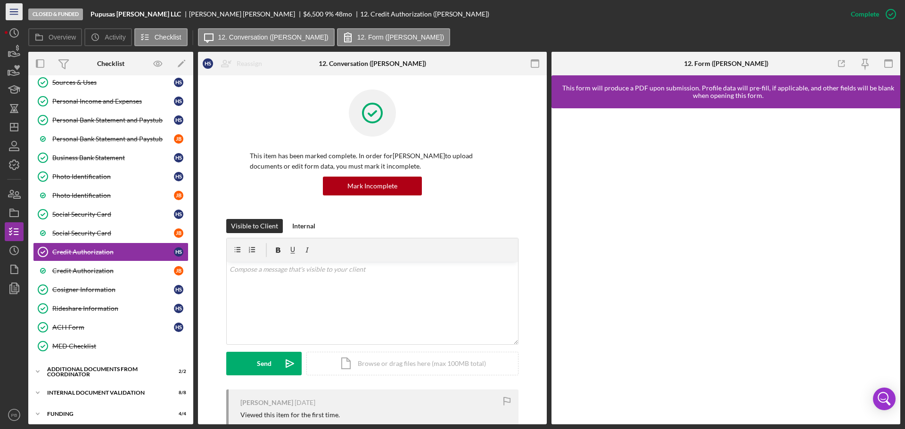
scroll to position [182, 0]
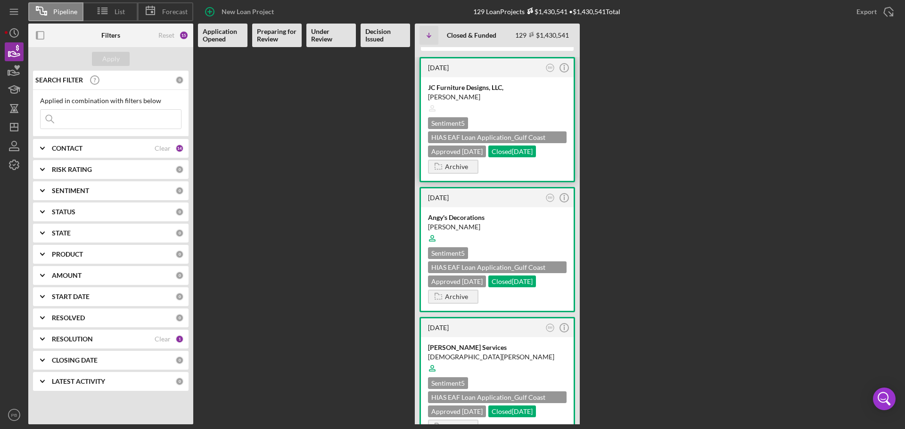
scroll to position [1886, 0]
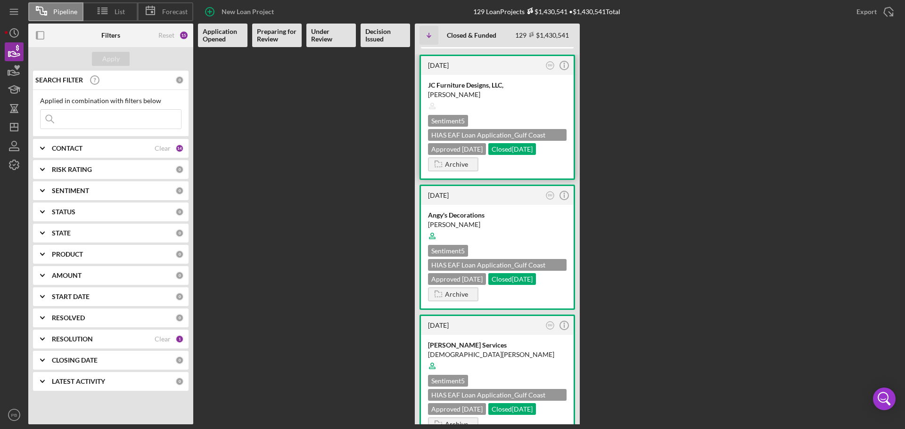
click at [511, 115] on div at bounding box center [497, 106] width 139 height 18
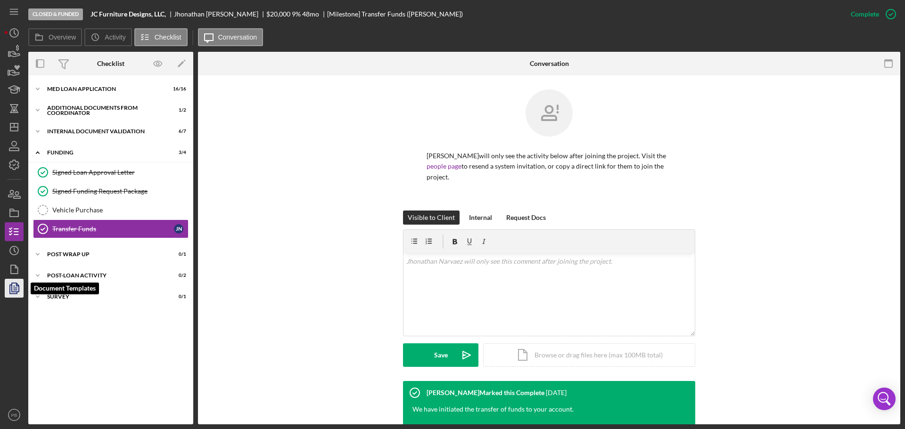
click at [10, 288] on polyline "button" at bounding box center [13, 289] width 7 height 8
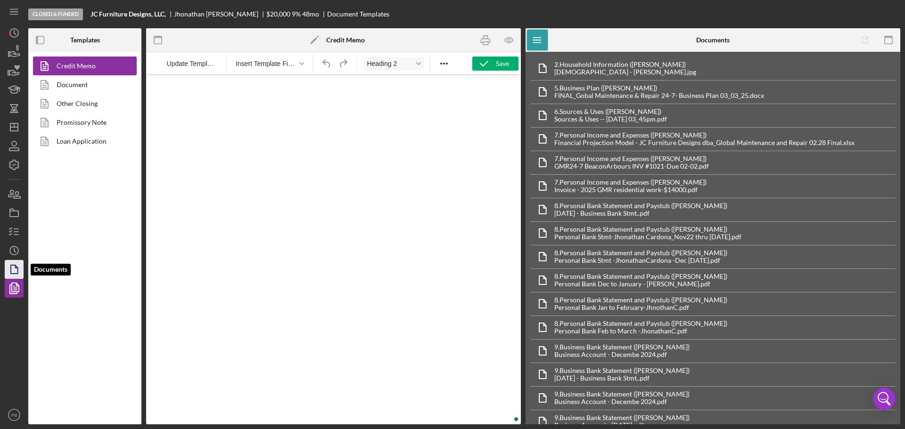
click at [11, 270] on polygon "button" at bounding box center [14, 269] width 7 height 8
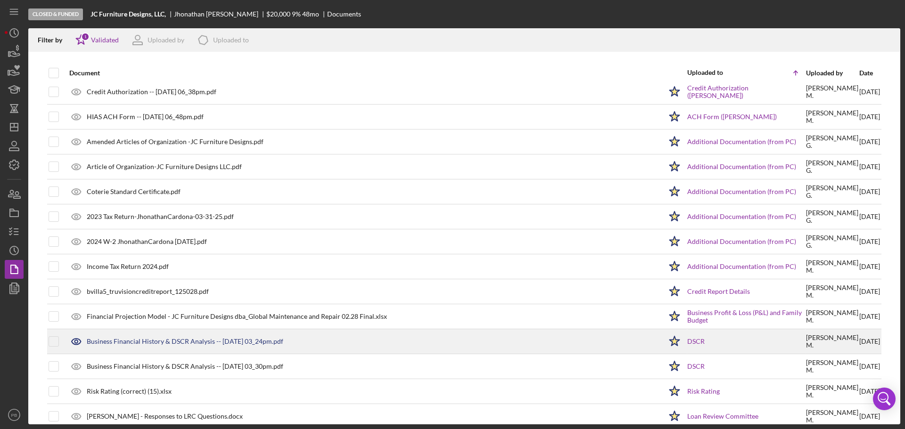
scroll to position [570, 0]
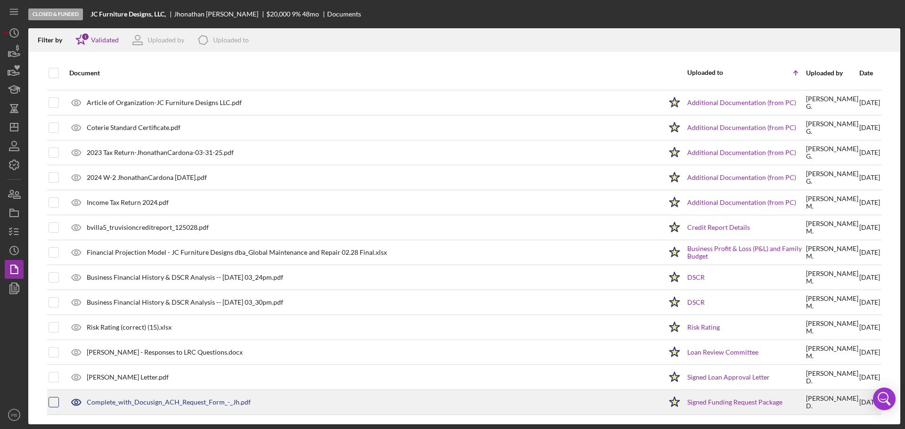
click at [55, 405] on input "checkbox" at bounding box center [53, 402] width 9 height 9
checkbox input "true"
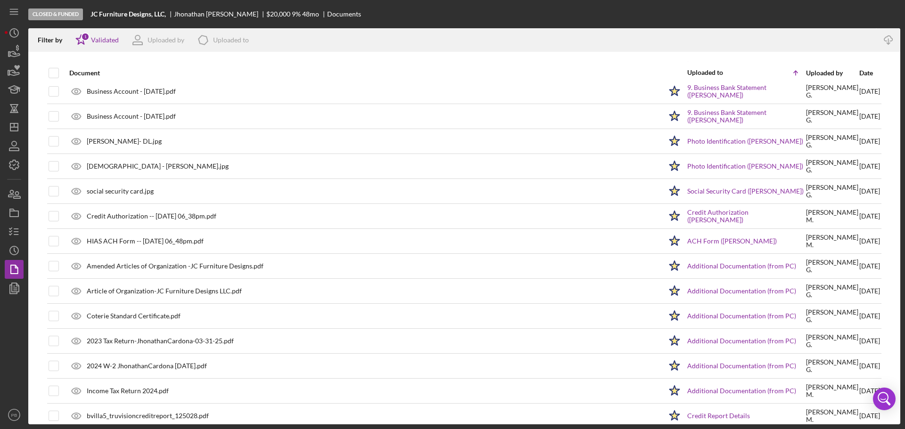
scroll to position [334, 0]
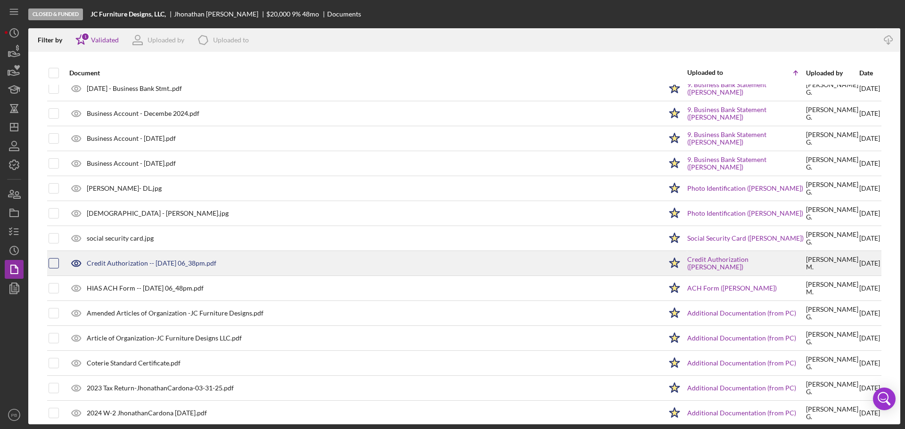
click at [55, 267] on input "checkbox" at bounding box center [53, 263] width 9 height 9
checkbox input "true"
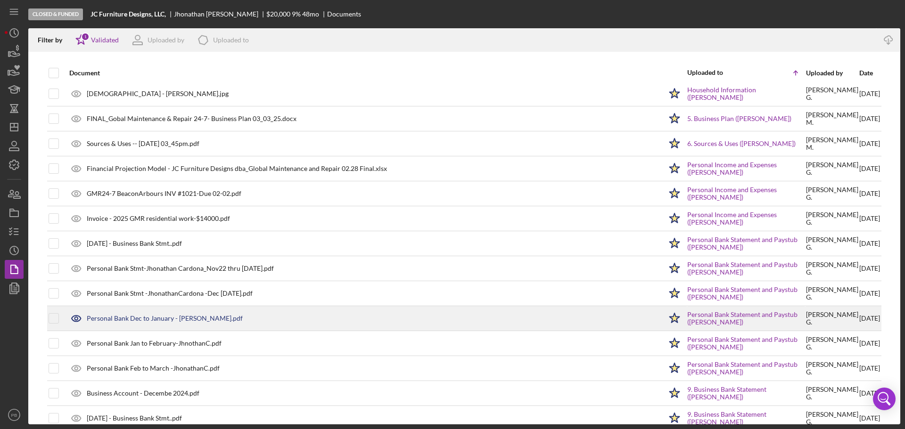
scroll to position [0, 0]
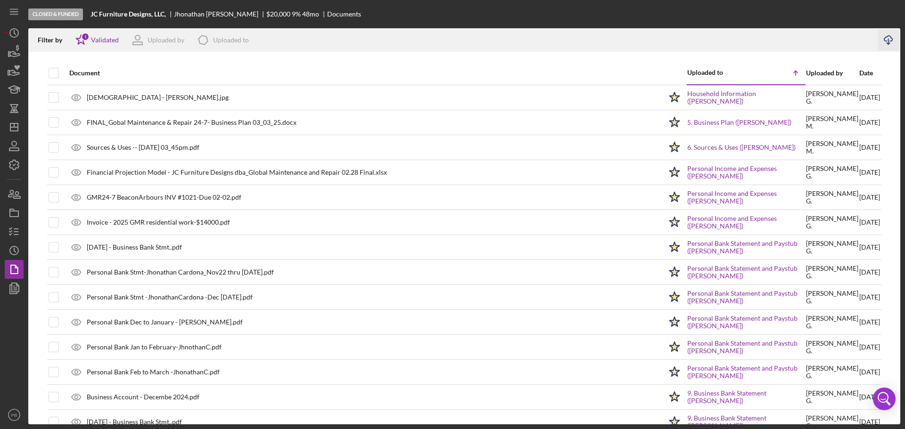
click at [889, 39] on icon "Icon/Download" at bounding box center [888, 40] width 21 height 21
click at [434, 71] on div "Document" at bounding box center [365, 73] width 593 height 8
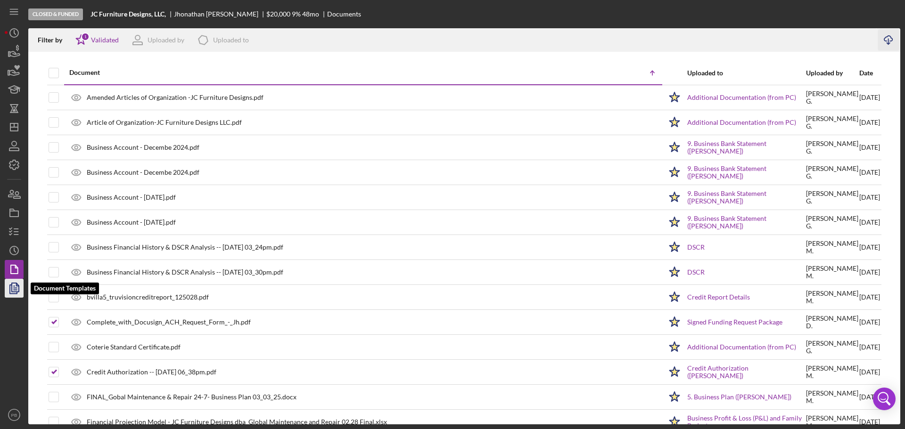
click at [13, 284] on icon "button" at bounding box center [14, 289] width 24 height 24
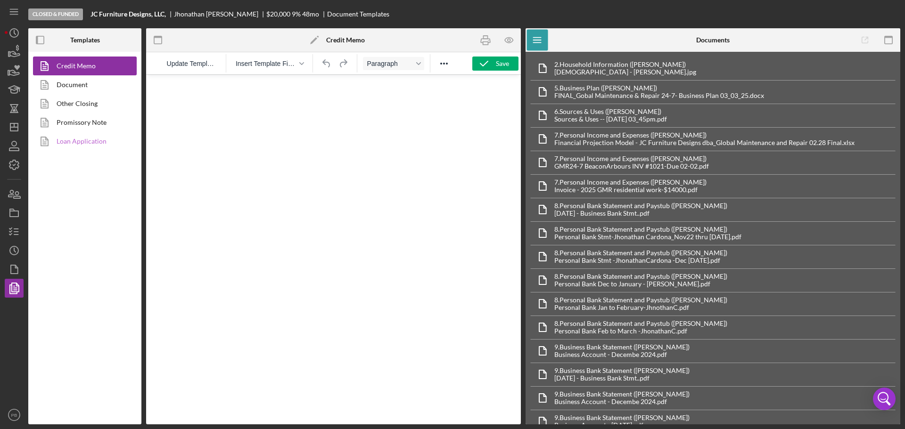
click at [93, 143] on link "Loan Application" at bounding box center [82, 141] width 99 height 19
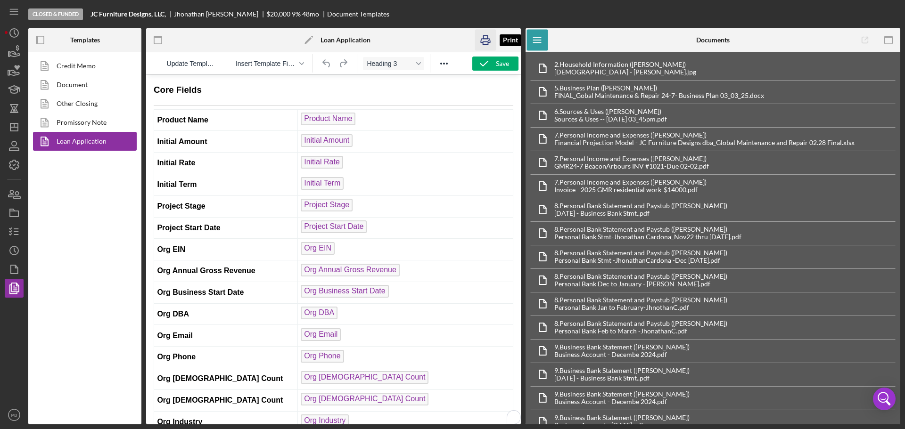
click at [482, 42] on g "button" at bounding box center [485, 40] width 9 height 9
click at [77, 69] on link "Credit Memo" at bounding box center [82, 66] width 99 height 19
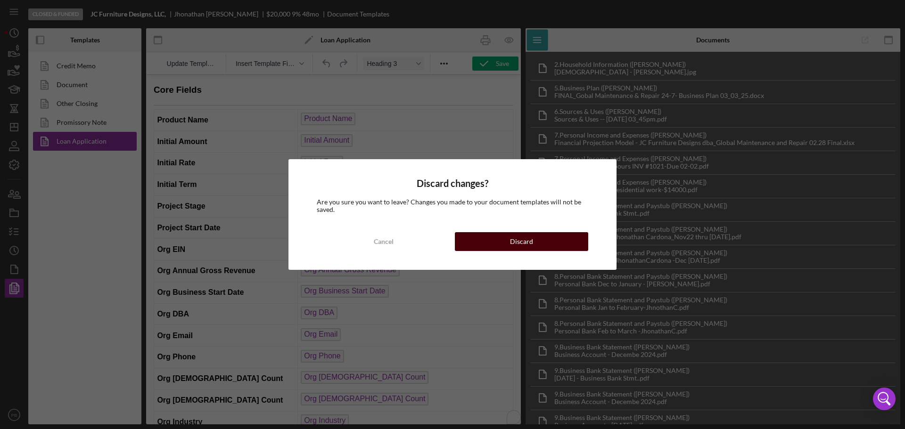
click at [510, 245] on button "Discard" at bounding box center [521, 241] width 133 height 19
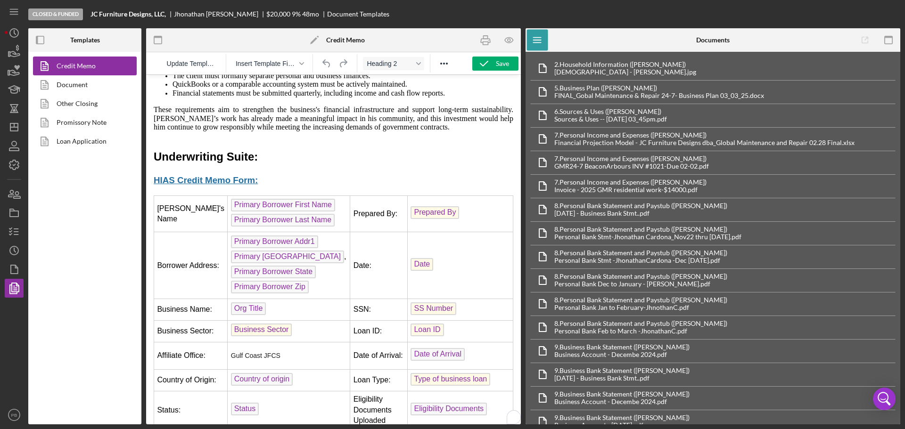
scroll to position [283, 0]
click at [485, 40] on icon "button" at bounding box center [485, 40] width 21 height 21
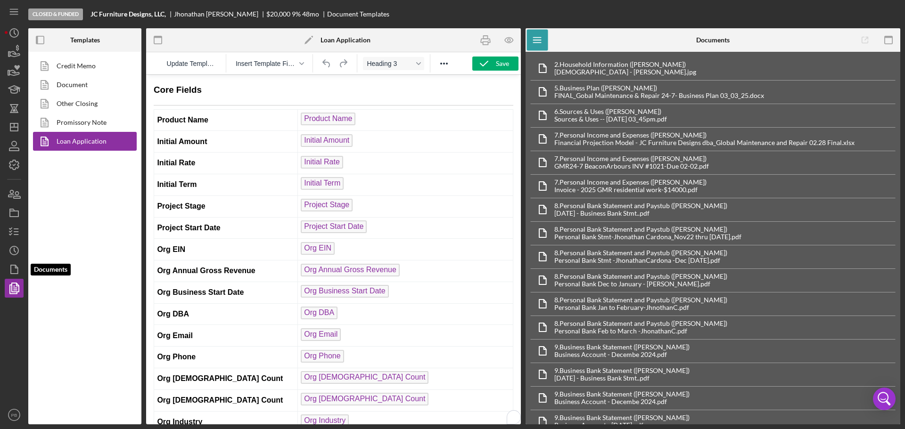
drag, startPoint x: 17, startPoint y: 276, endPoint x: 32, endPoint y: 272, distance: 14.6
click at [17, 276] on icon "button" at bounding box center [14, 270] width 24 height 24
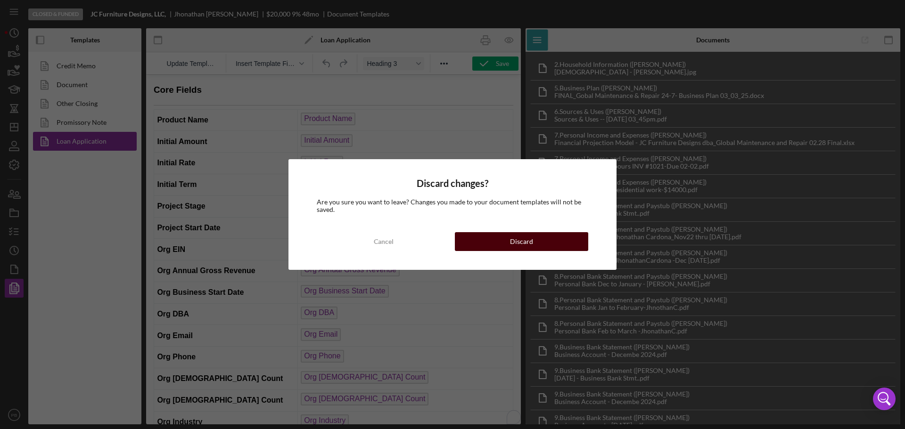
click at [504, 240] on button "Discard" at bounding box center [521, 241] width 133 height 19
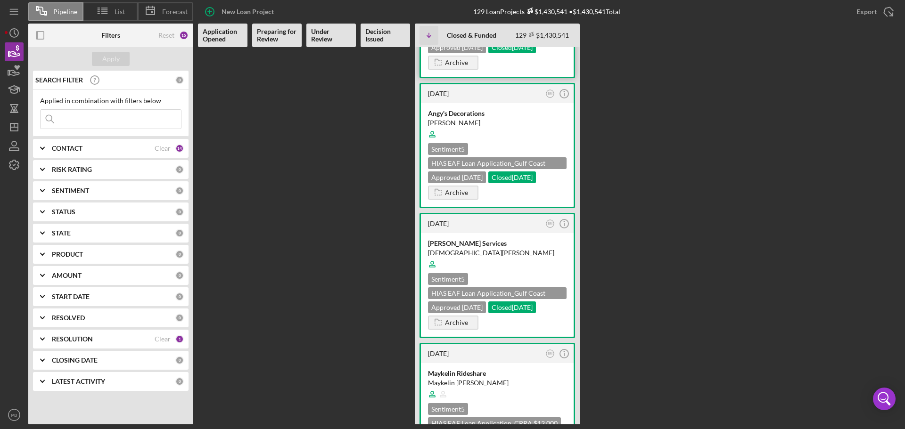
scroll to position [2027, 0]
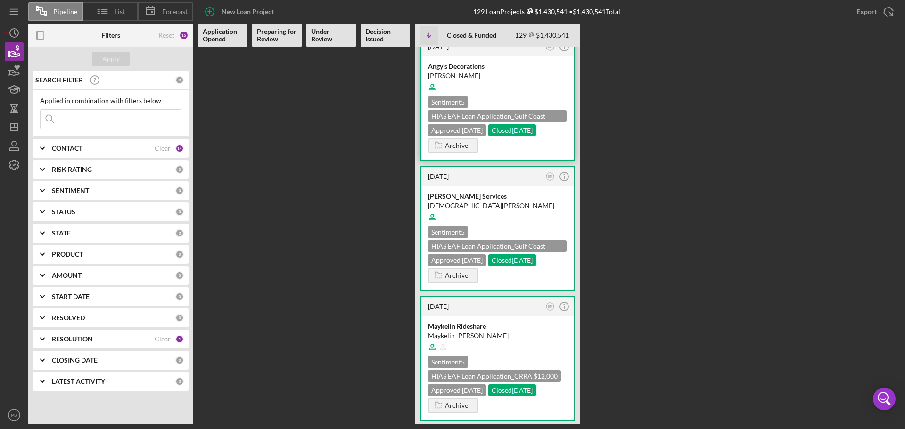
click at [520, 96] on div at bounding box center [497, 87] width 139 height 18
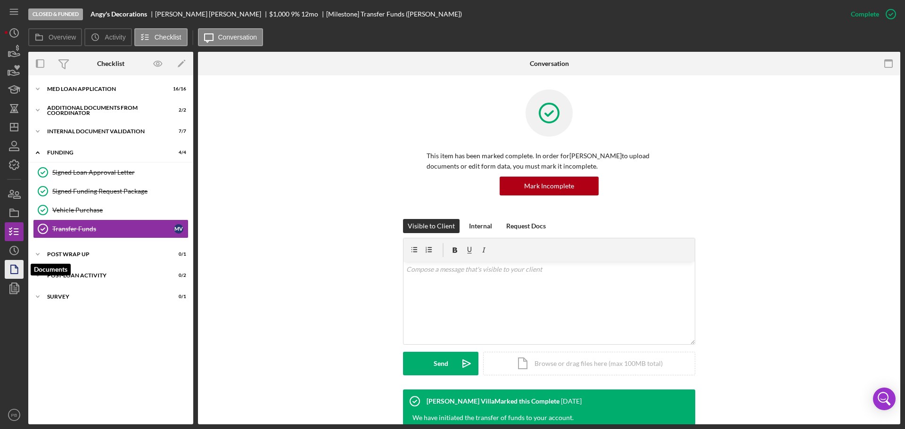
click at [21, 270] on icon "button" at bounding box center [14, 270] width 24 height 24
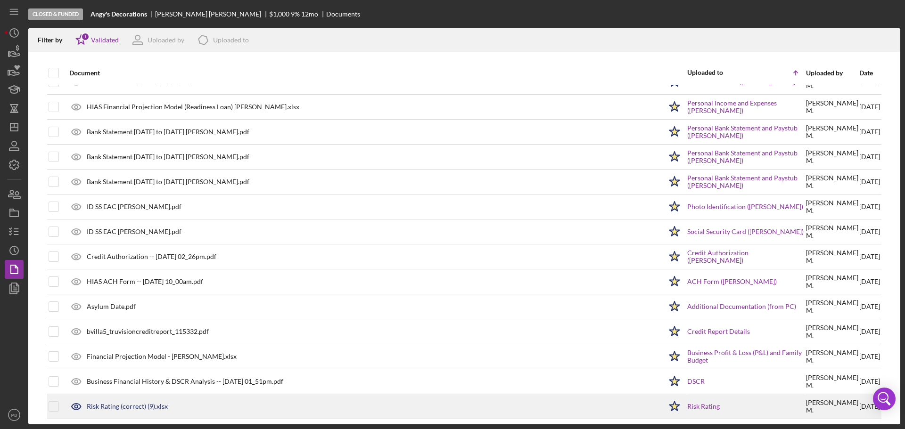
scroll to position [170, 0]
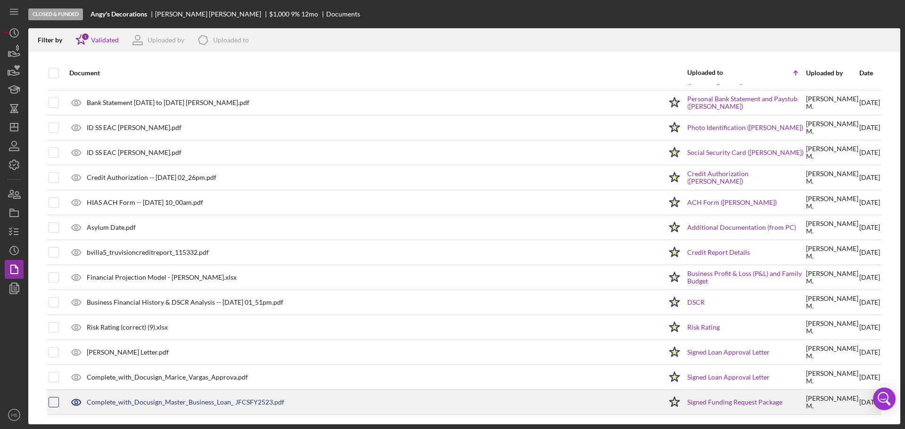
click at [51, 402] on input "checkbox" at bounding box center [53, 402] width 9 height 9
checkbox input "true"
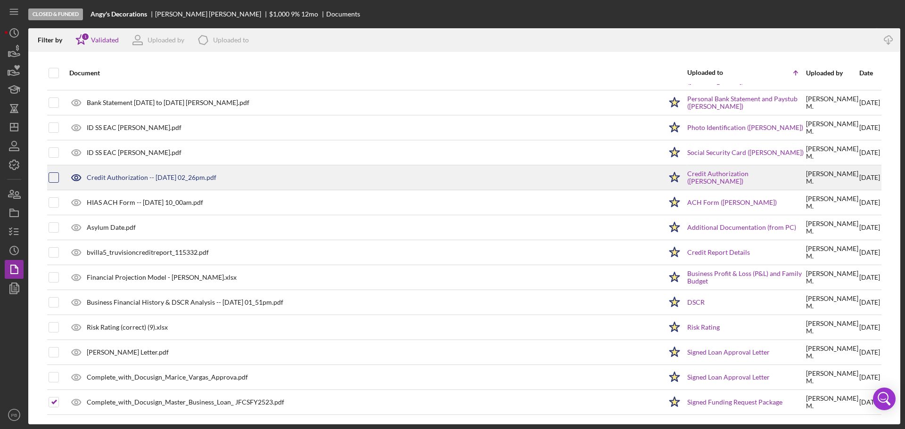
click at [57, 180] on input "checkbox" at bounding box center [53, 177] width 9 height 9
checkbox input "true"
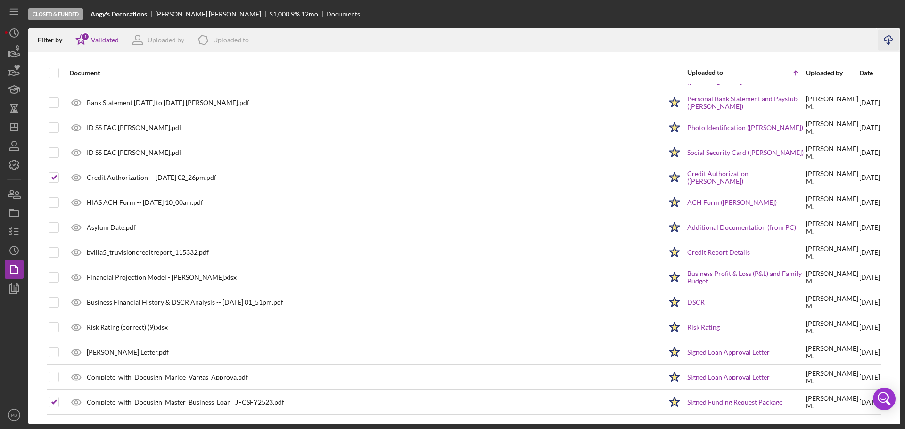
click at [889, 35] on icon "Icon/Download" at bounding box center [888, 40] width 21 height 21
drag, startPoint x: 8, startPoint y: 252, endPoint x: 10, endPoint y: 266, distance: 14.2
click at [8, 252] on icon "Icon/History" at bounding box center [14, 251] width 24 height 24
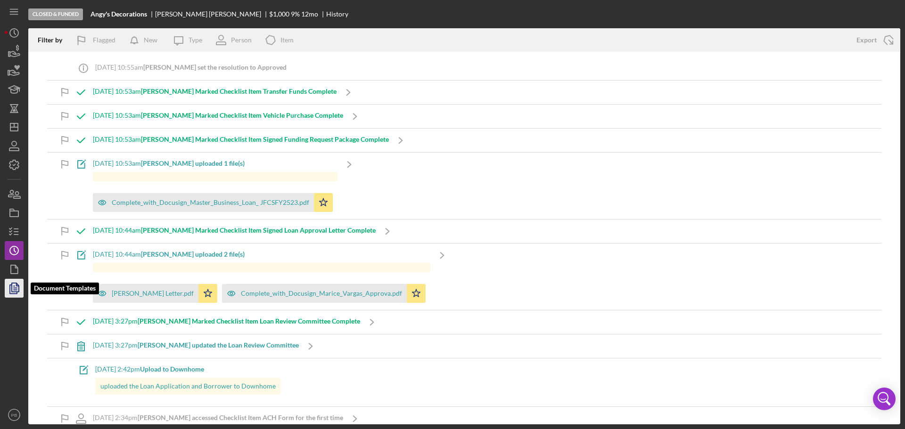
click at [12, 288] on polygon "button" at bounding box center [15, 287] width 7 height 8
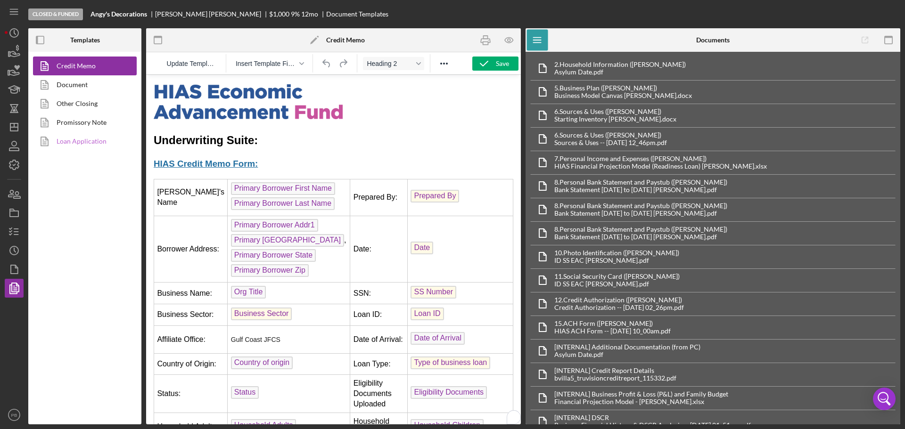
click at [83, 143] on link "Loan Application" at bounding box center [82, 141] width 99 height 19
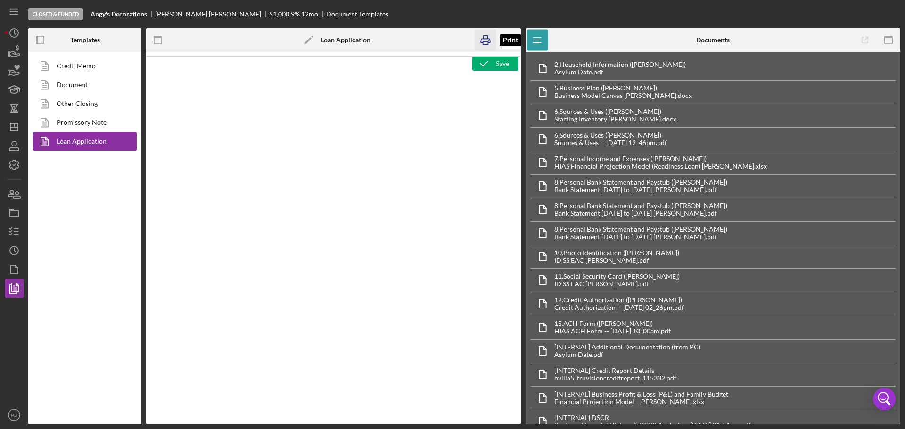
click at [486, 42] on rect "button" at bounding box center [485, 43] width 5 height 3
